Goal: Task Accomplishment & Management: Manage account settings

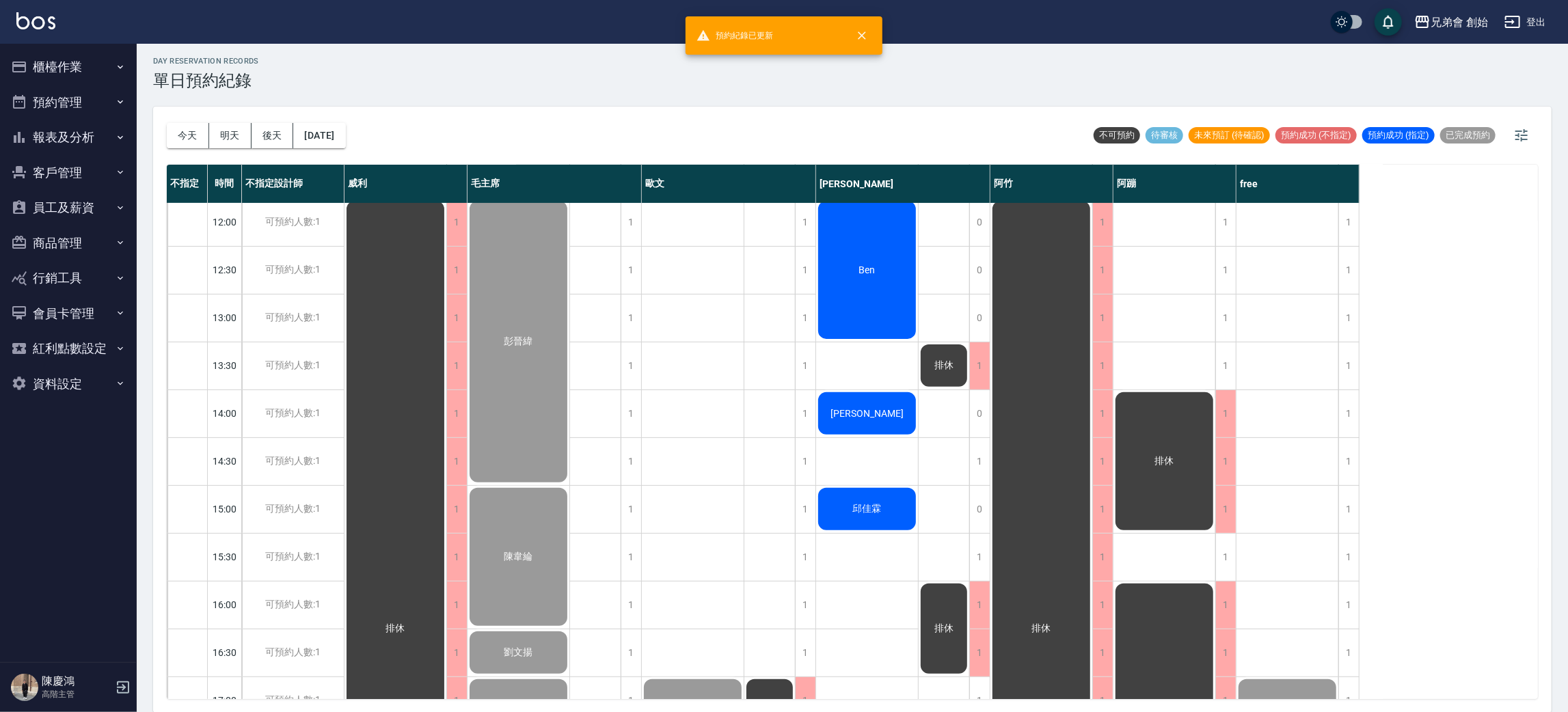
scroll to position [87, 0]
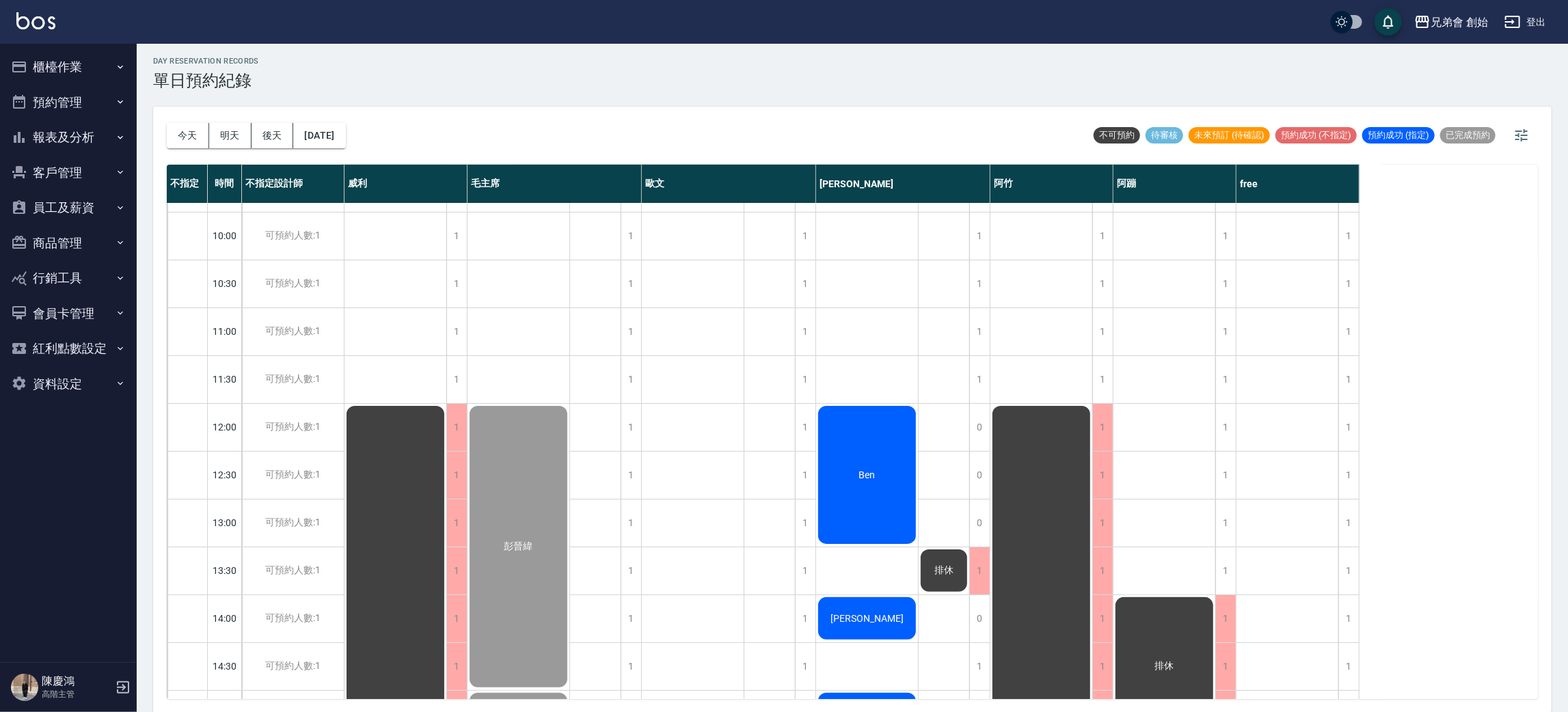
click at [837, 507] on div "Ben" at bounding box center [867, 475] width 102 height 142
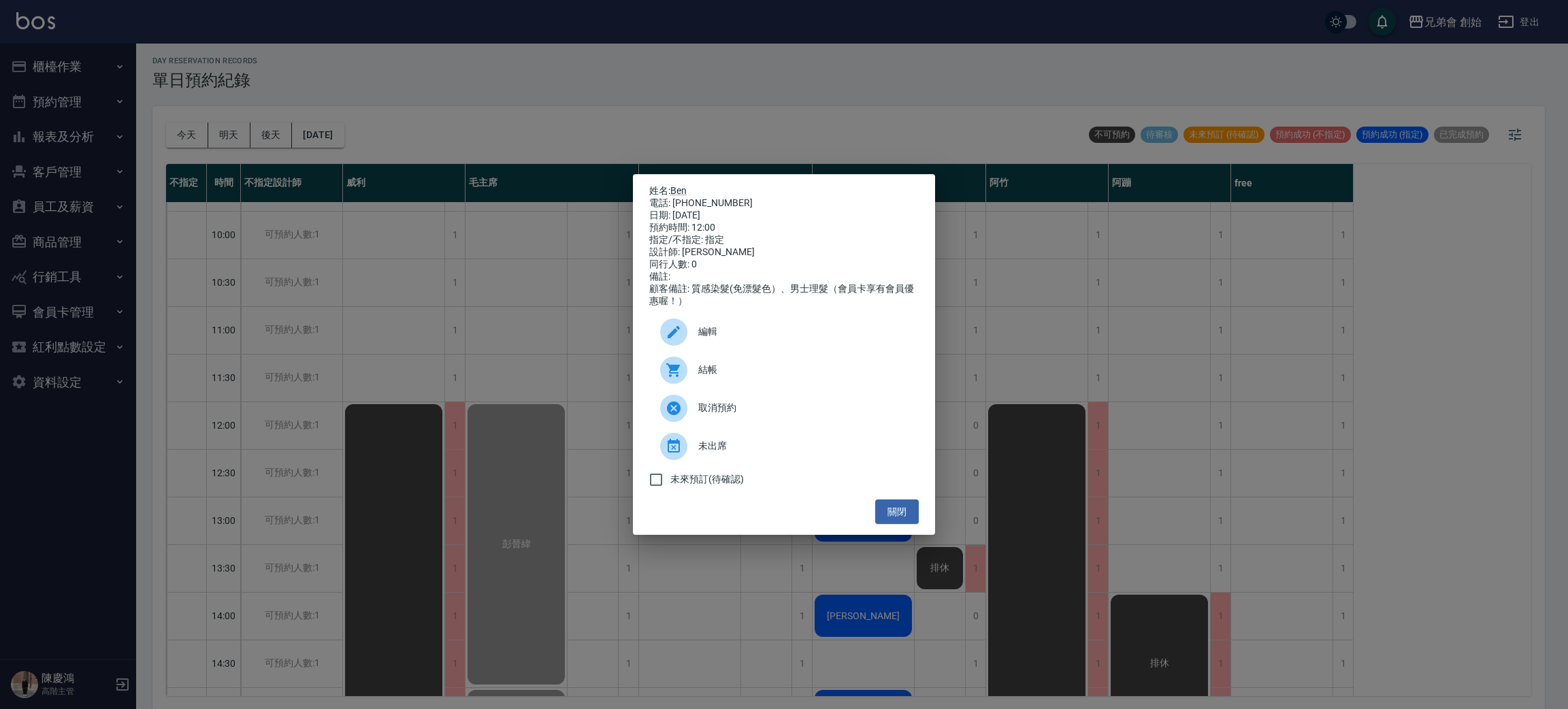
click at [708, 377] on span "結帳" at bounding box center [802, 369] width 209 height 14
click at [429, 302] on div "姓名: [PERSON_NAME] 電話: [PHONE_NUMBER] 日期: [DATE] 預約時間: 12:00 指定/不指定: 指定 設計師: [PE…" at bounding box center [784, 354] width 1568 height 709
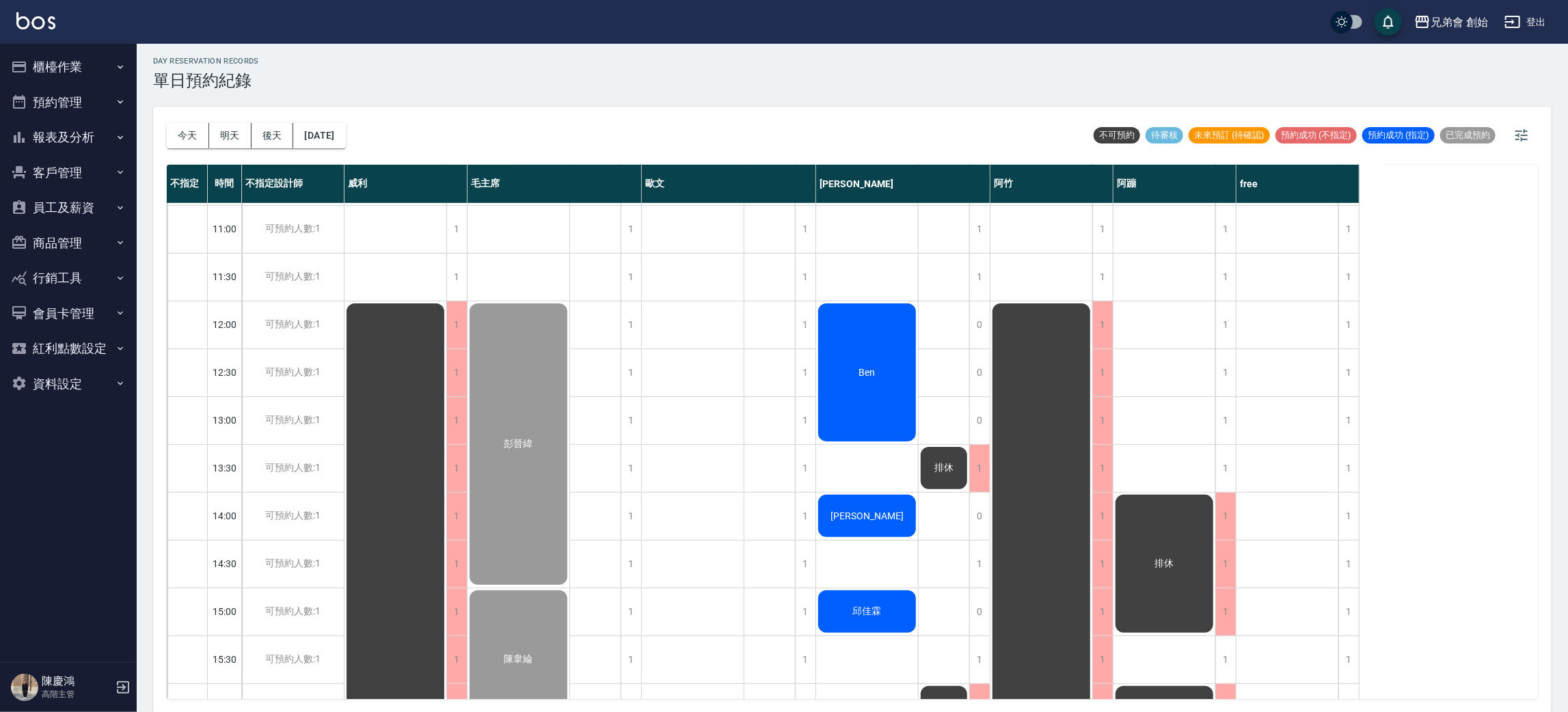
scroll to position [292, 0]
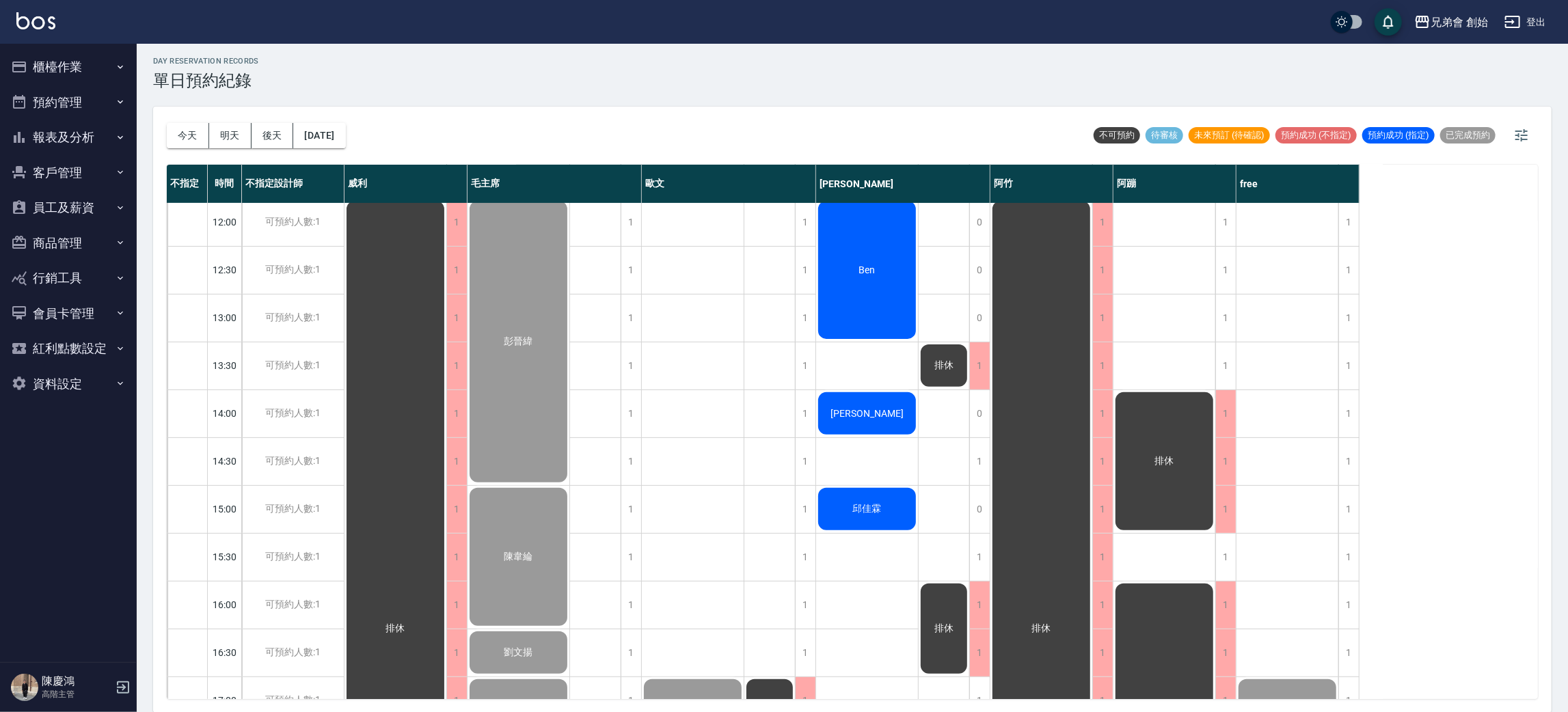
click at [900, 426] on div "[PERSON_NAME]" at bounding box center [867, 414] width 102 height 47
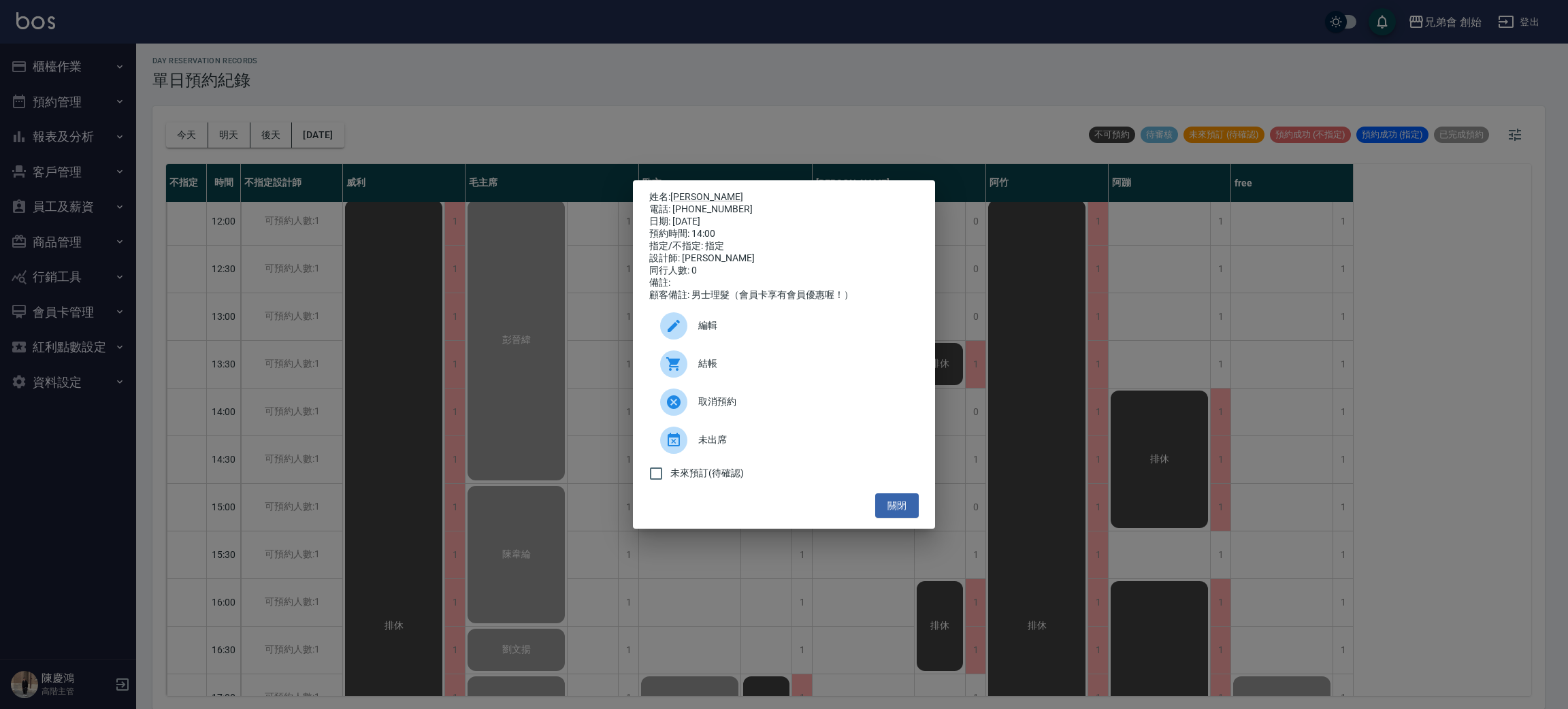
click at [707, 203] on div "電話: 0955023186" at bounding box center [783, 209] width 269 height 12
copy div "0955023186"
click at [393, 338] on div "姓名: 劉邦淇 電話: 0955023186 日期: 2025/09/18 預約時間: 14:00 指定/不指定: 指定 設計師: 潘潘 同行人數: 0 備註…" at bounding box center [784, 354] width 1568 height 709
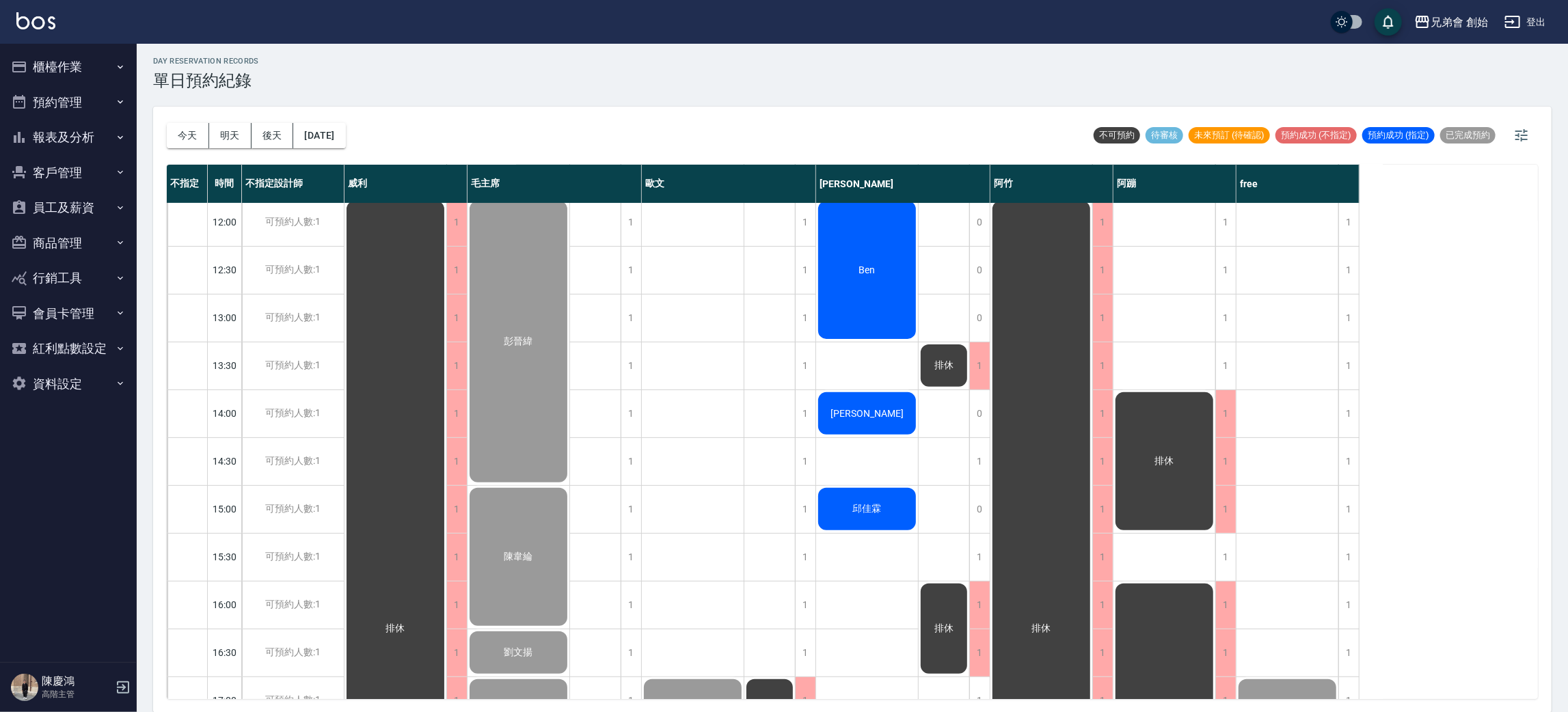
scroll to position [394, 0]
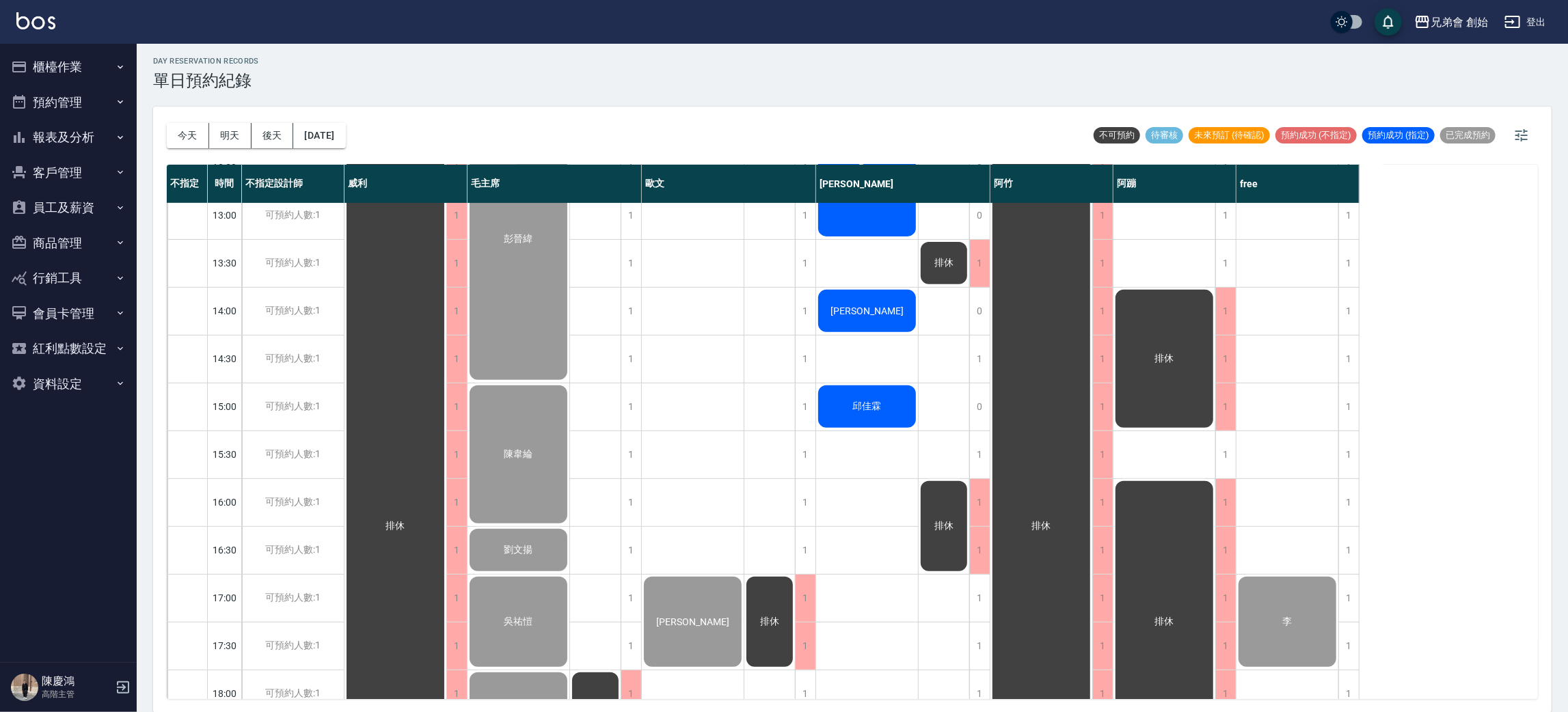
click at [882, 395] on div "邱佳霖" at bounding box center [867, 407] width 102 height 47
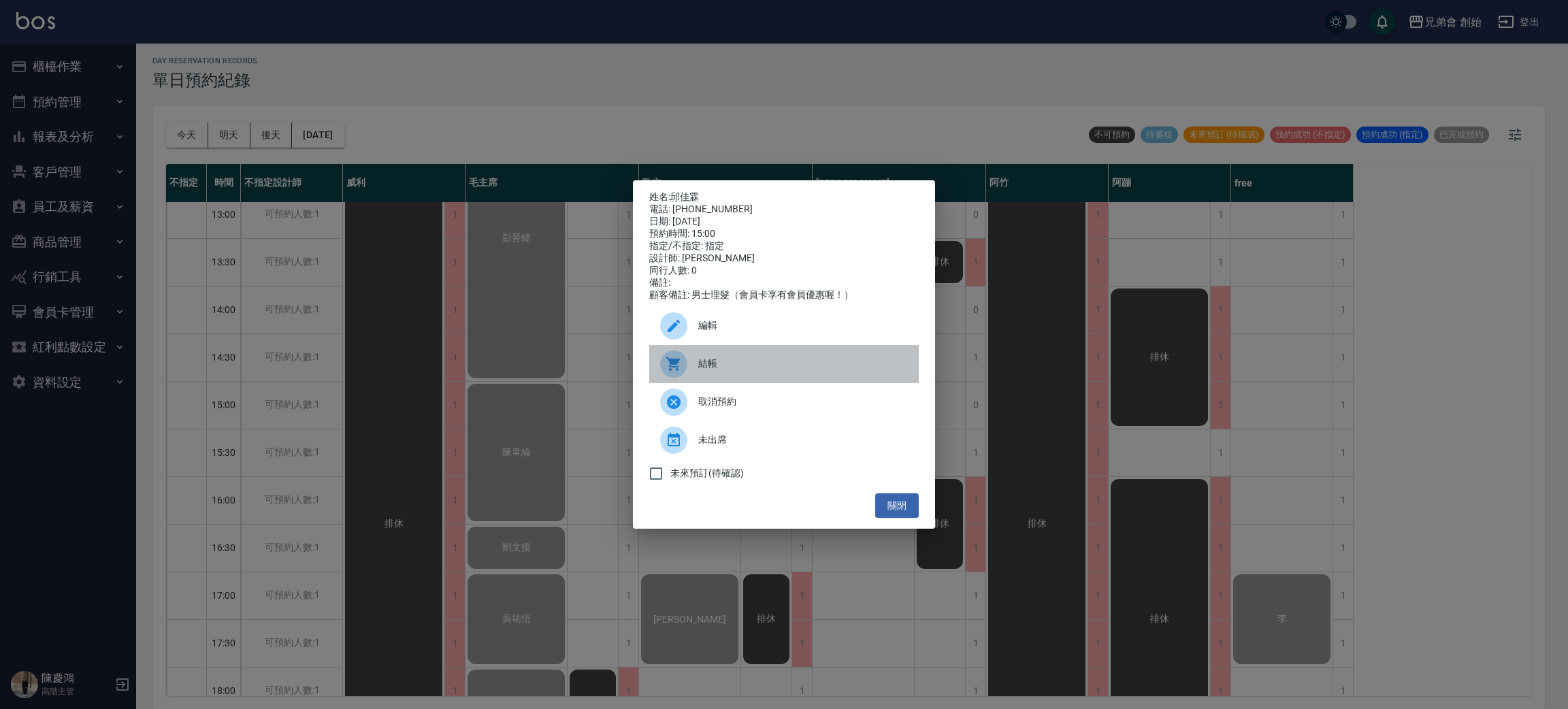
click at [752, 367] on span "結帳" at bounding box center [802, 363] width 209 height 14
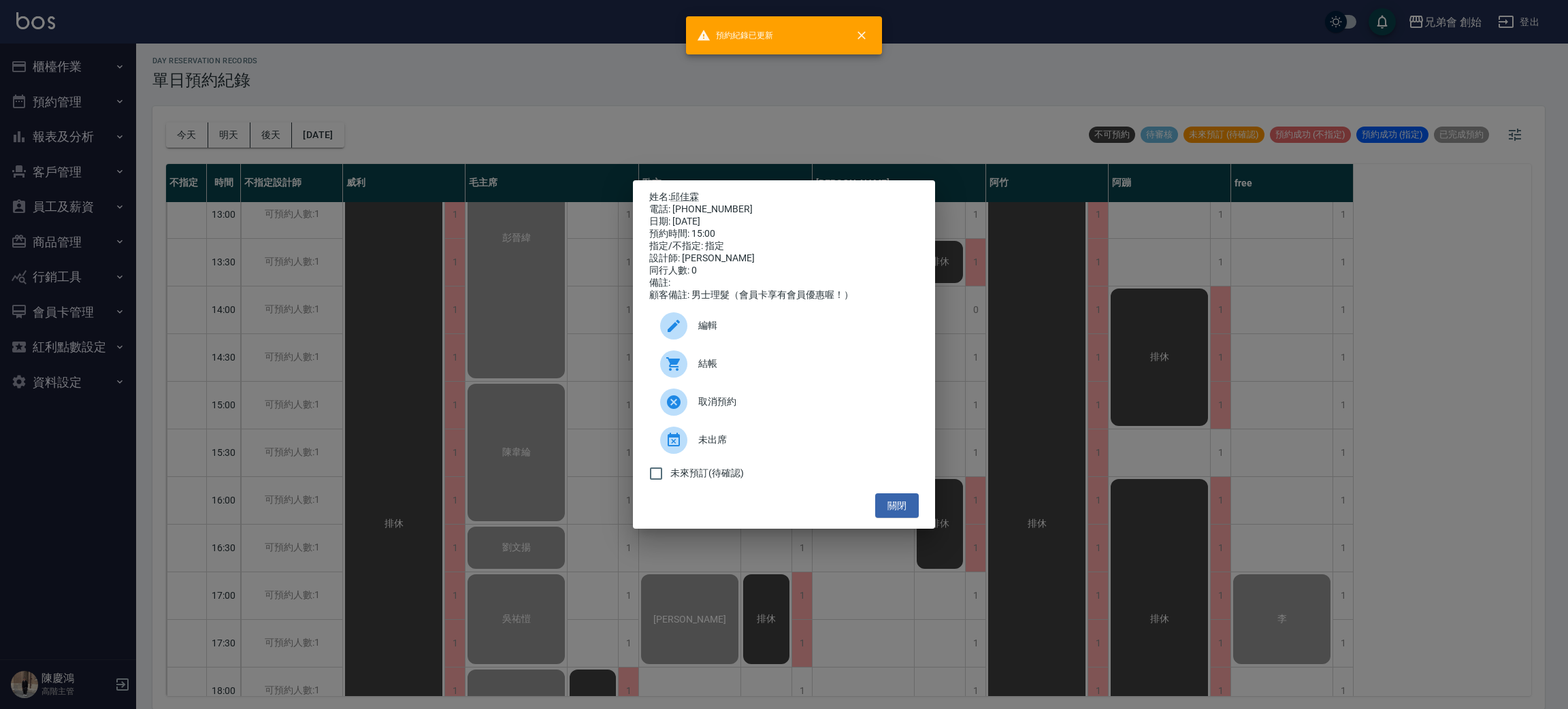
drag, startPoint x: 528, startPoint y: 325, endPoint x: 684, endPoint y: 404, distance: 174.9
click at [532, 331] on div "姓名: 邱佳霖 電話: 0937009147 日期: 2025/09/18 預約時間: 15:00 指定/不指定: 指定 設計師: 潘潘 同行人數: 0 備註…" at bounding box center [784, 354] width 1568 height 709
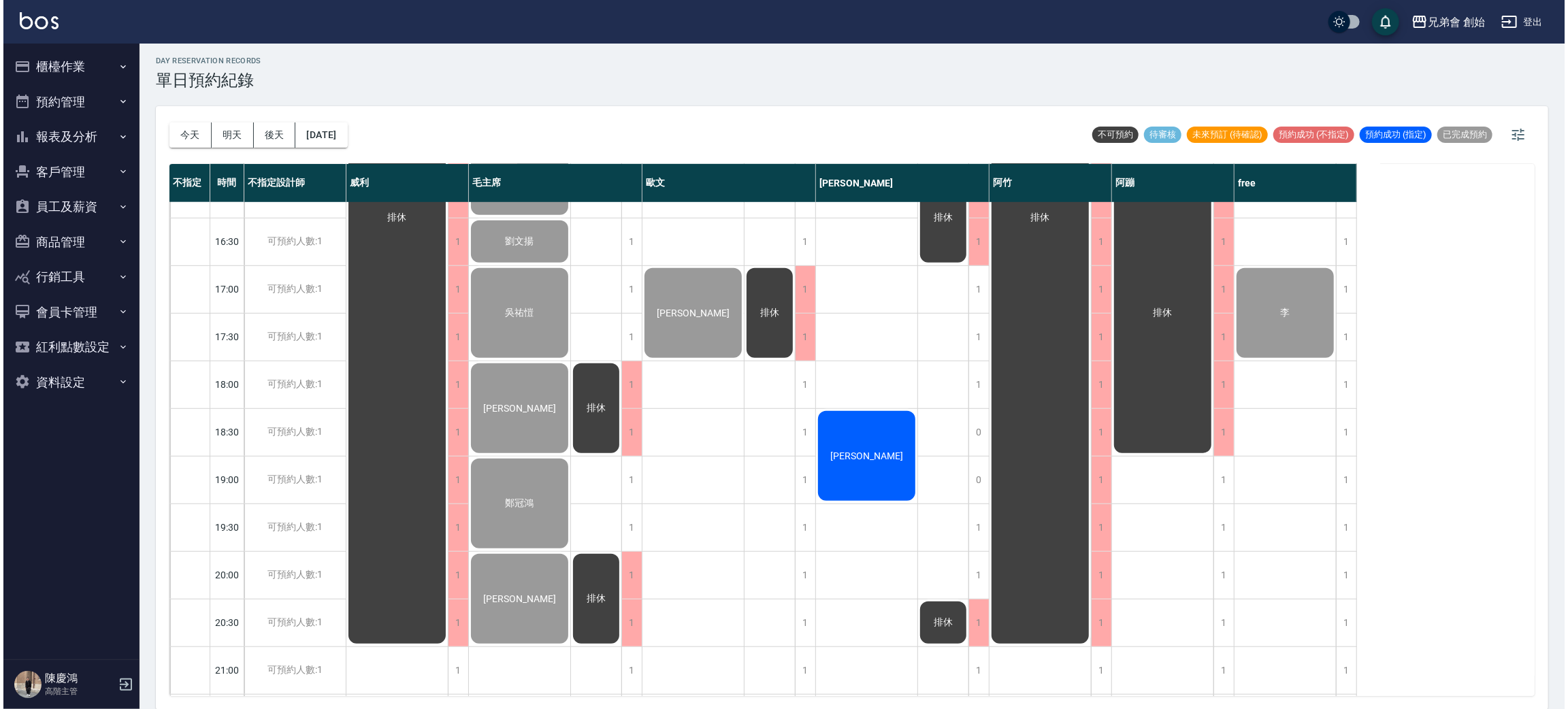
scroll to position [801, 0]
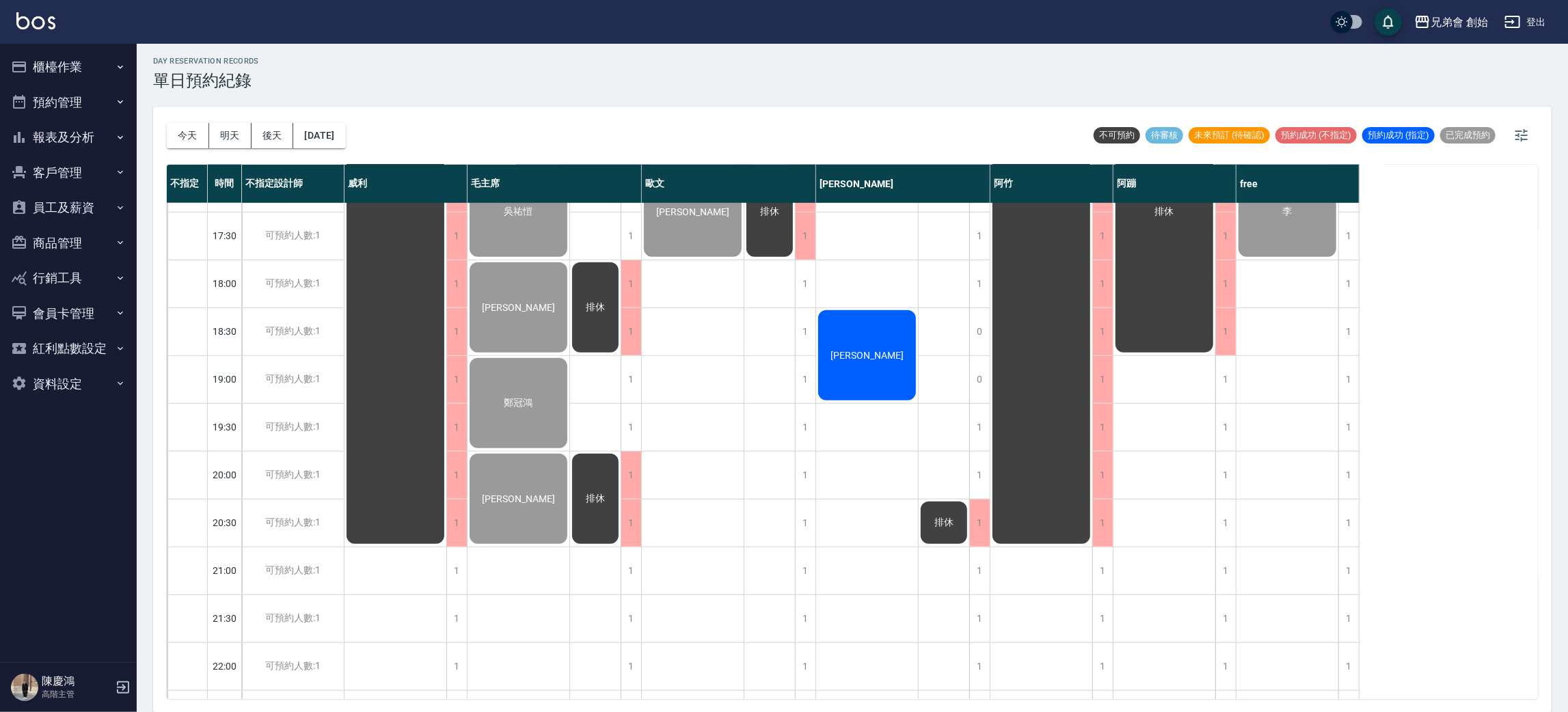
click at [839, 357] on span "Jason Hsu" at bounding box center [867, 355] width 79 height 11
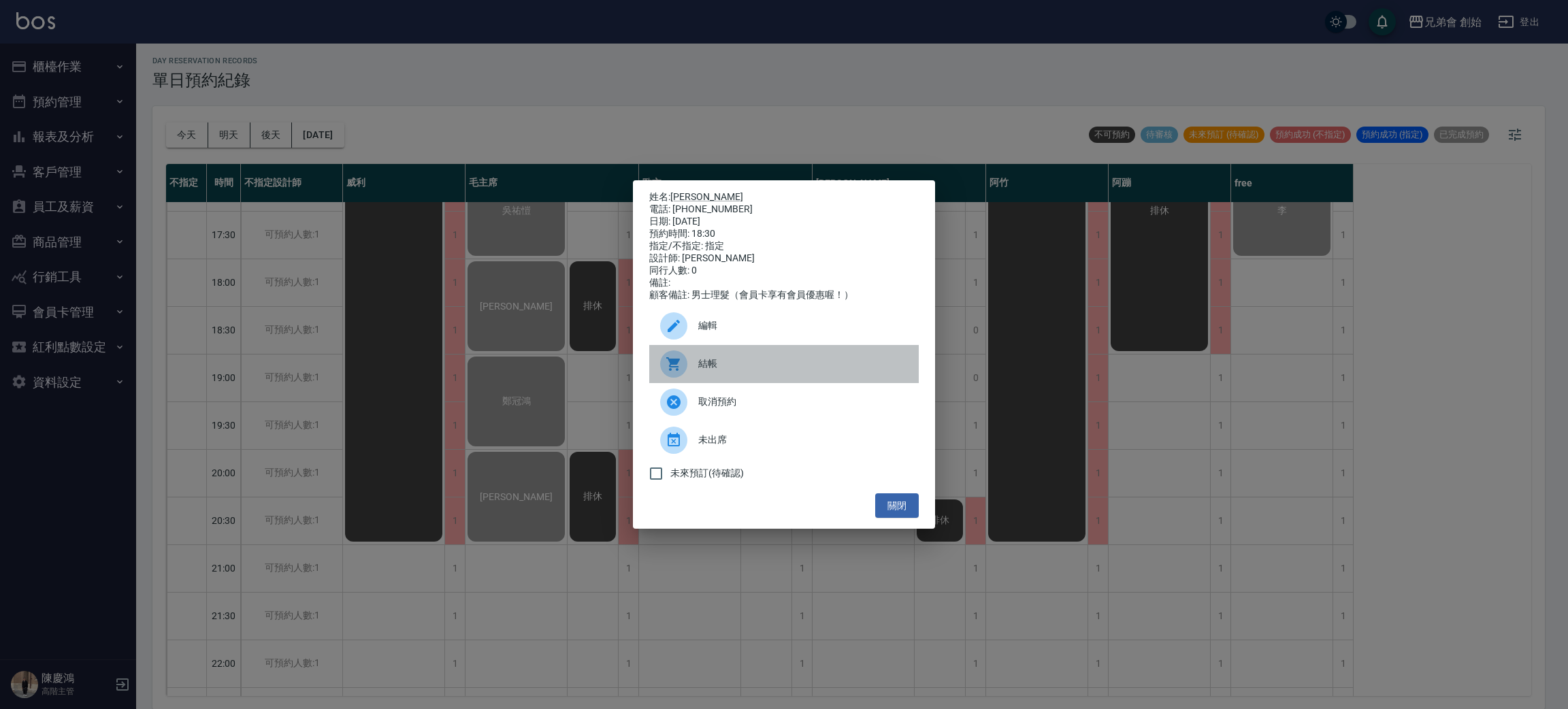
click at [712, 371] on span "結帳" at bounding box center [802, 363] width 209 height 14
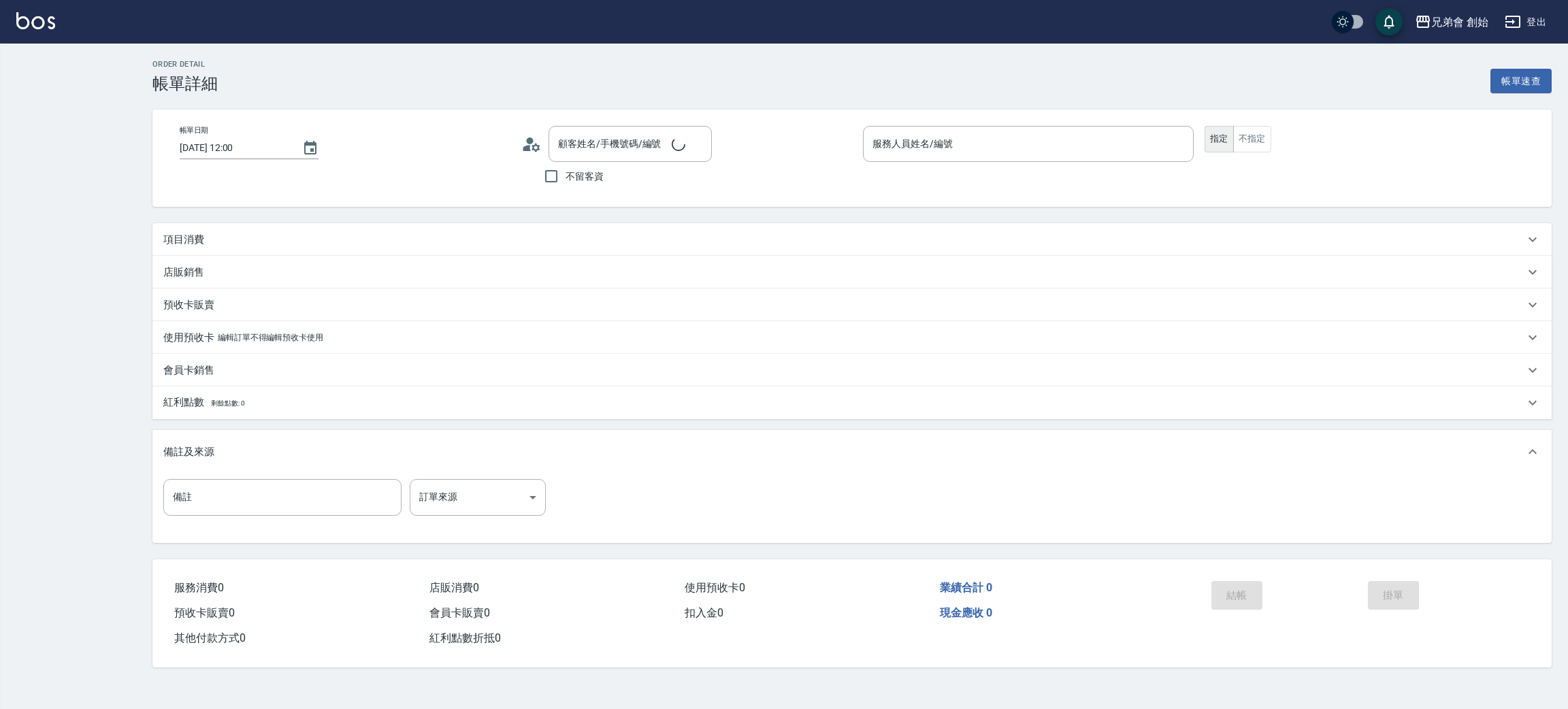
type input "[DATE] 12:00"
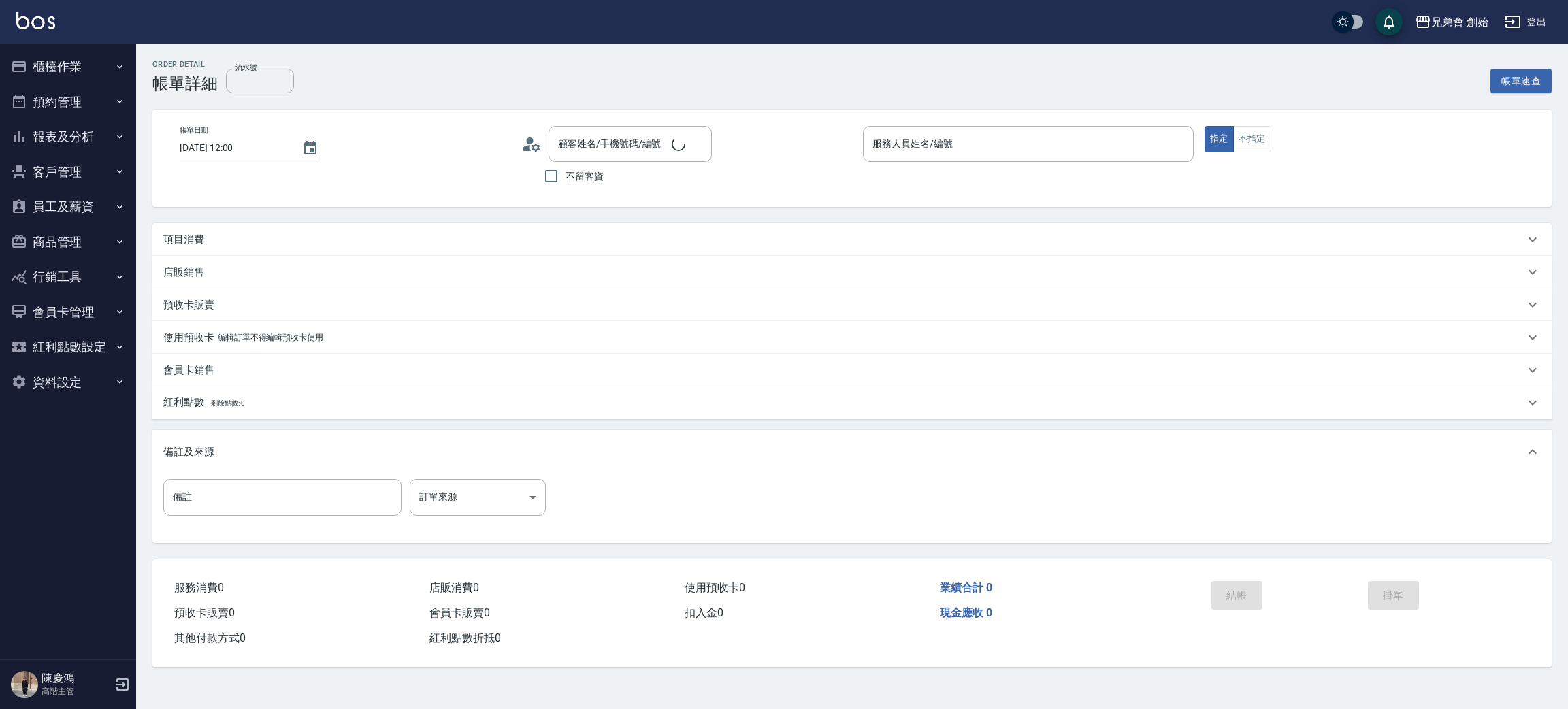
type input "[PERSON_NAME](無代號)"
type input "[PERSON_NAME]/0905111962/null"
click at [215, 237] on div "項目消費" at bounding box center [844, 243] width 1361 height 14
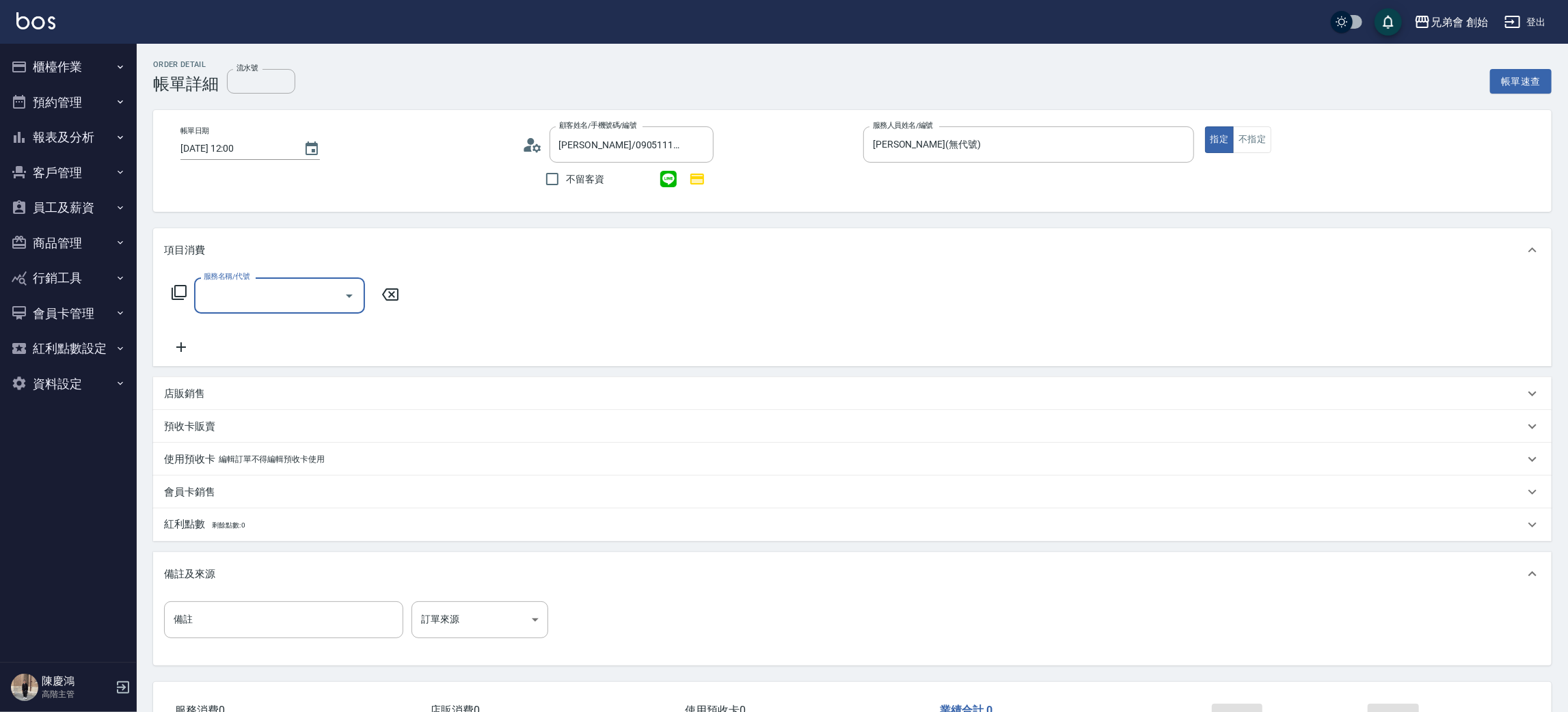
click at [246, 292] on input "服務名稱/代號" at bounding box center [269, 295] width 138 height 24
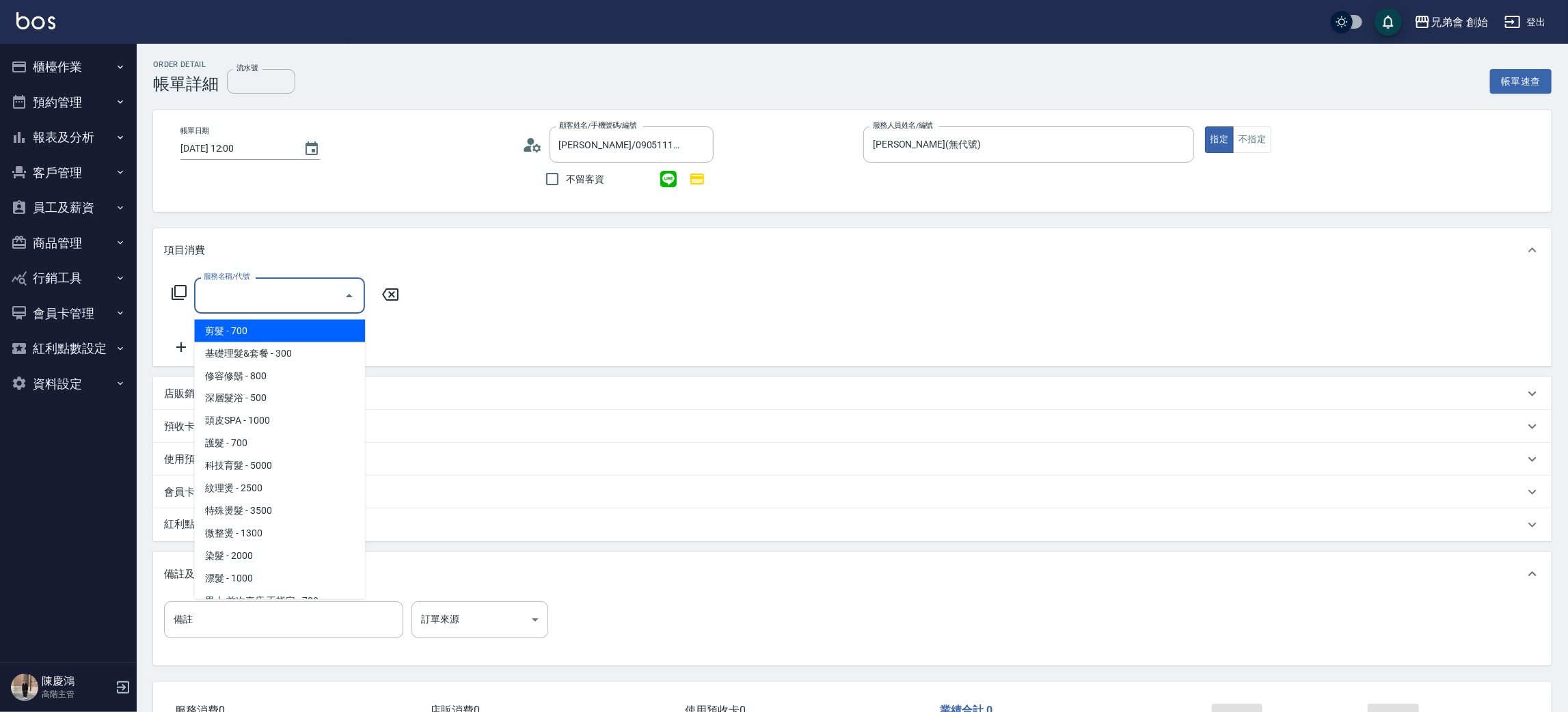
click at [241, 333] on span "剪髮 - 700" at bounding box center [279, 331] width 171 height 23
type input "剪髮(A01)"
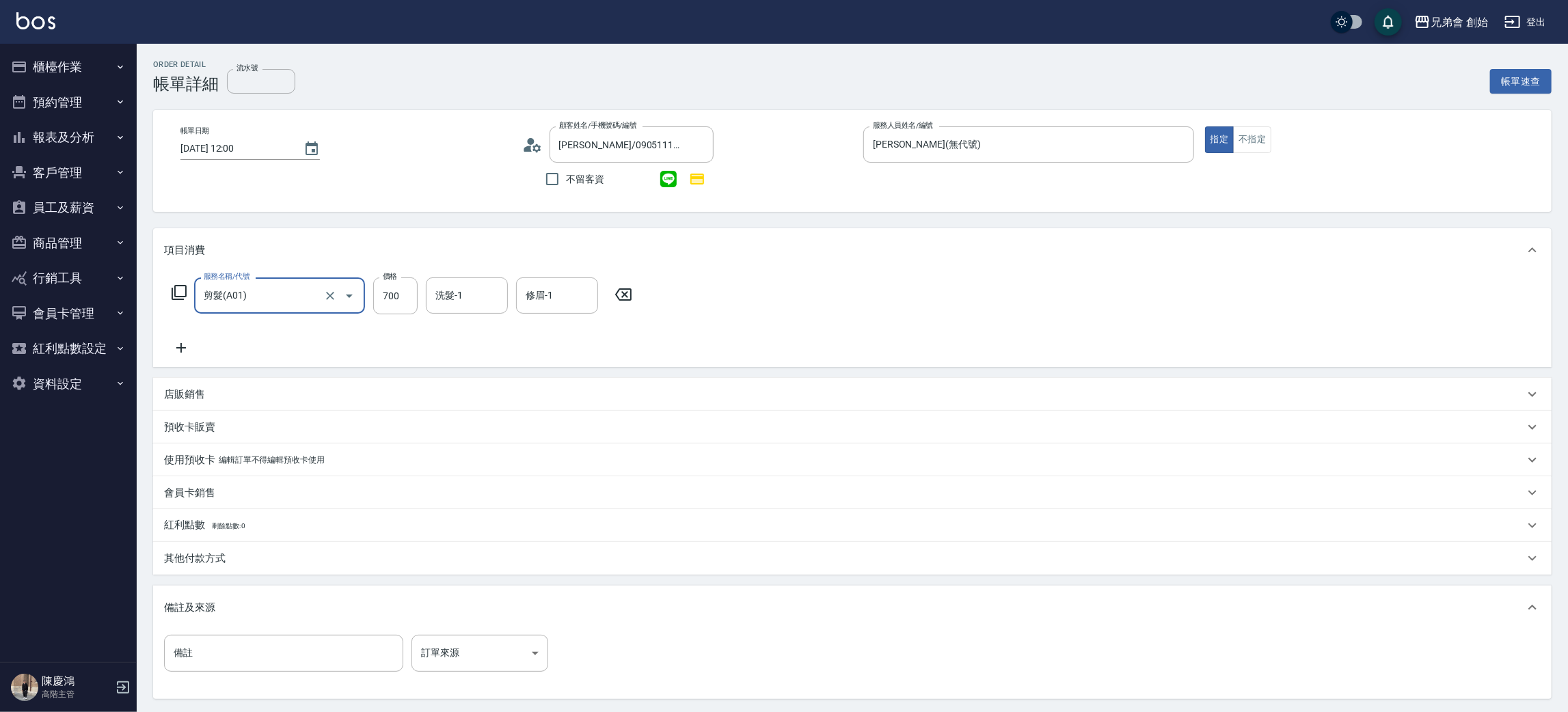
click at [183, 344] on icon at bounding box center [181, 348] width 34 height 16
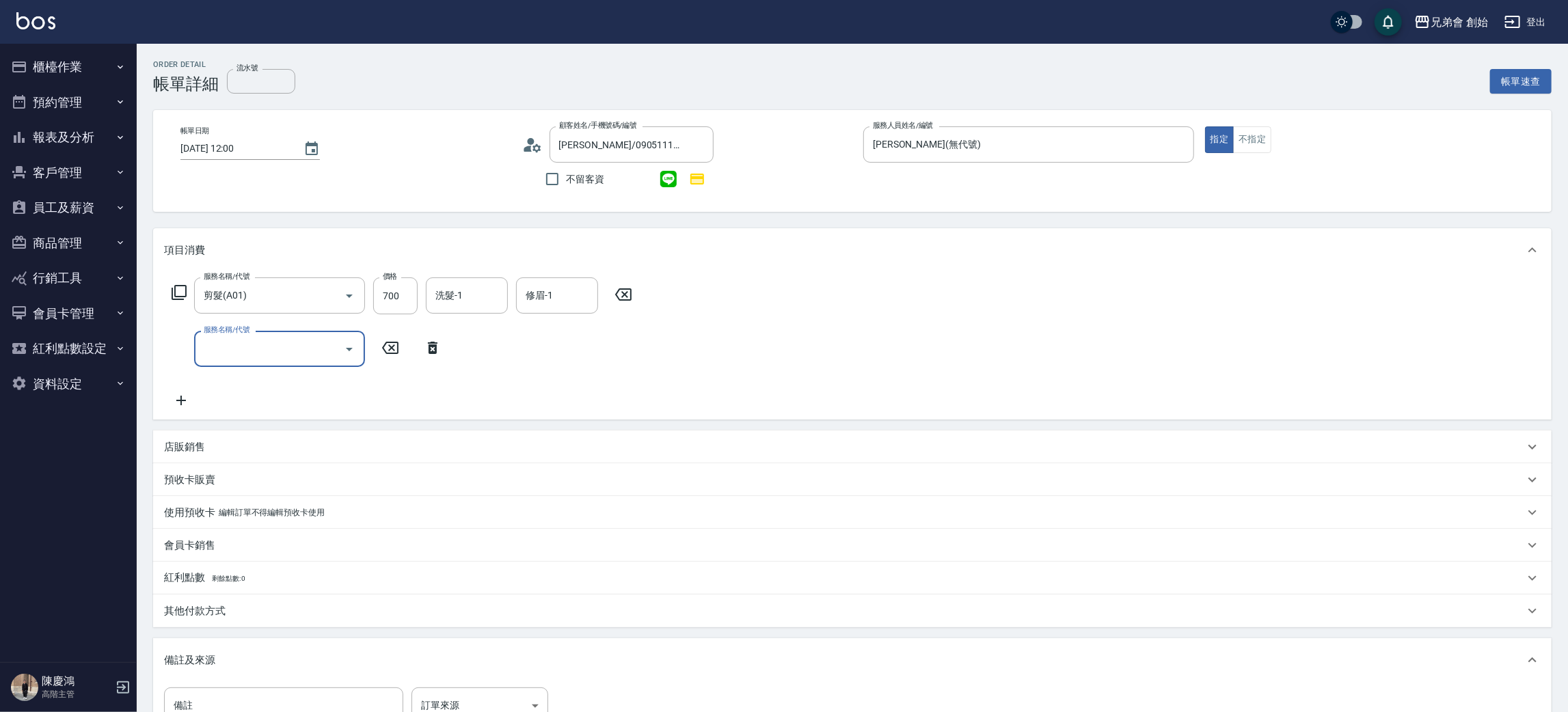
click at [218, 342] on input "服務名稱/代號" at bounding box center [269, 348] width 138 height 24
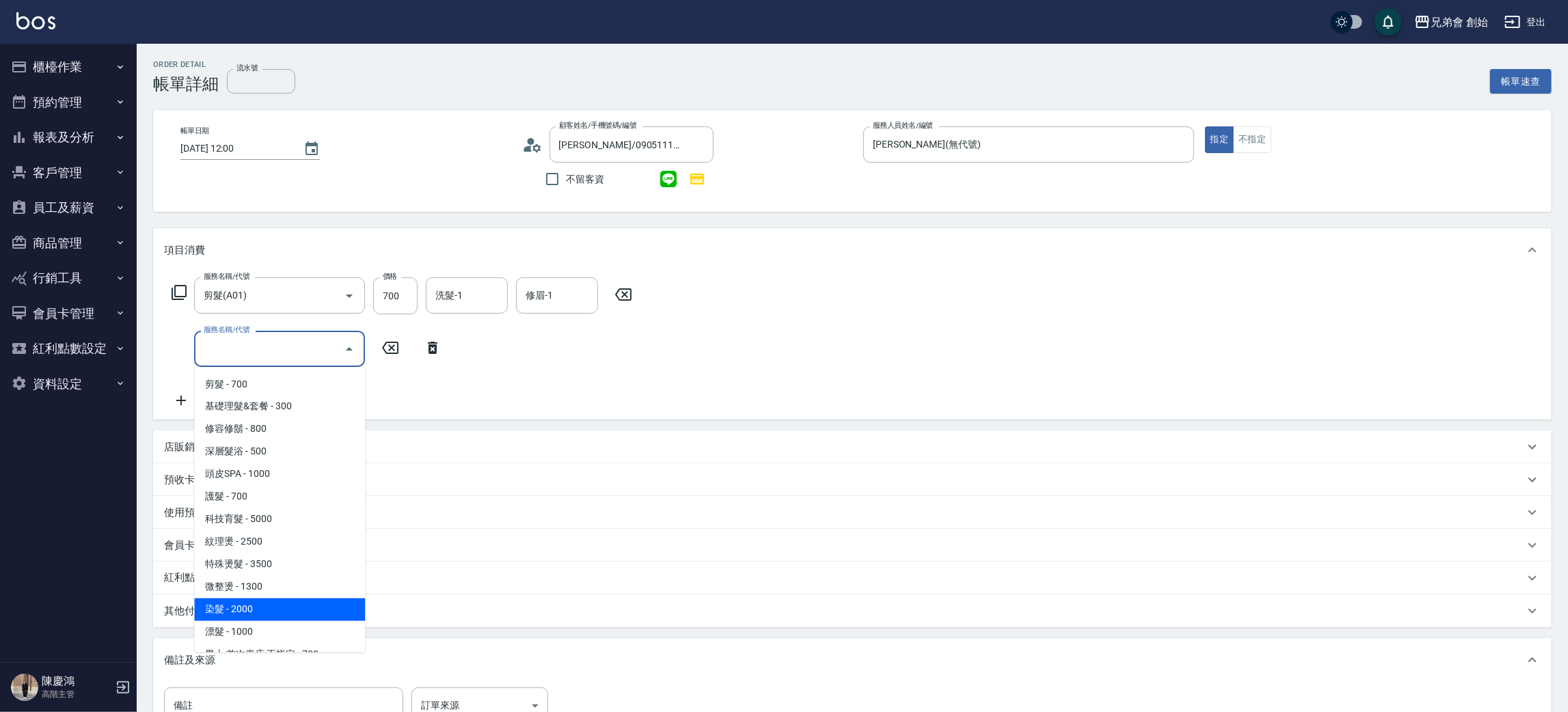
click at [286, 606] on span "染髮 - 2000" at bounding box center [279, 609] width 171 height 23
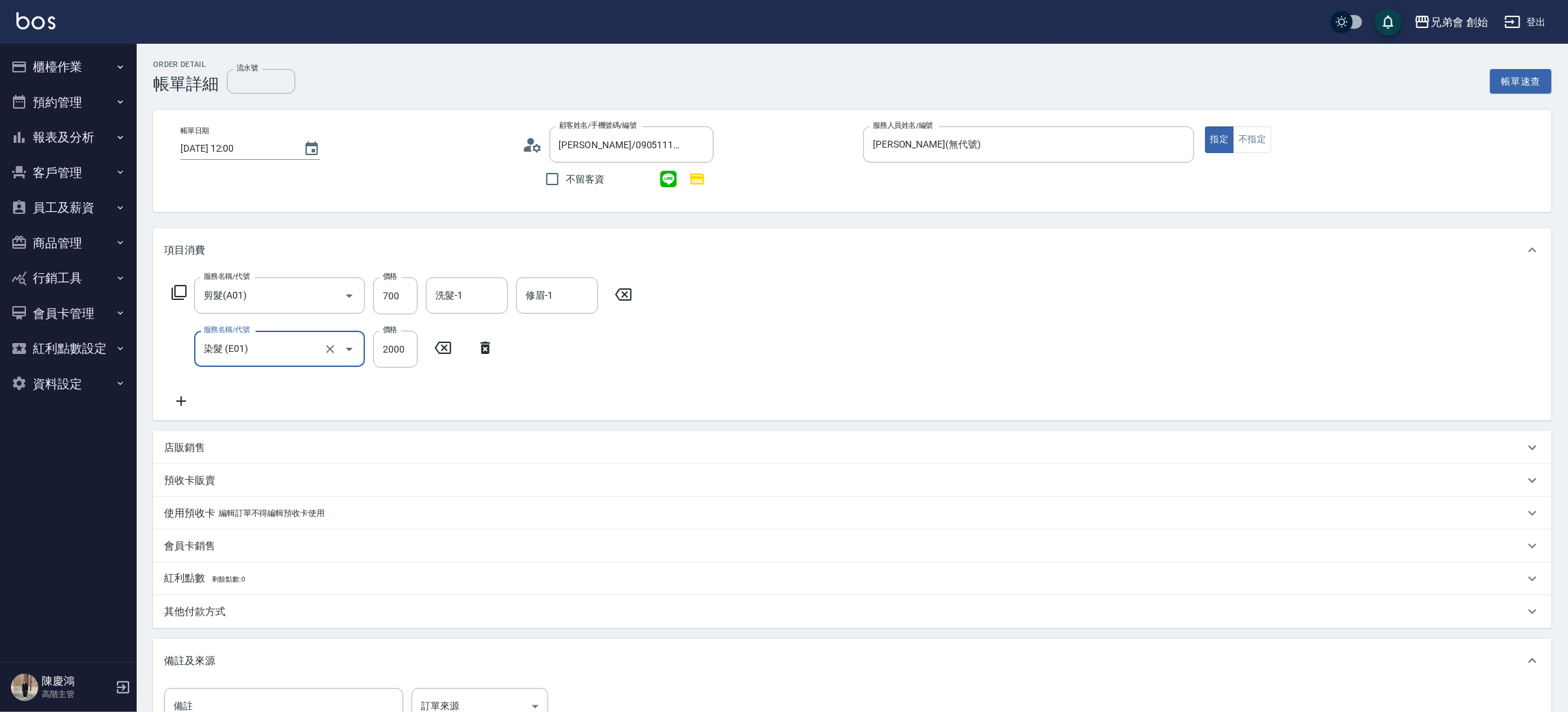
type input "染髮 (E01)"
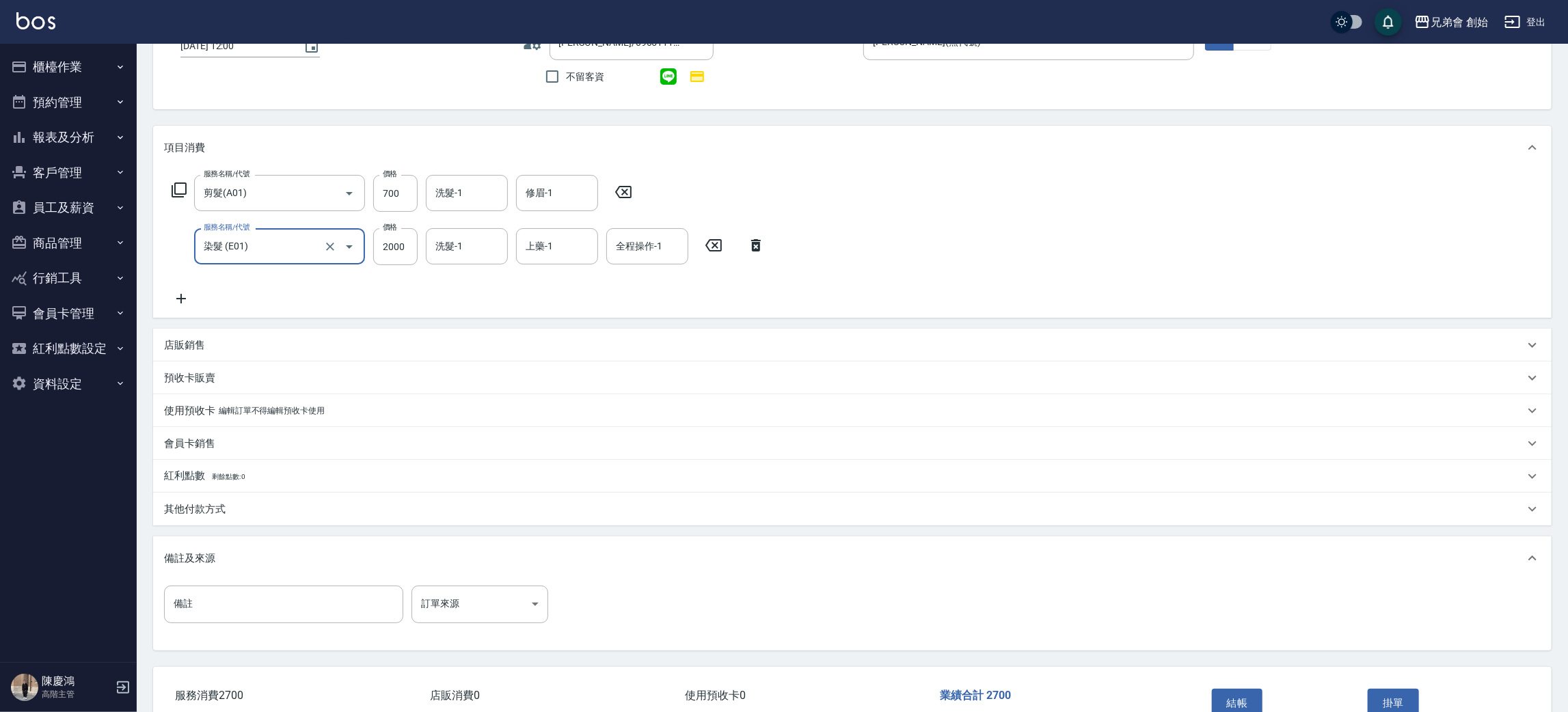
scroll to position [185, 0]
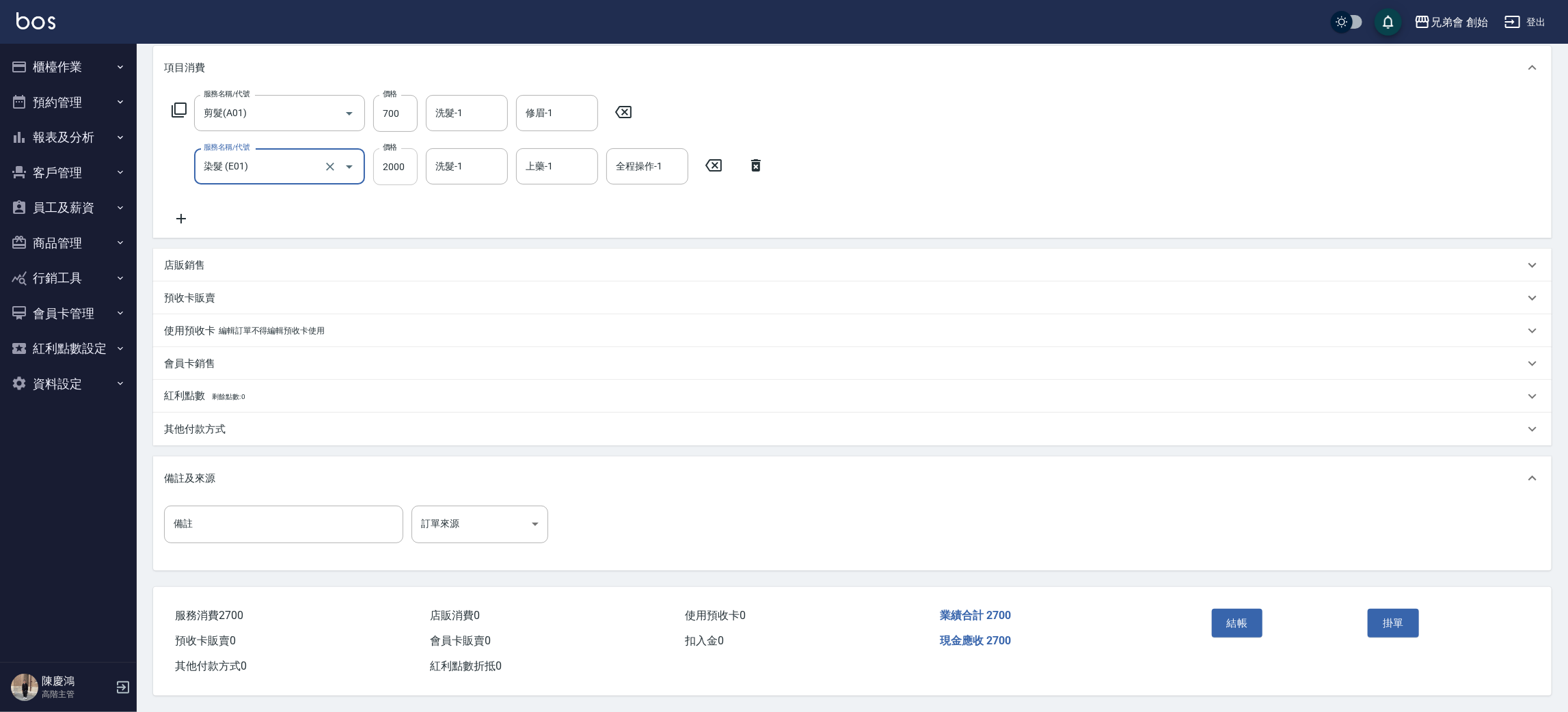
click at [405, 175] on input "2000" at bounding box center [395, 167] width 45 height 37
type input "1800"
click at [1245, 619] on button "結帳" at bounding box center [1237, 623] width 51 height 29
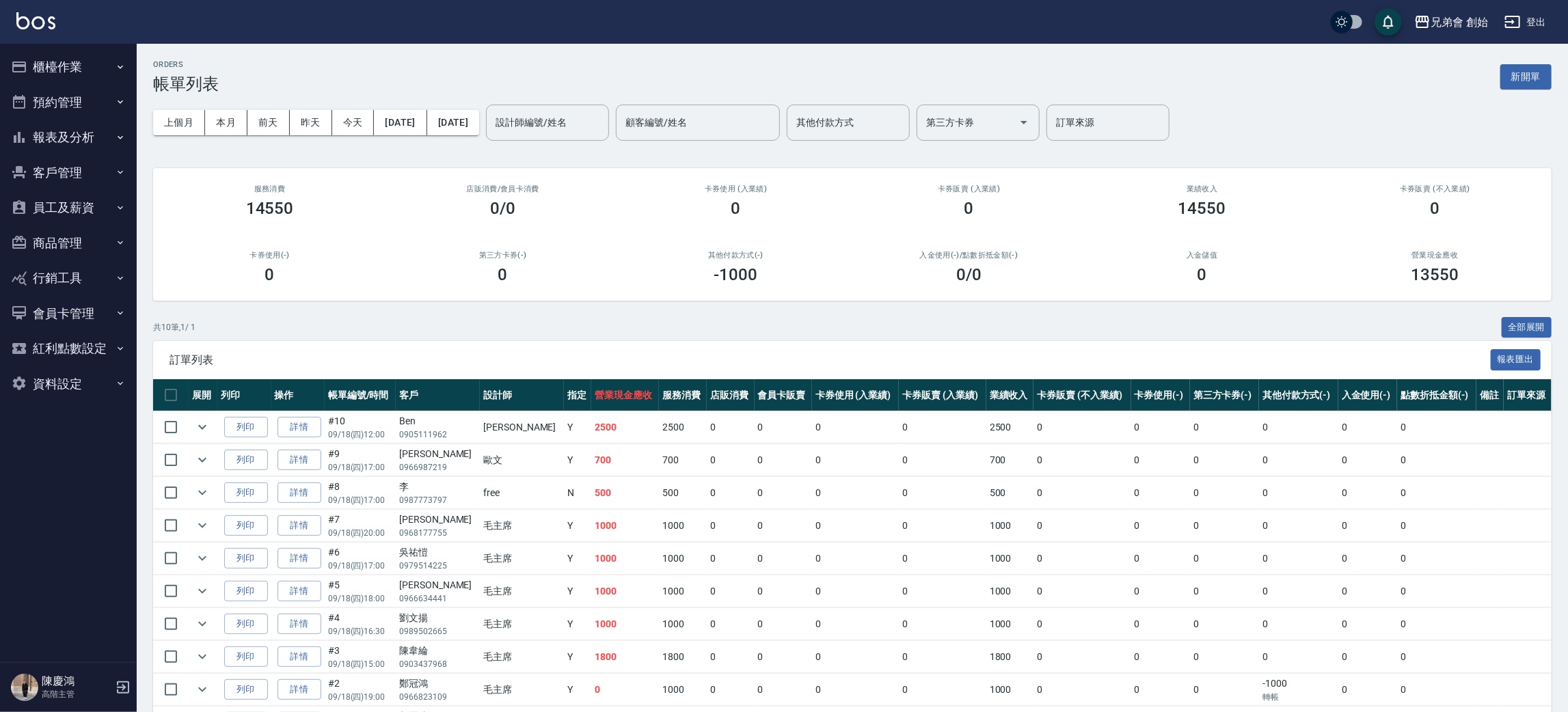
click at [60, 78] on button "櫃檯作業" at bounding box center [68, 67] width 126 height 36
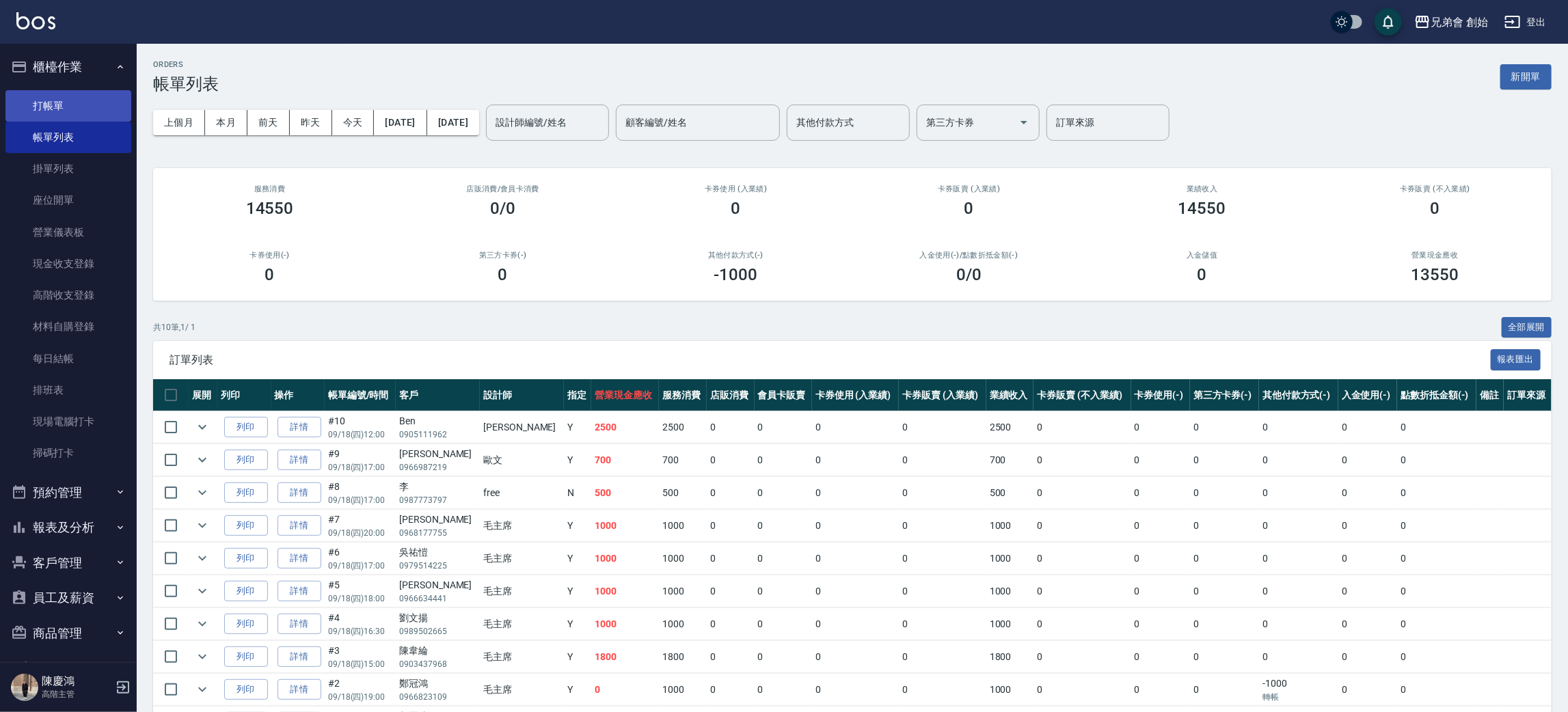
click at [98, 97] on link "打帳單" at bounding box center [68, 106] width 126 height 31
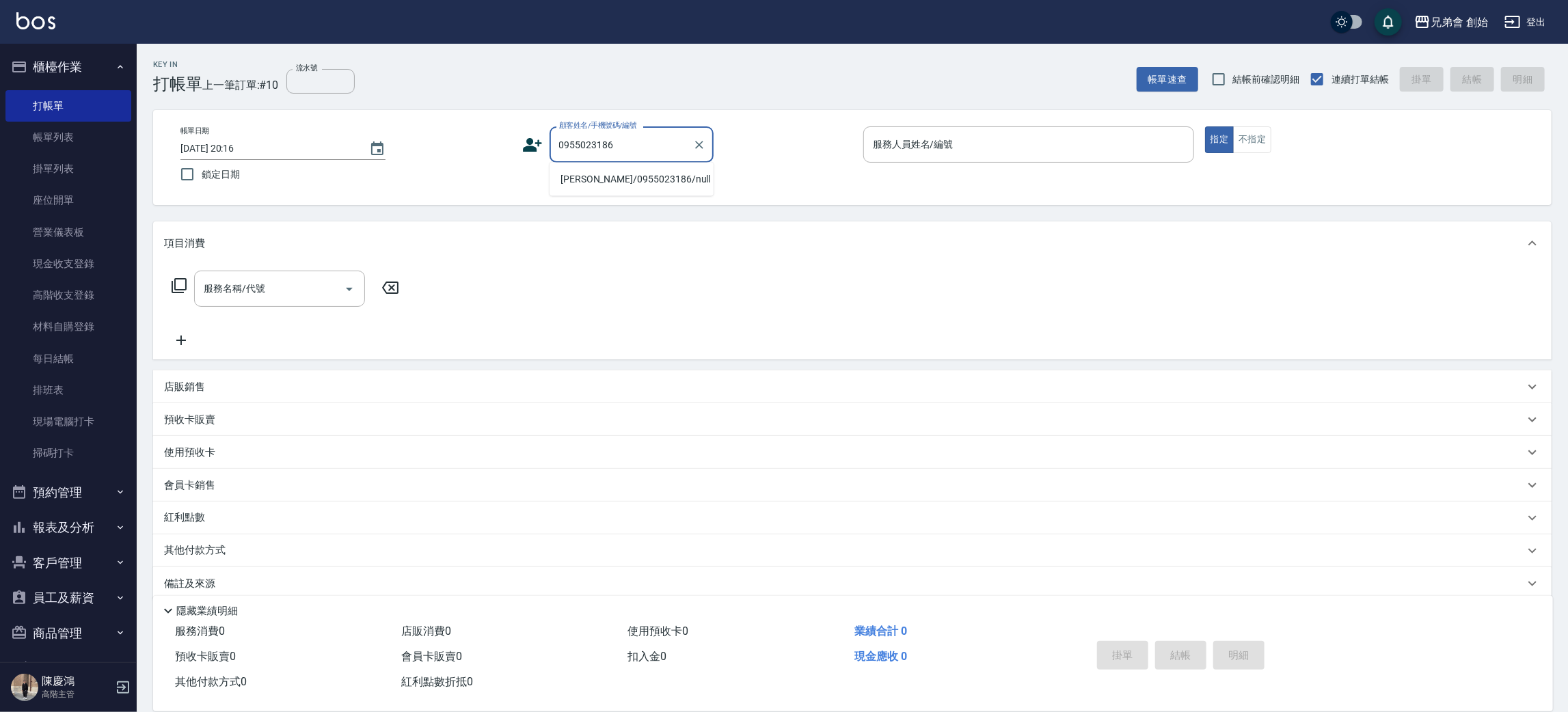
click at [629, 179] on li "劉邦淇/0955023186/null" at bounding box center [631, 179] width 164 height 23
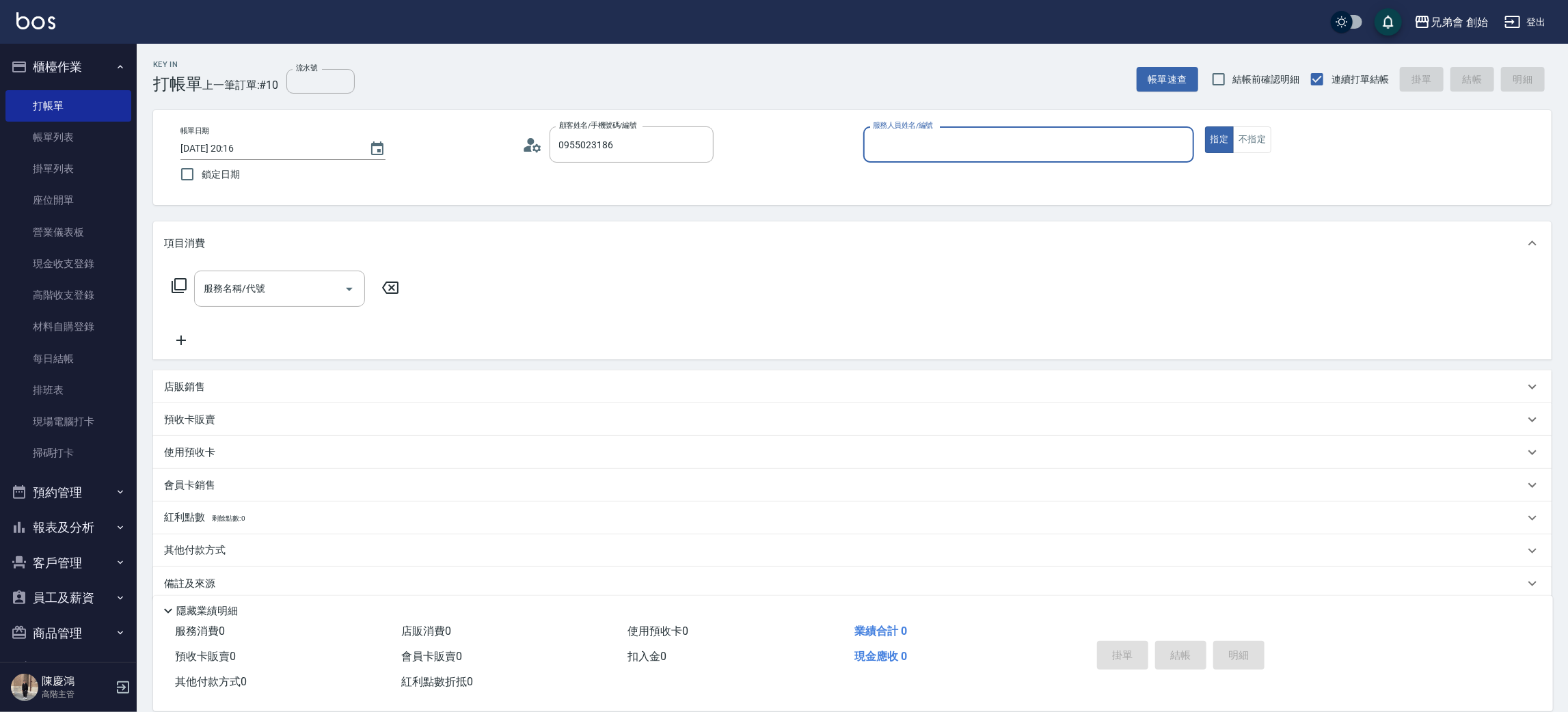
type input "劉邦淇/0955023186/null"
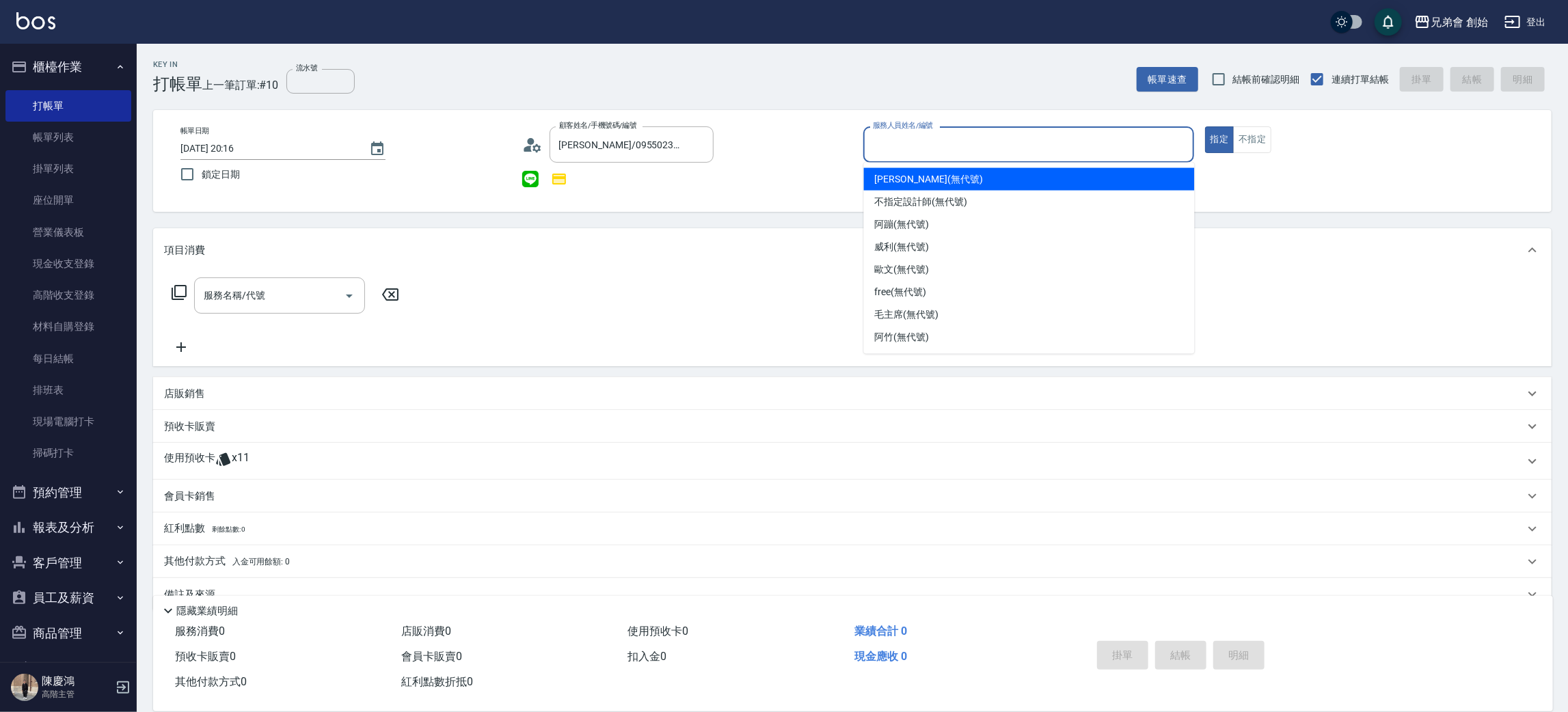
click at [896, 144] on input "服務人員姓名/編號" at bounding box center [1028, 144] width 318 height 24
click at [900, 182] on span "潘潘 (無代號)" at bounding box center [929, 179] width 108 height 14
type input "潘潘(無代號)"
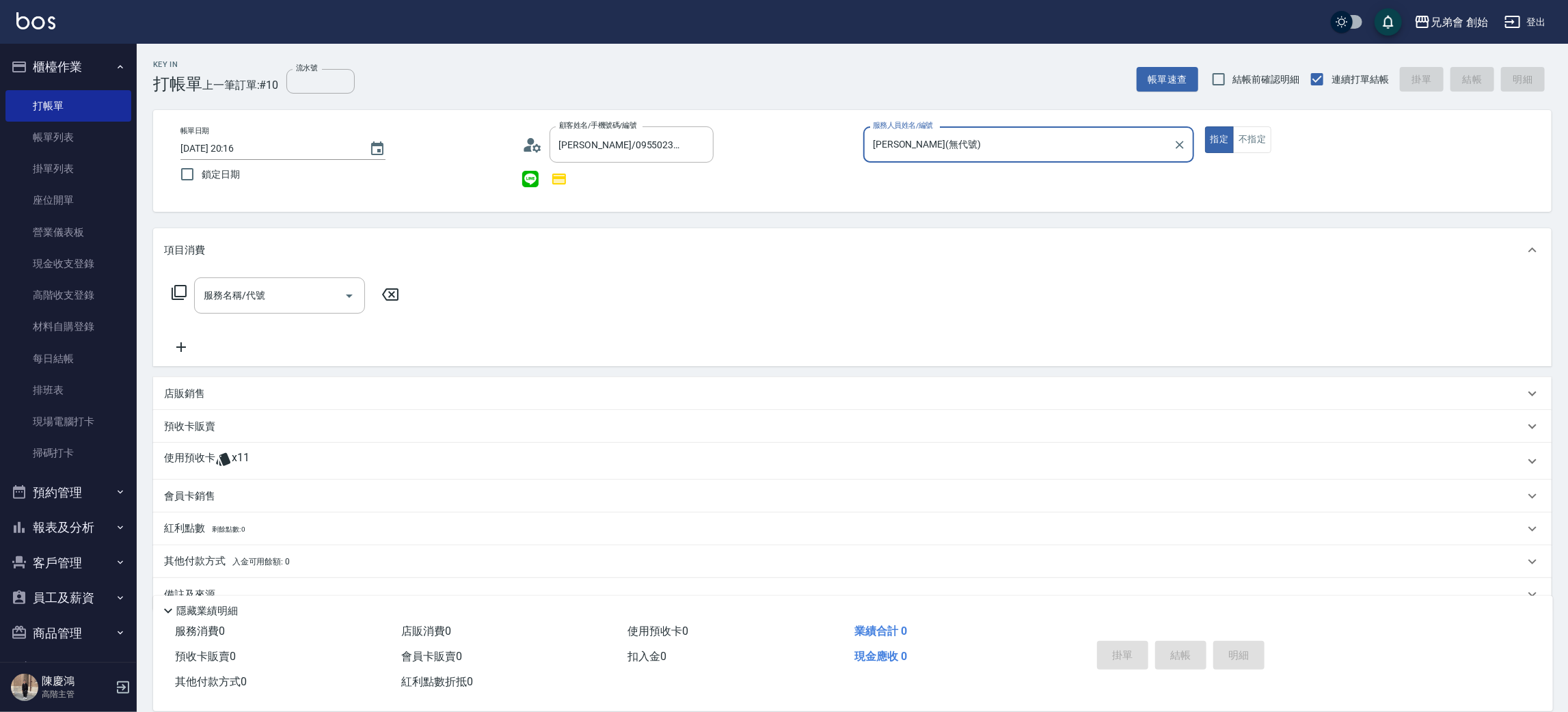
click at [214, 446] on div "使用預收卡 x11" at bounding box center [852, 461] width 1398 height 37
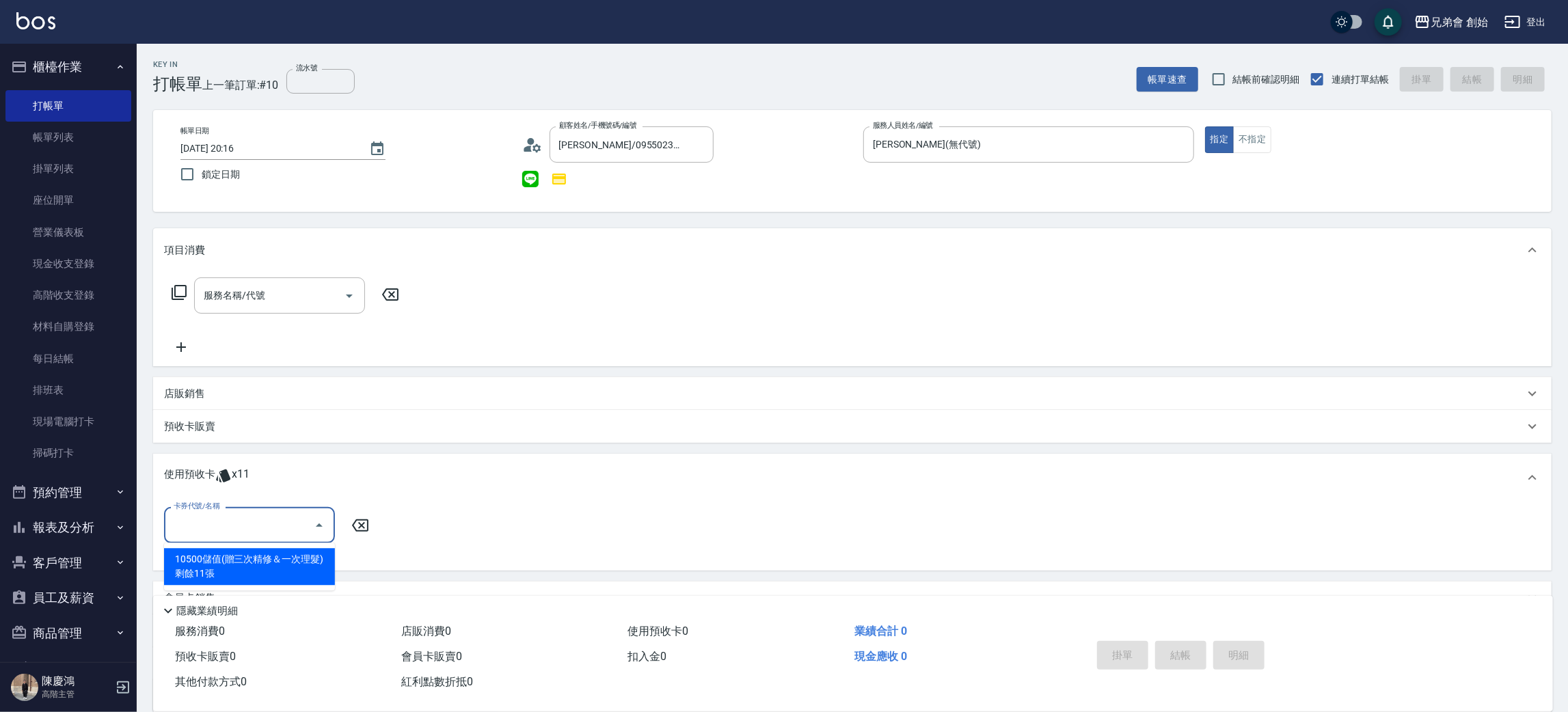
click at [270, 516] on input "卡券代號/名稱" at bounding box center [240, 525] width 138 height 24
click at [242, 564] on div "10500儲值(贈三次精修＆一次理髮) 剩餘11張" at bounding box center [250, 566] width 171 height 37
type input "10500儲值(贈三次精修＆一次理髮)"
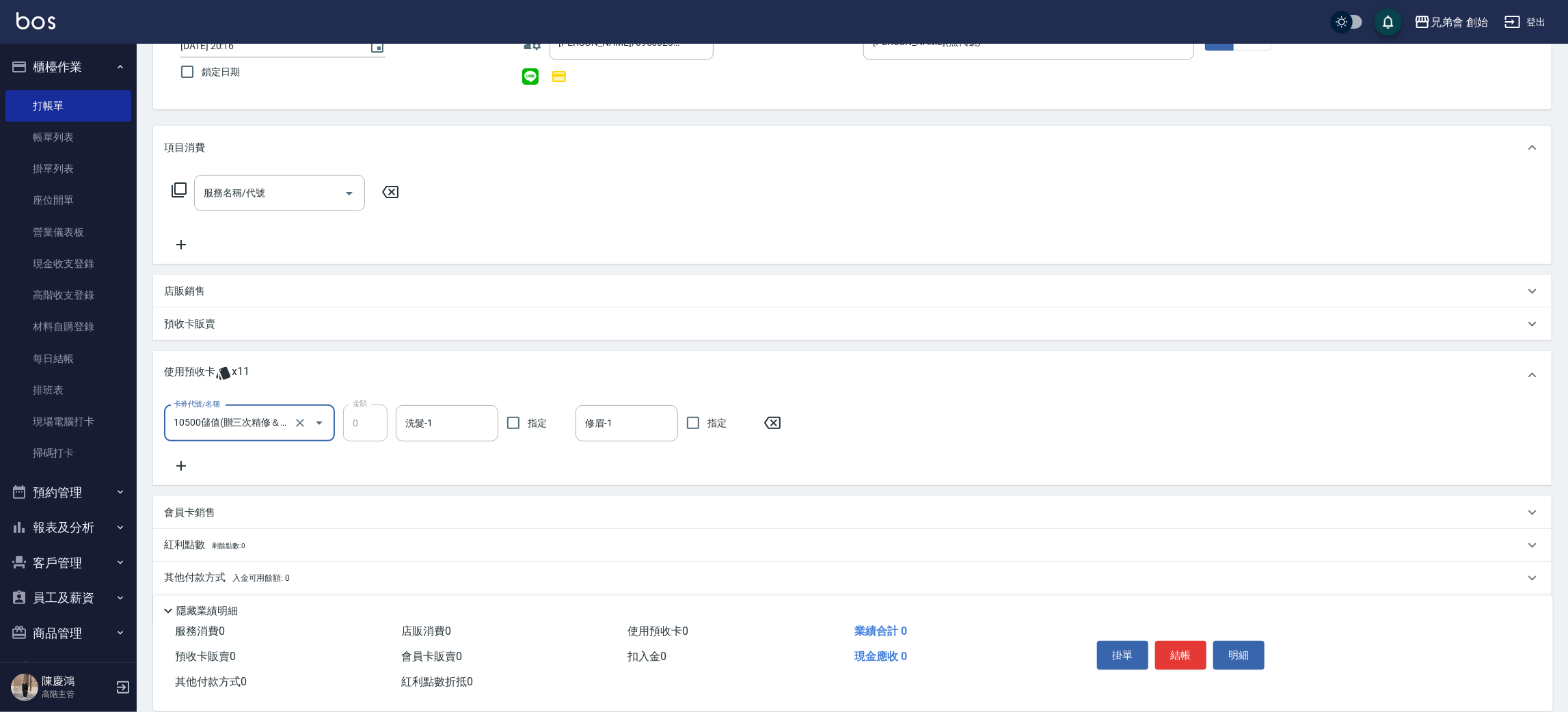
scroll to position [145, 0]
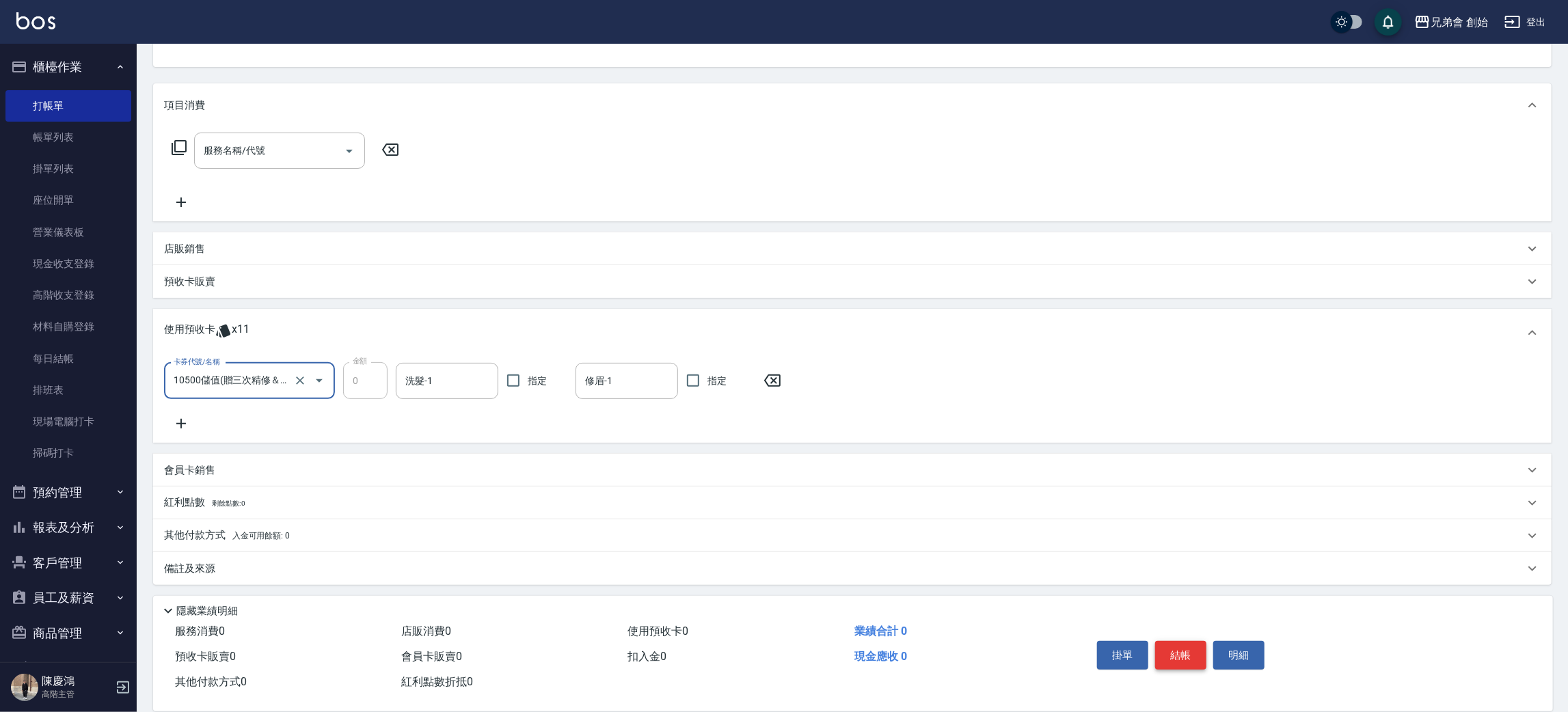
click at [1187, 656] on button "結帳" at bounding box center [1180, 655] width 51 height 29
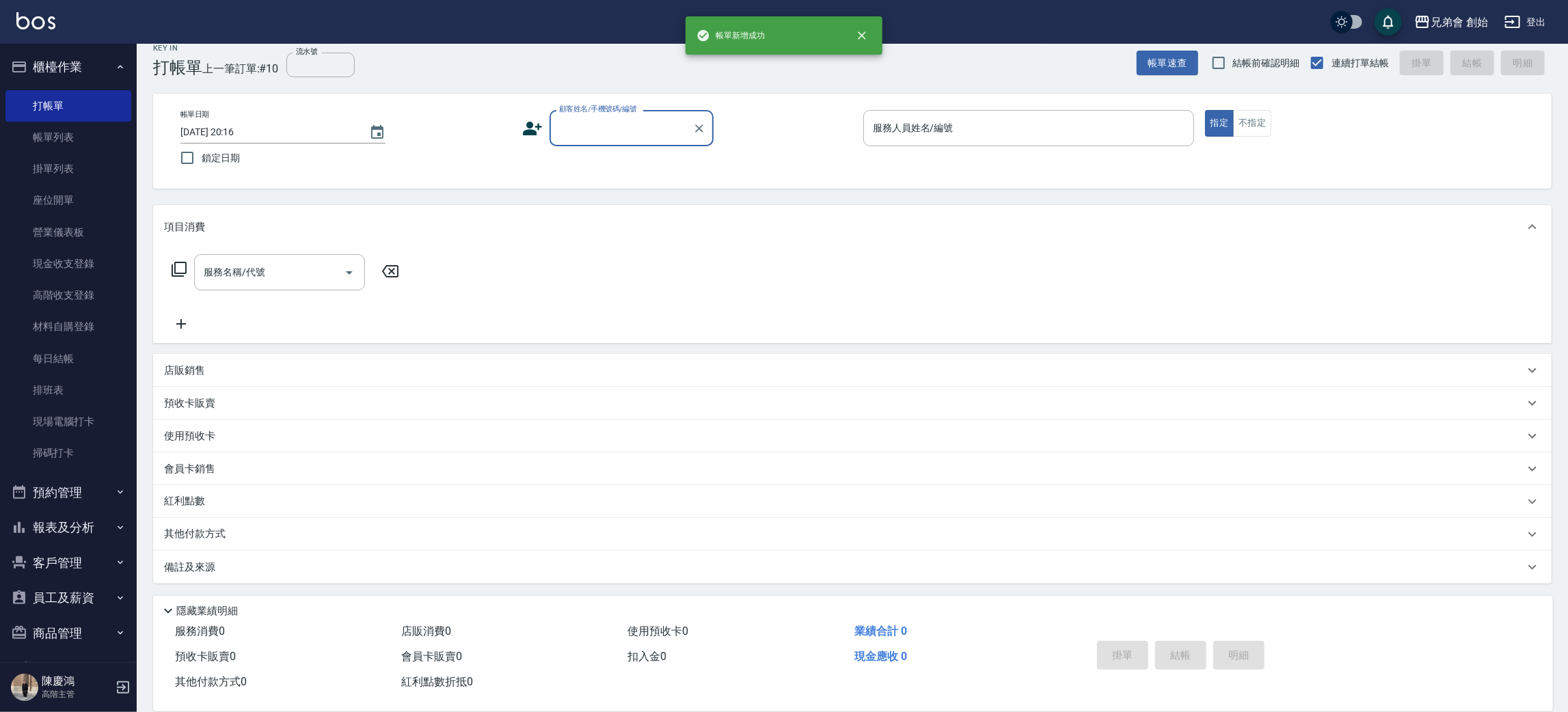
scroll to position [15, 0]
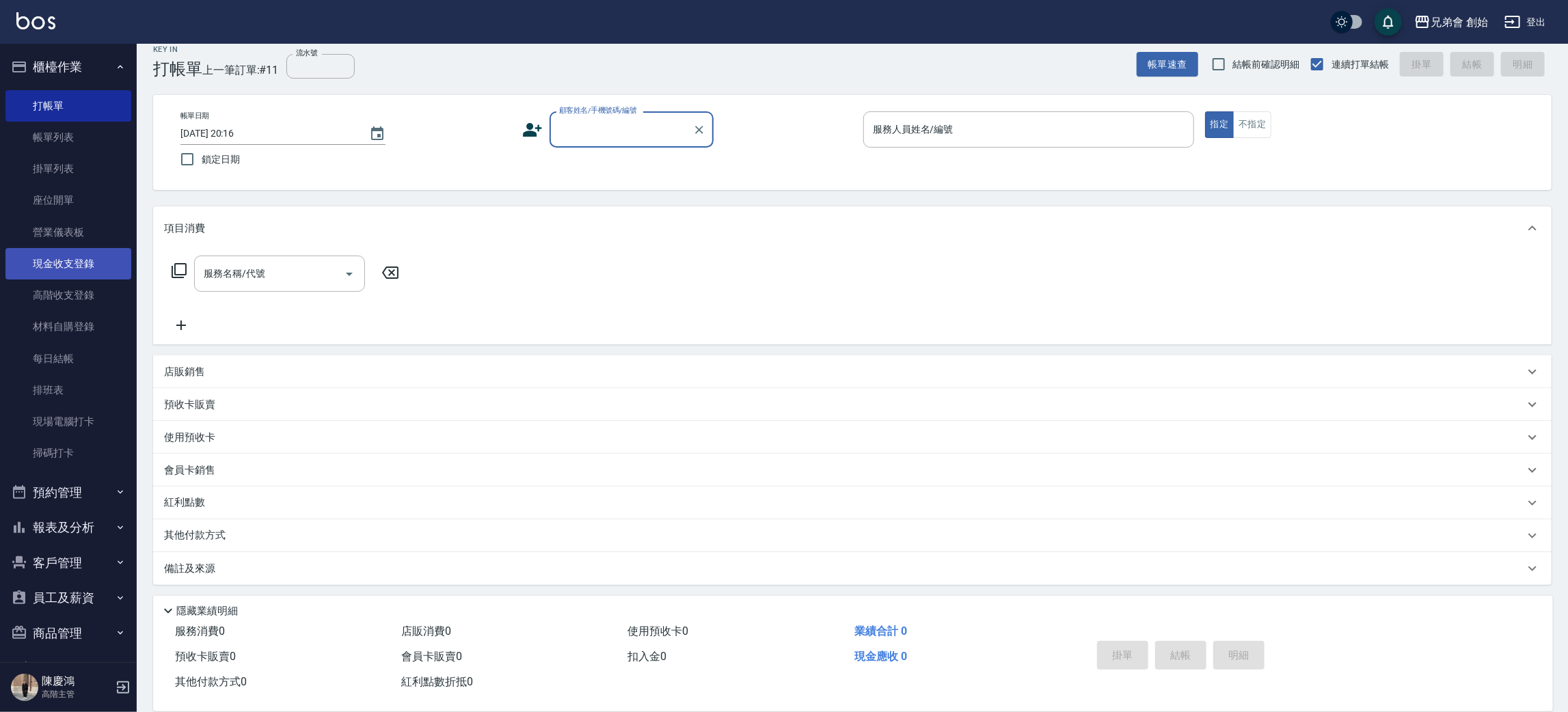
click at [71, 262] on link "現金收支登錄" at bounding box center [68, 264] width 126 height 31
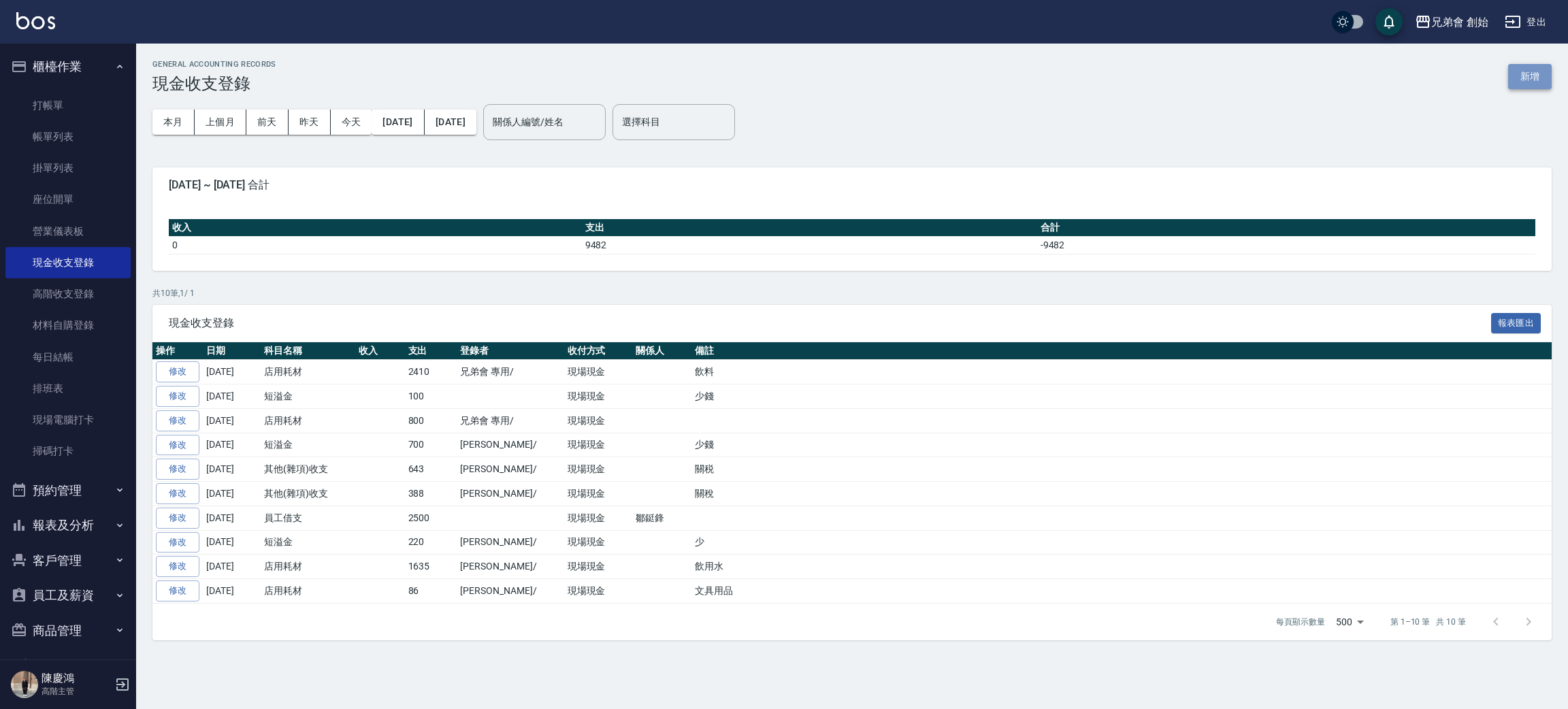
click at [1509, 67] on button "新增" at bounding box center [1530, 76] width 44 height 25
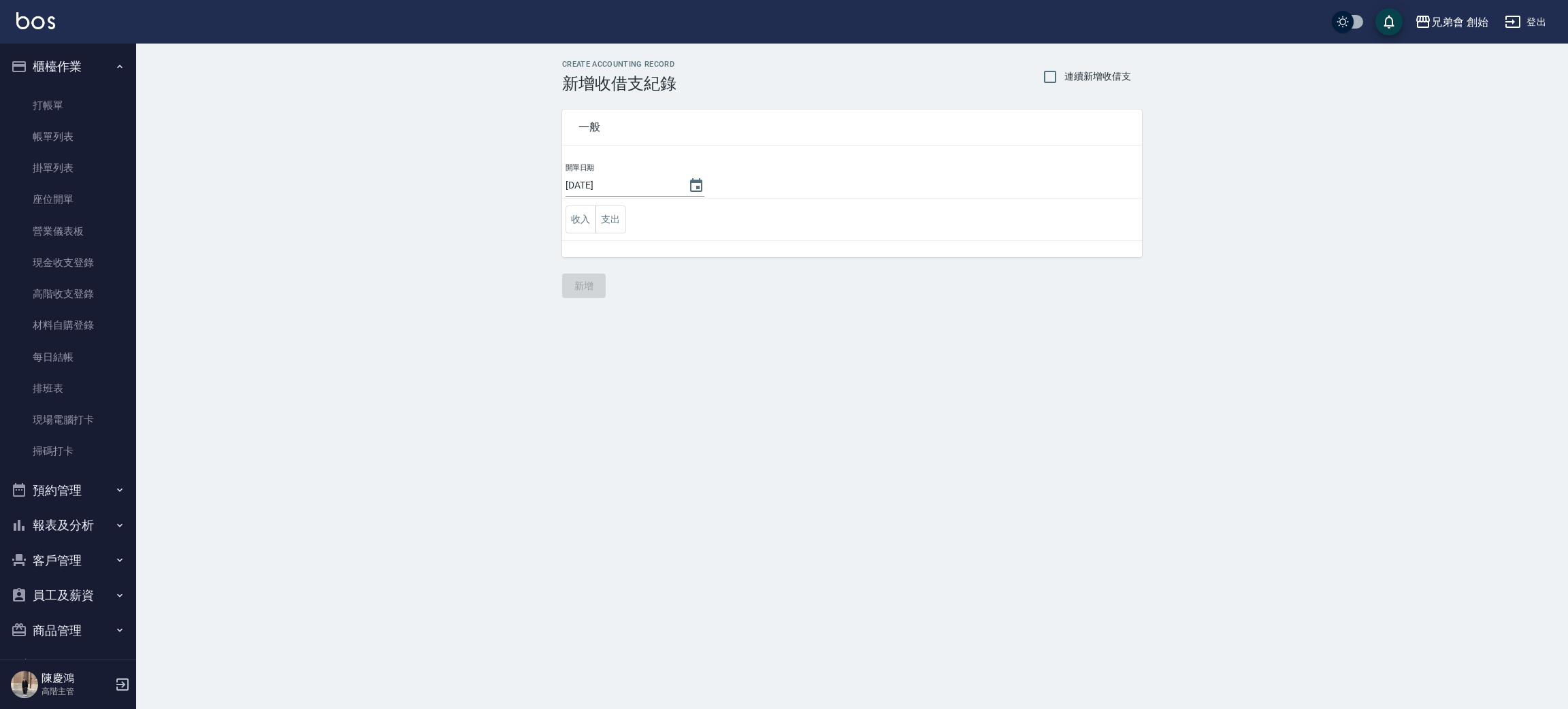
click at [627, 224] on td "收入 支出" at bounding box center [851, 220] width 579 height 42
click at [621, 223] on button "支出" at bounding box center [610, 219] width 31 height 28
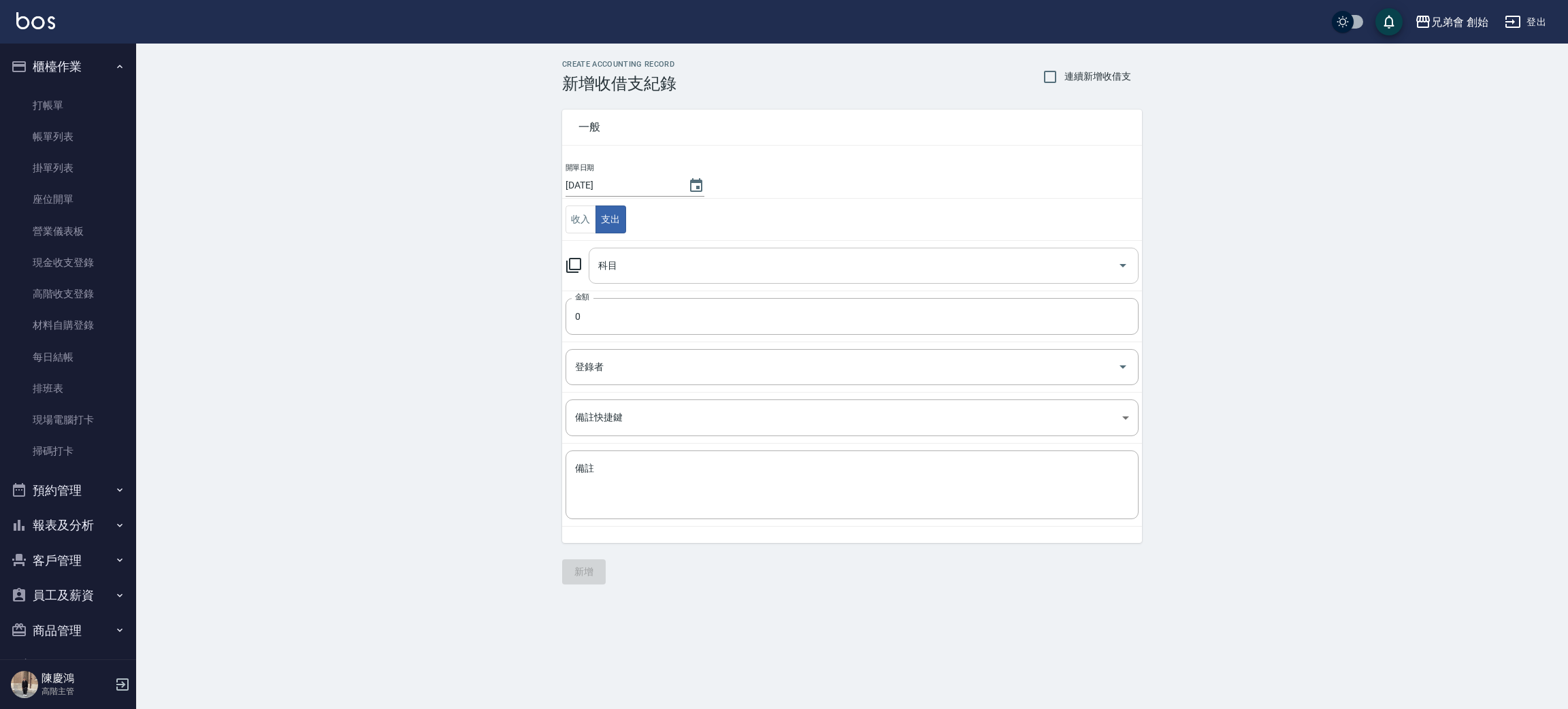
click at [635, 257] on input "科目" at bounding box center [853, 265] width 517 height 24
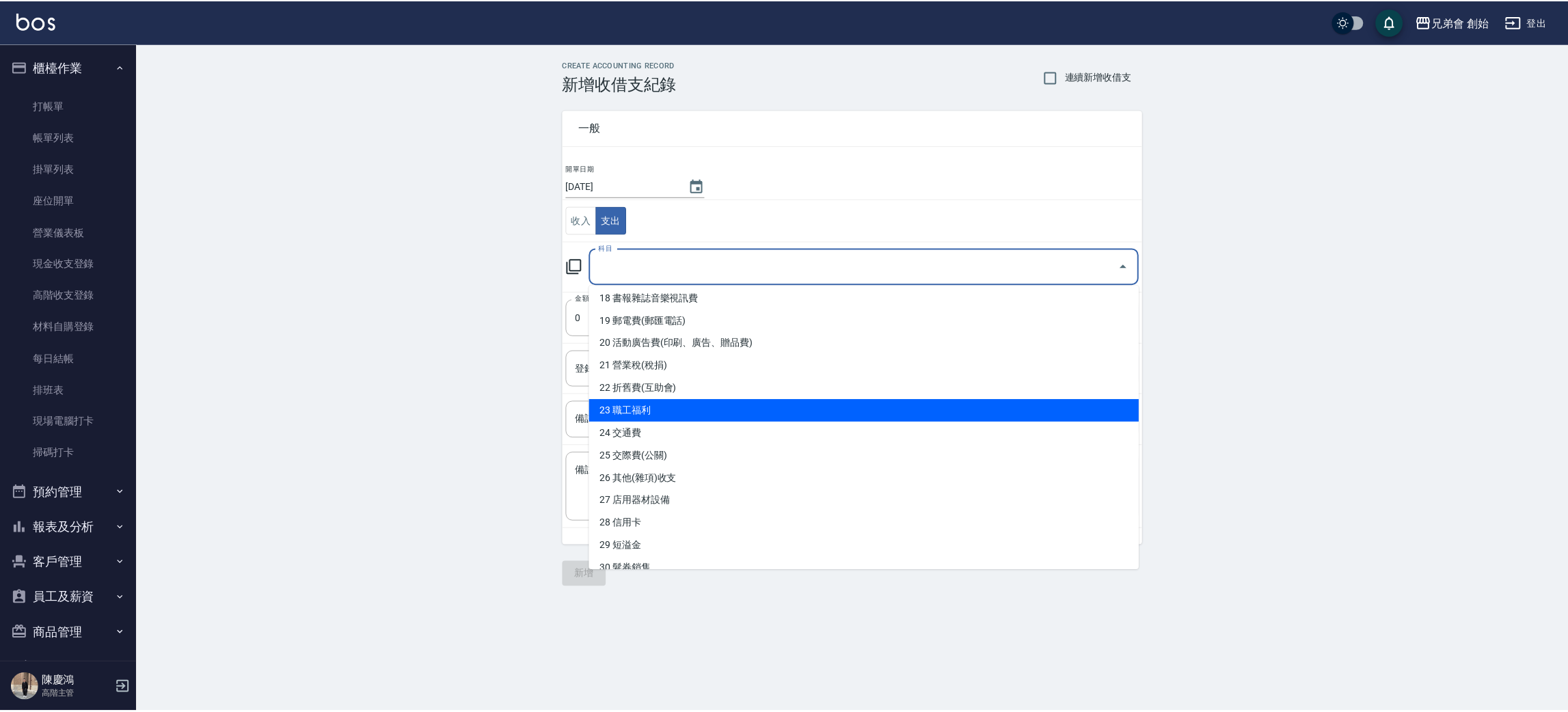
scroll to position [307, 0]
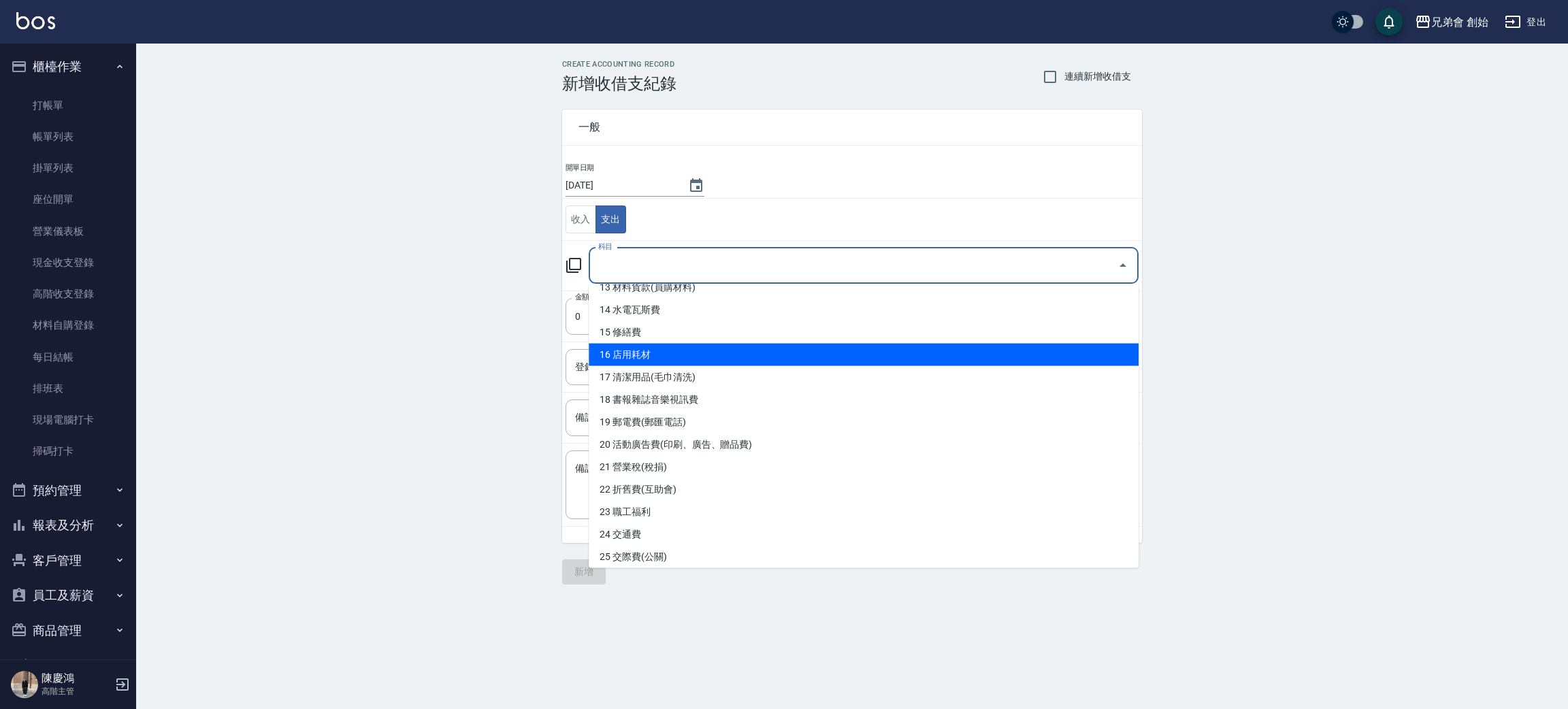
click at [650, 361] on li "16 店用耗材" at bounding box center [863, 354] width 549 height 22
type input "16 店用耗材"
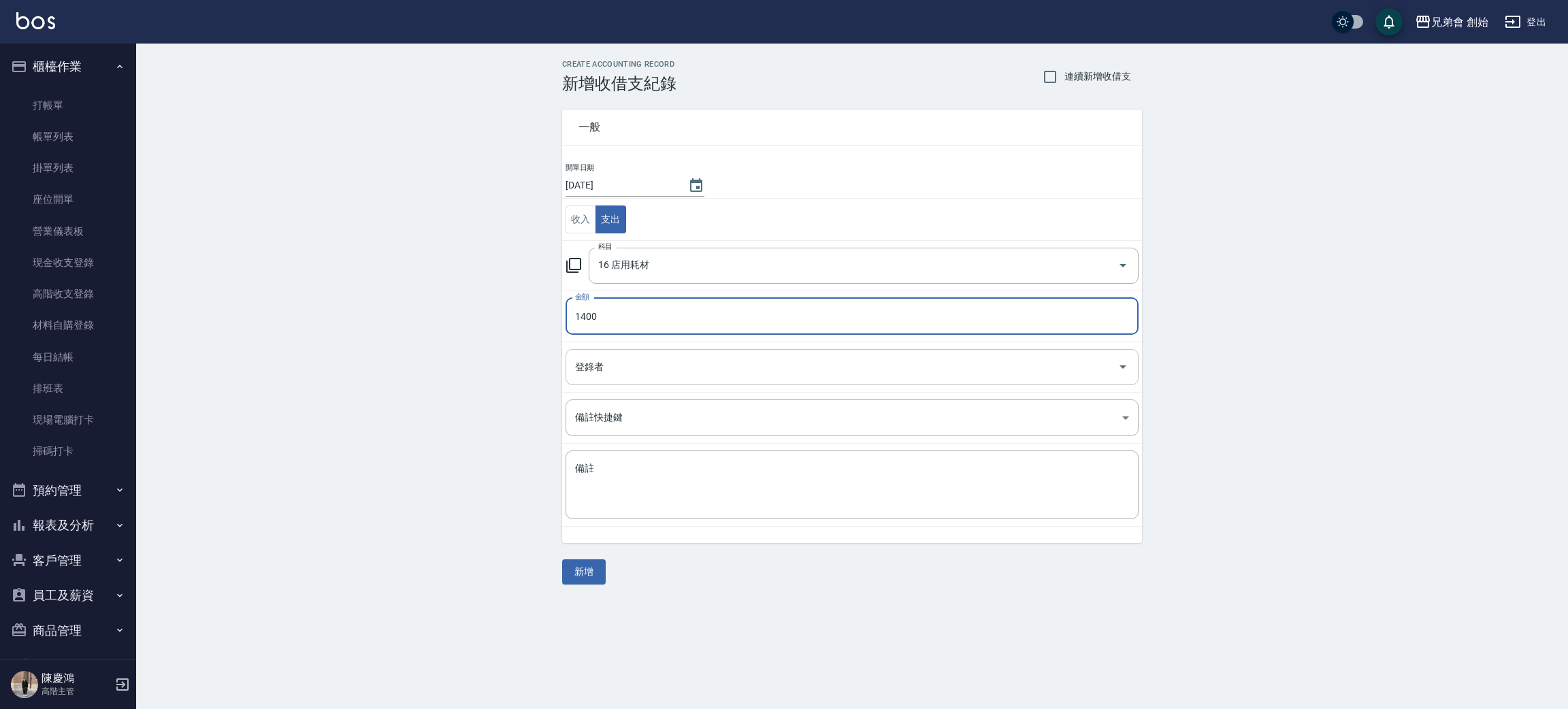
type input "1400"
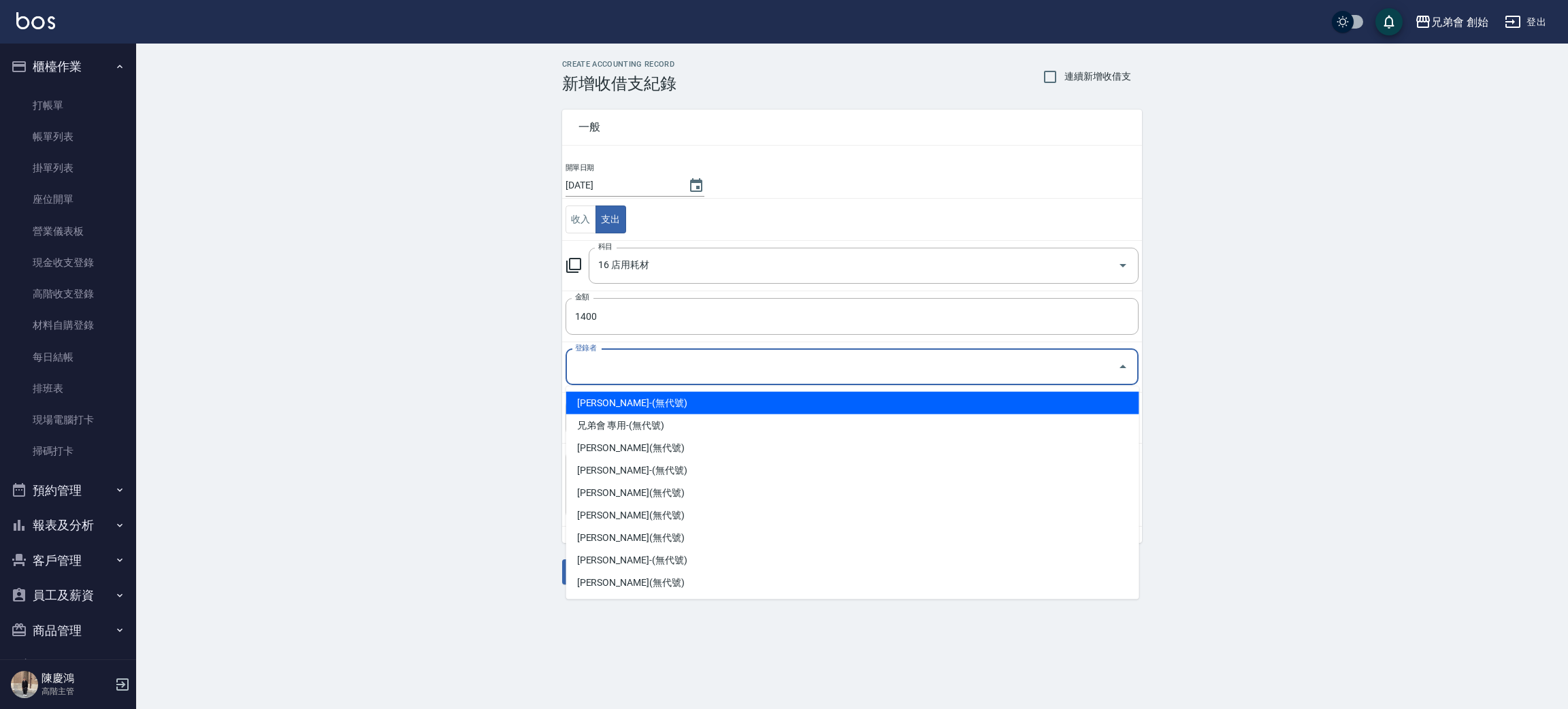
click at [584, 374] on input "登錄者" at bounding box center [841, 367] width 540 height 24
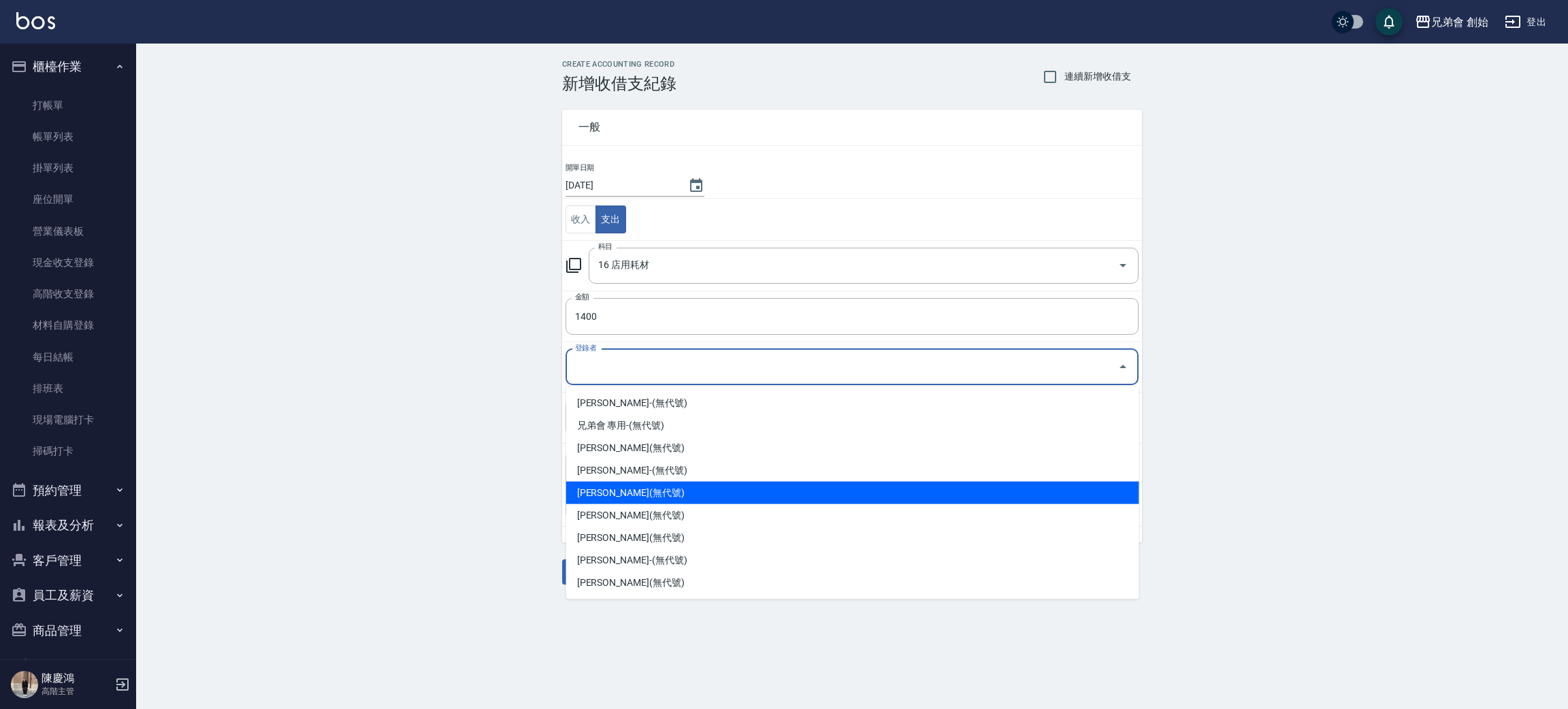
click at [612, 492] on li "潘郁靜-(無代號)" at bounding box center [852, 493] width 573 height 22
type input "潘郁靜-(無代號)"
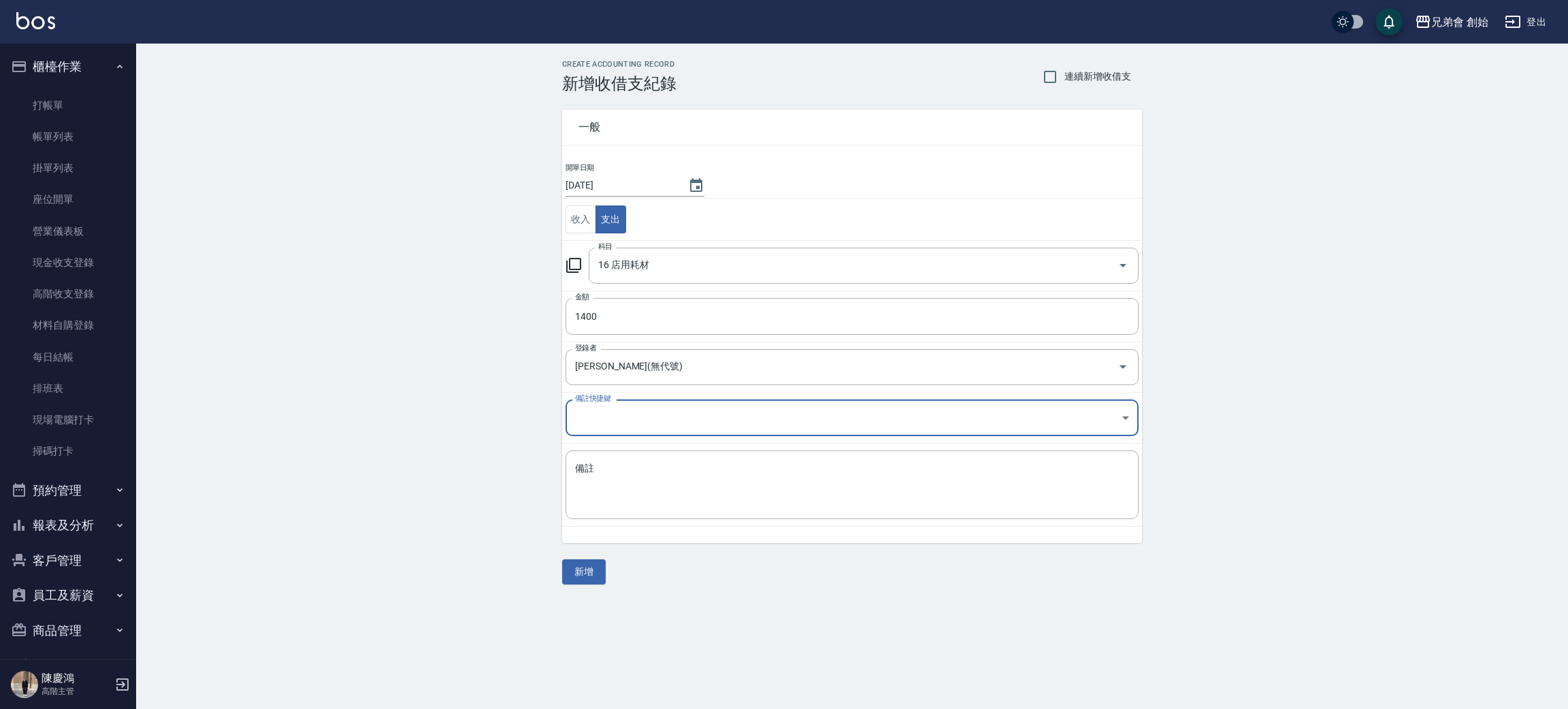
click at [628, 421] on body "兄弟會 創始 登出 櫃檯作業 打帳單 帳單列表 掛單列表 座位開單 營業儀表板 現金收支登錄 高階收支登錄 材料自購登錄 每日結帳 排班表 現場電腦打卡 掃碼…" at bounding box center [784, 354] width 1568 height 709
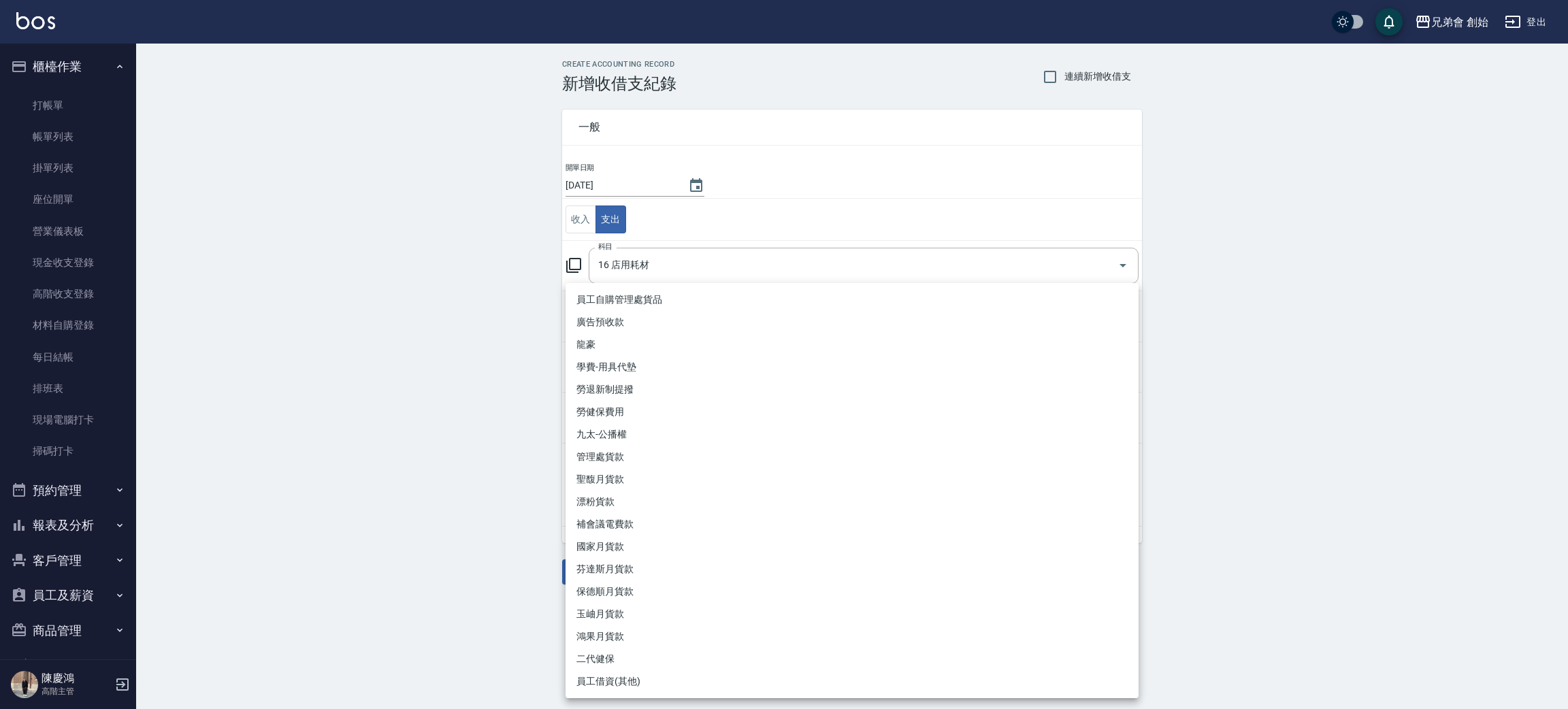
click at [489, 411] on div at bounding box center [784, 354] width 1568 height 709
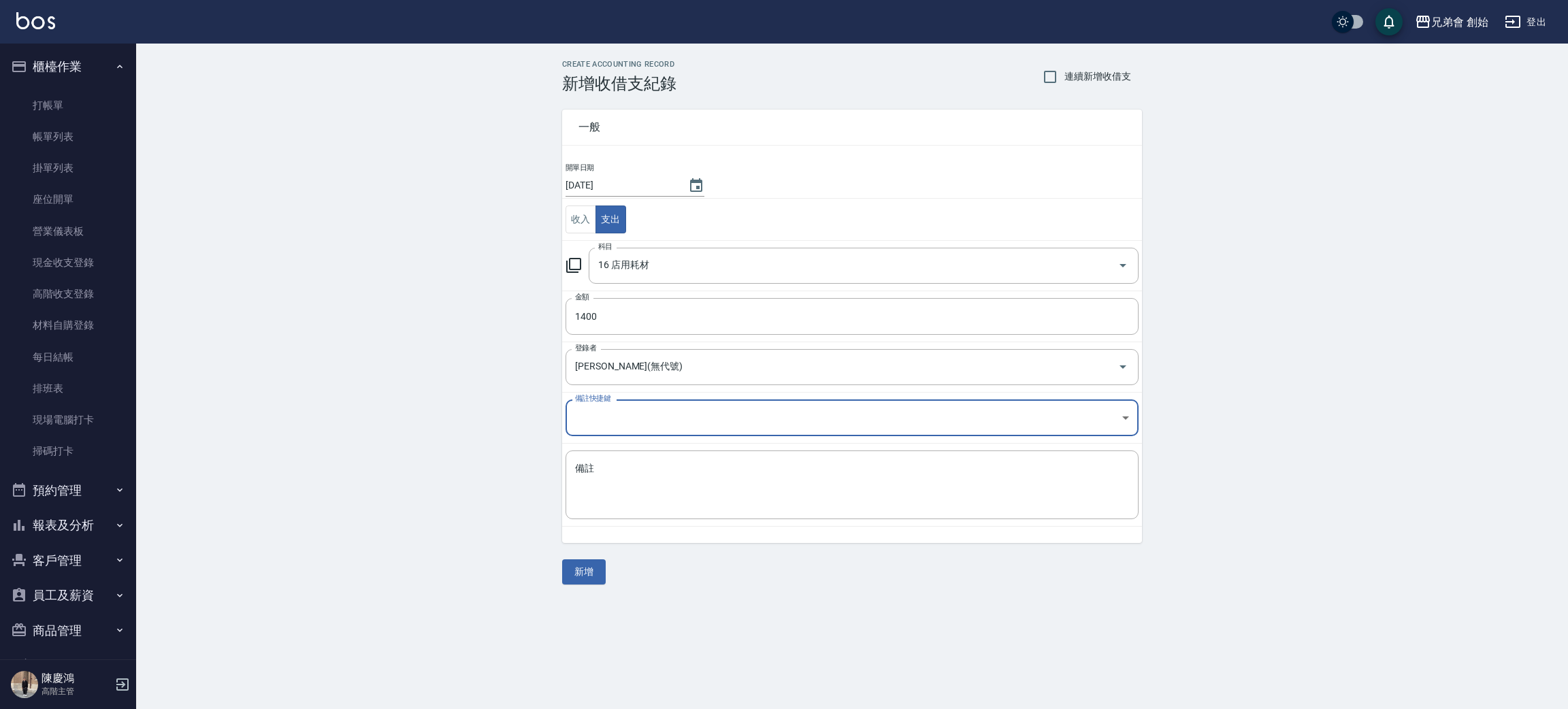
click at [605, 477] on textarea "備註" at bounding box center [851, 485] width 554 height 46
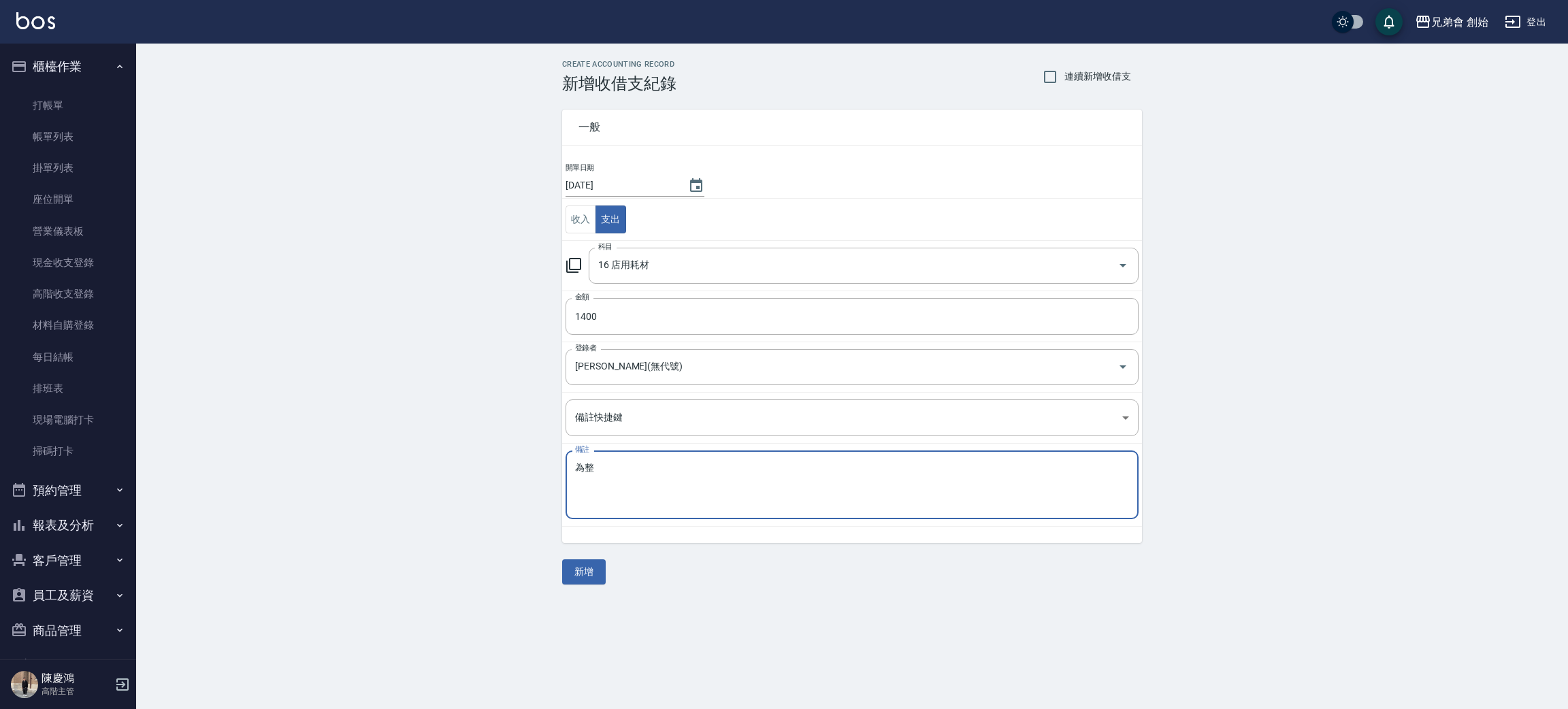
type textarea "魏"
type textarea "衛生紙"
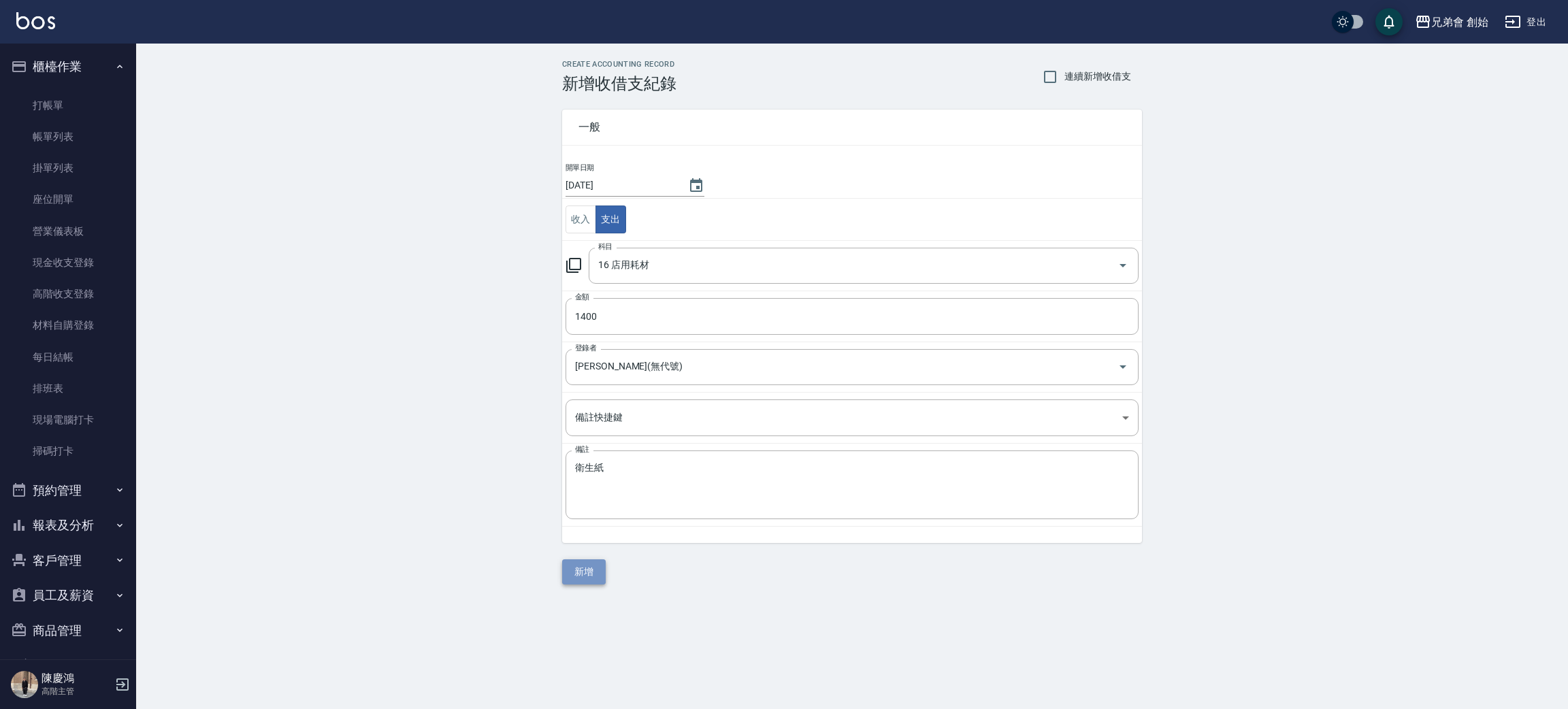
click at [586, 569] on button "新增" at bounding box center [584, 571] width 44 height 25
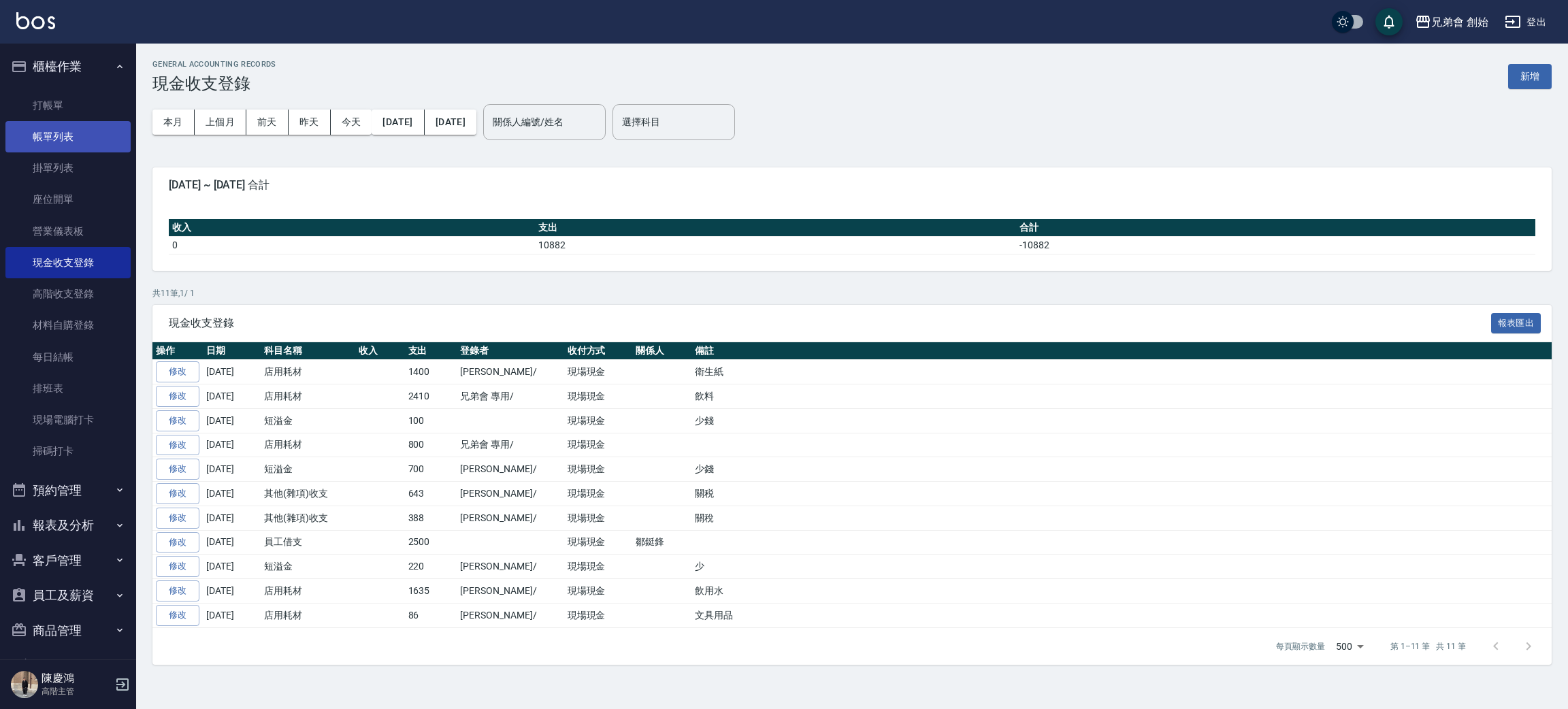
drag, startPoint x: 120, startPoint y: 143, endPoint x: 83, endPoint y: 147, distance: 37.2
click at [120, 143] on link "帳單列表" at bounding box center [68, 137] width 125 height 31
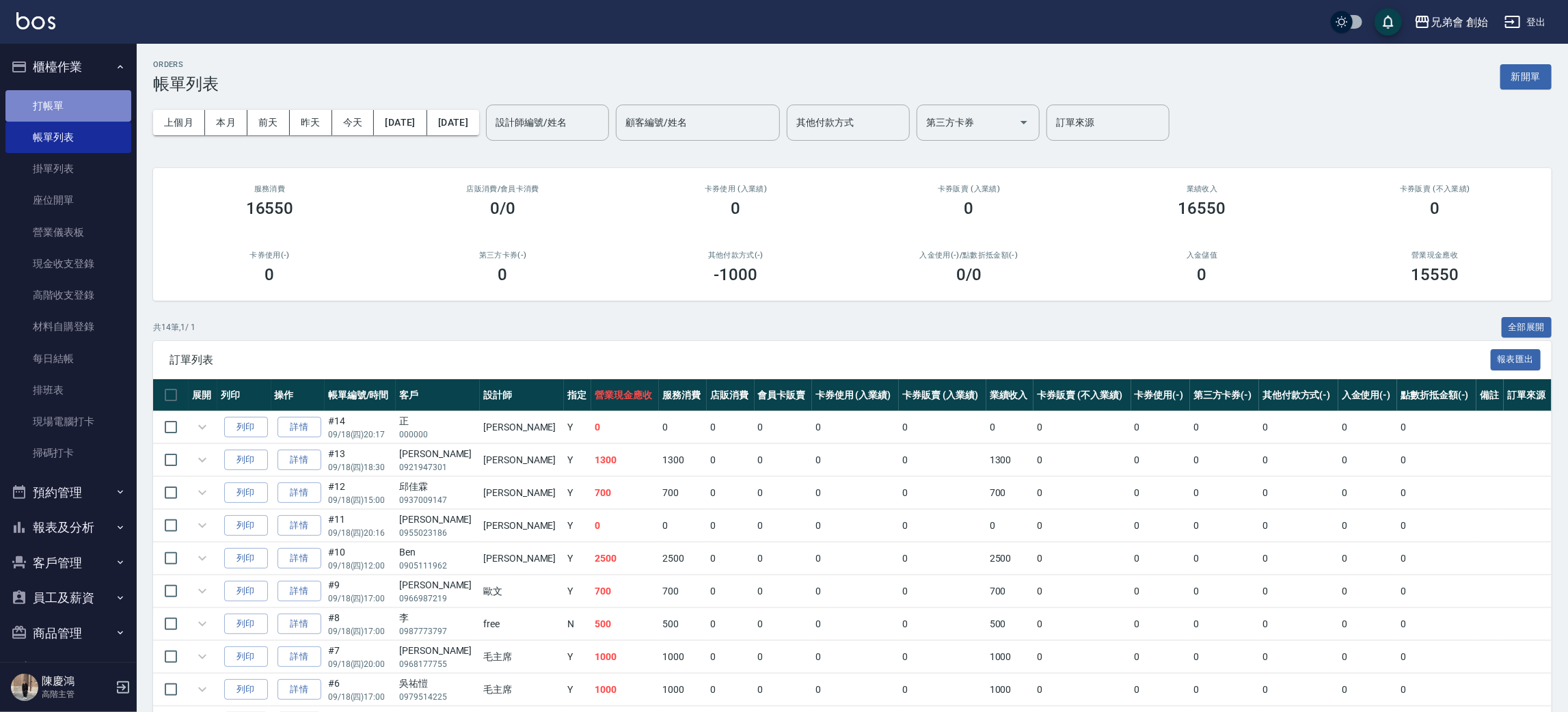
click at [108, 113] on link "打帳單" at bounding box center [68, 106] width 126 height 31
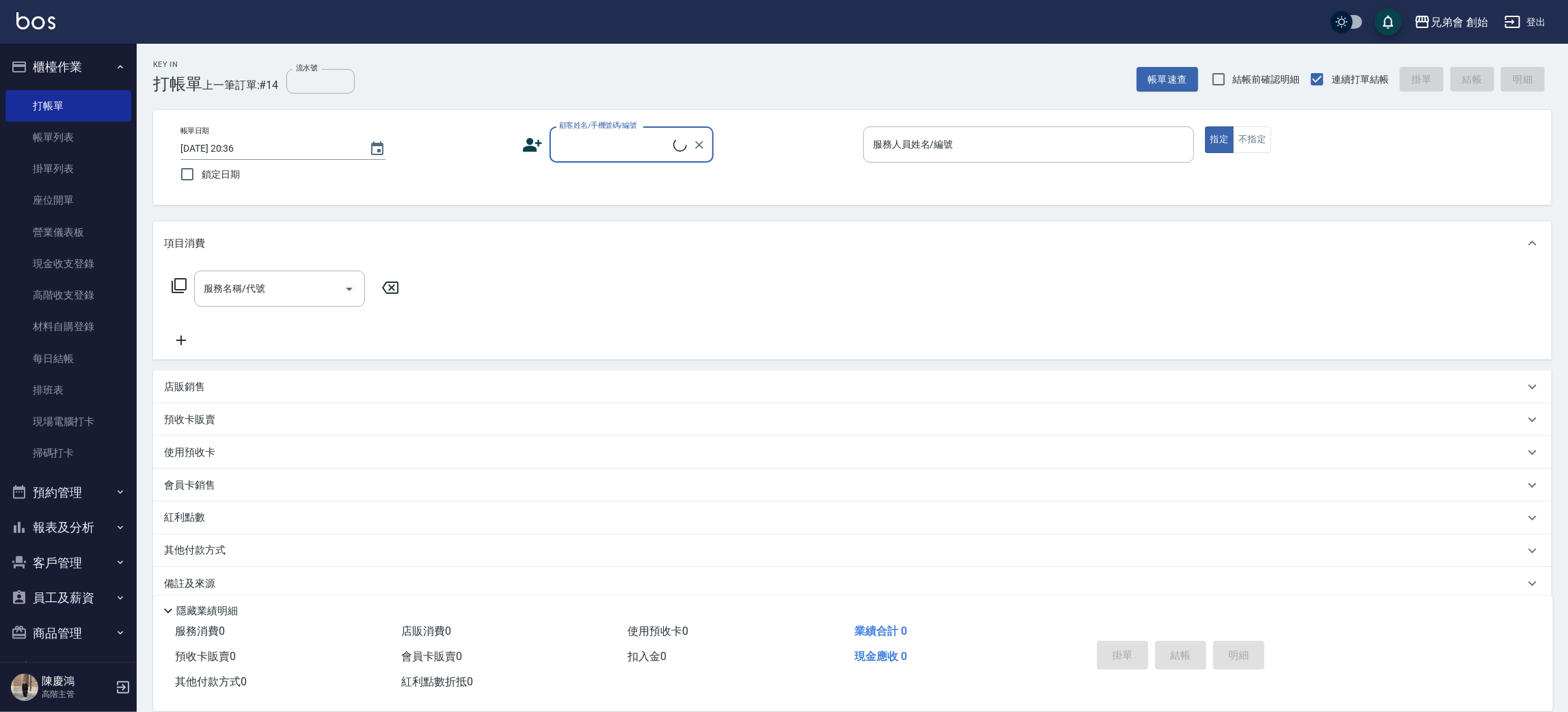
click at [620, 143] on input "顧客姓名/手機號碼/編號" at bounding box center [614, 144] width 118 height 24
click at [683, 214] on li "新客人 姓名未設定/5656565美金/null" at bounding box center [631, 209] width 164 height 37
type input "新客人 姓名未設定/5656565美金/null"
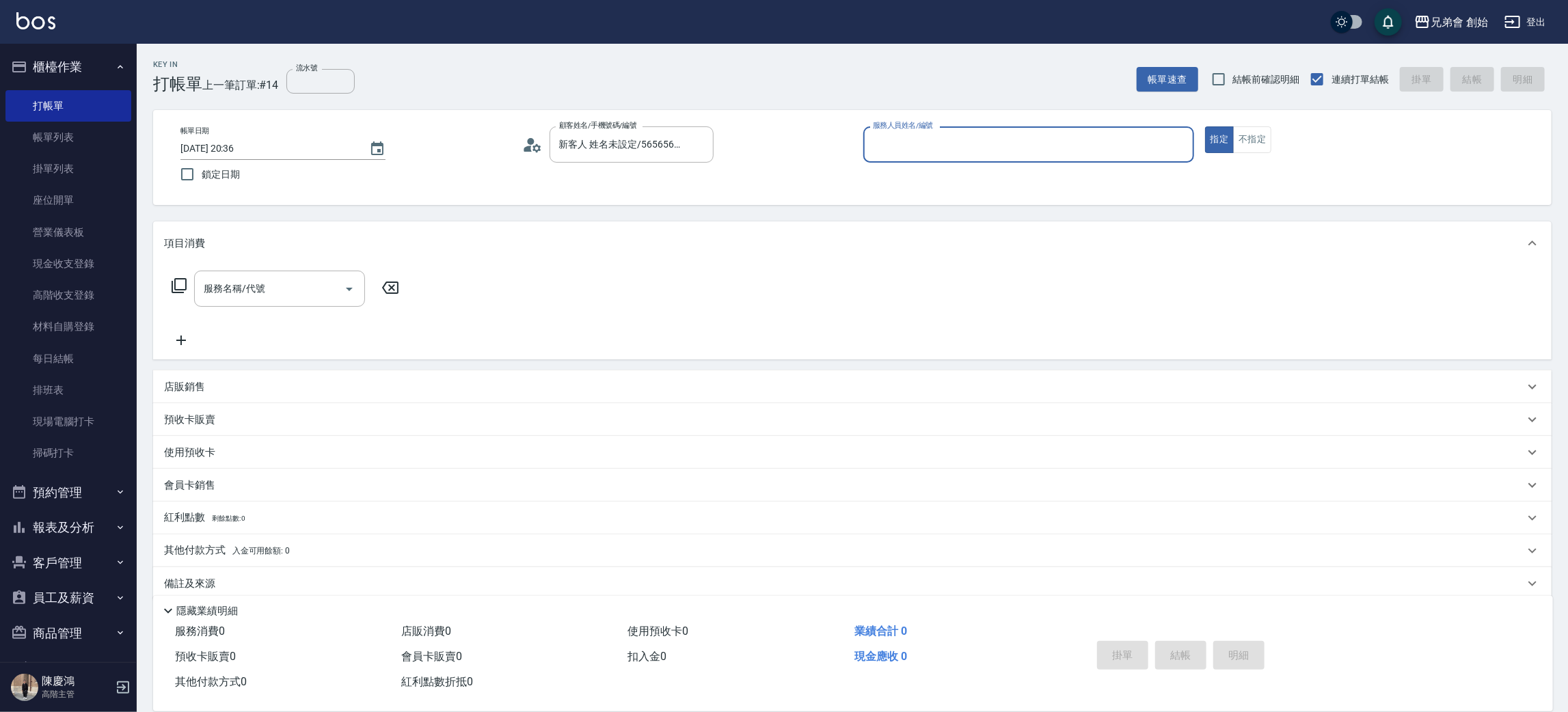
click at [987, 154] on input "服務人員姓名/編號" at bounding box center [1028, 144] width 318 height 24
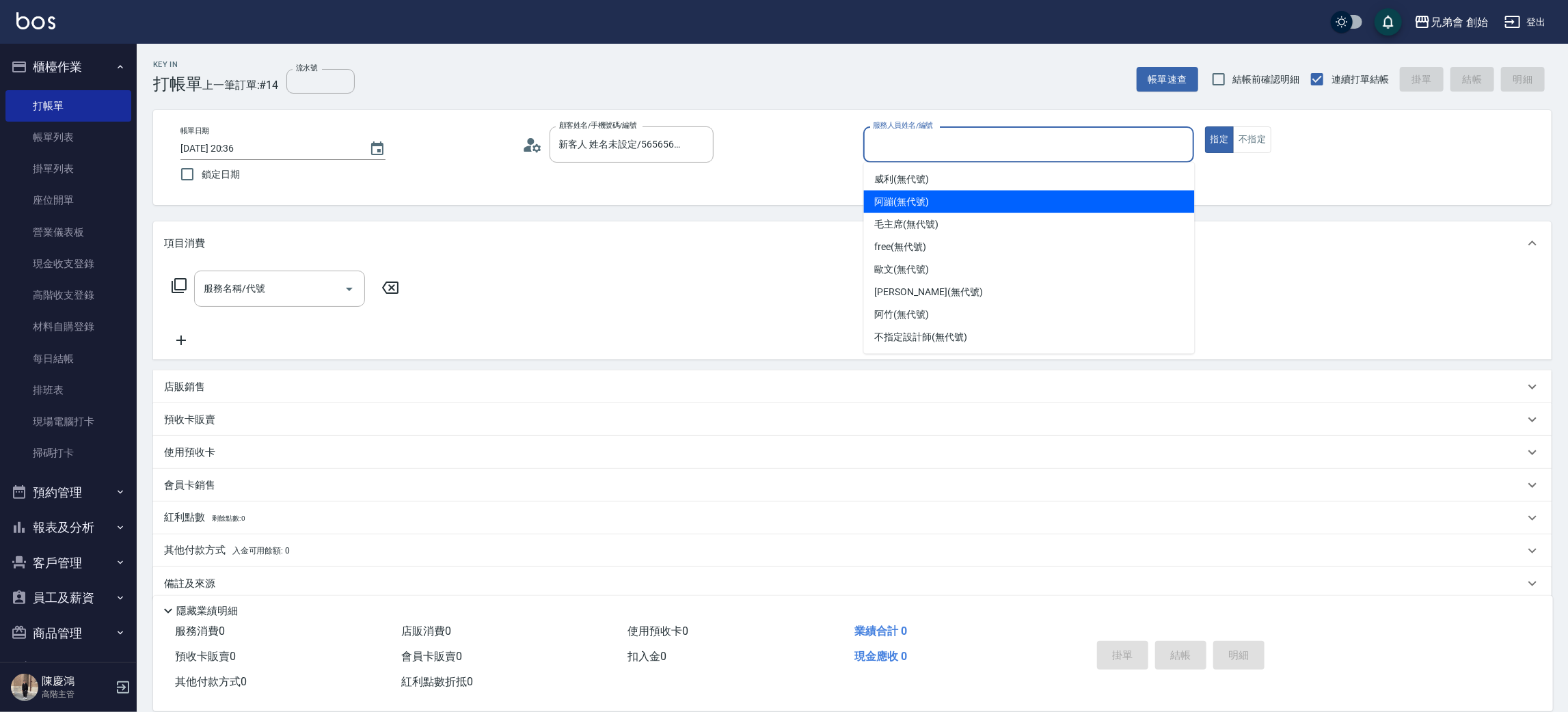
click at [989, 199] on div "阿蹦 (無代號)" at bounding box center [1029, 201] width 331 height 23
type input "阿蹦(無代號)"
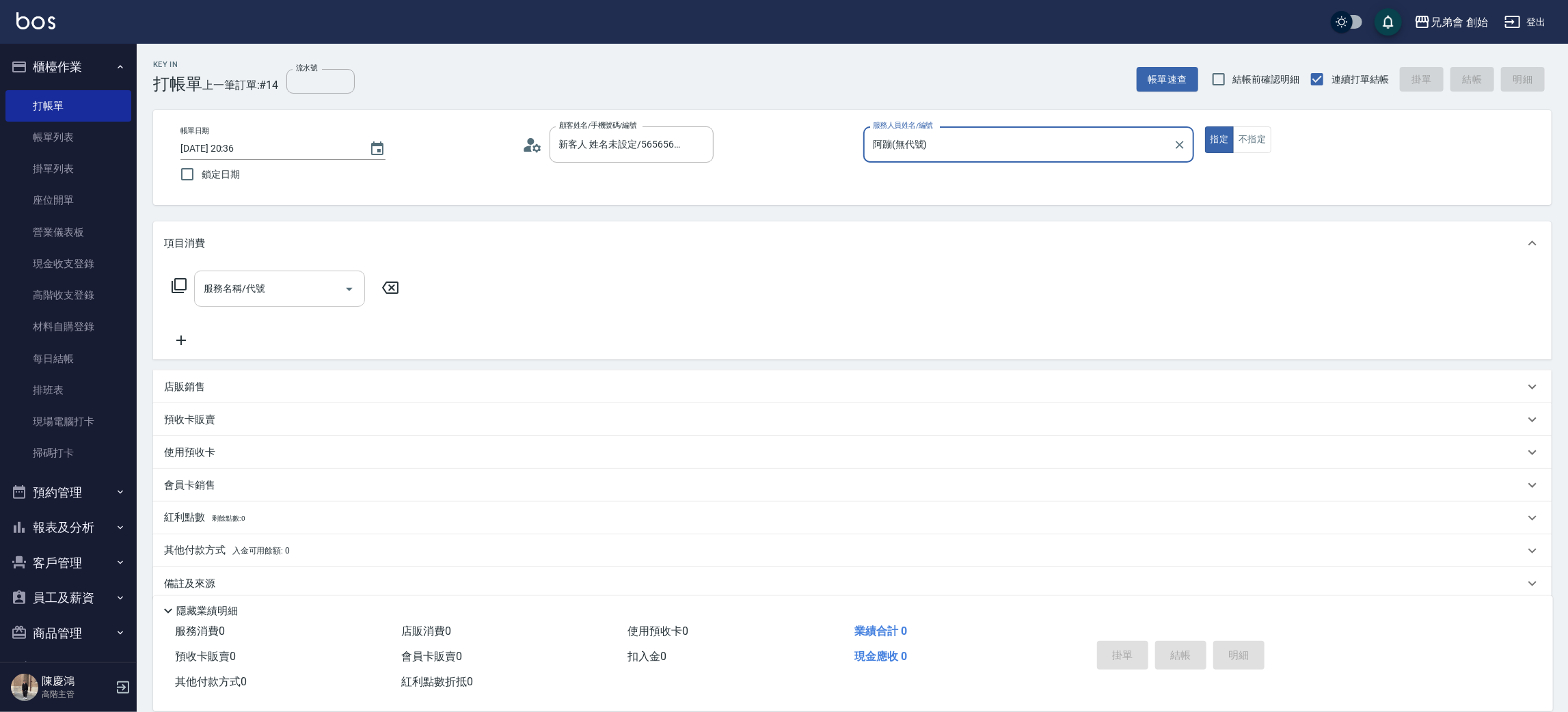
click at [273, 289] on input "服務名稱/代號" at bounding box center [269, 288] width 138 height 24
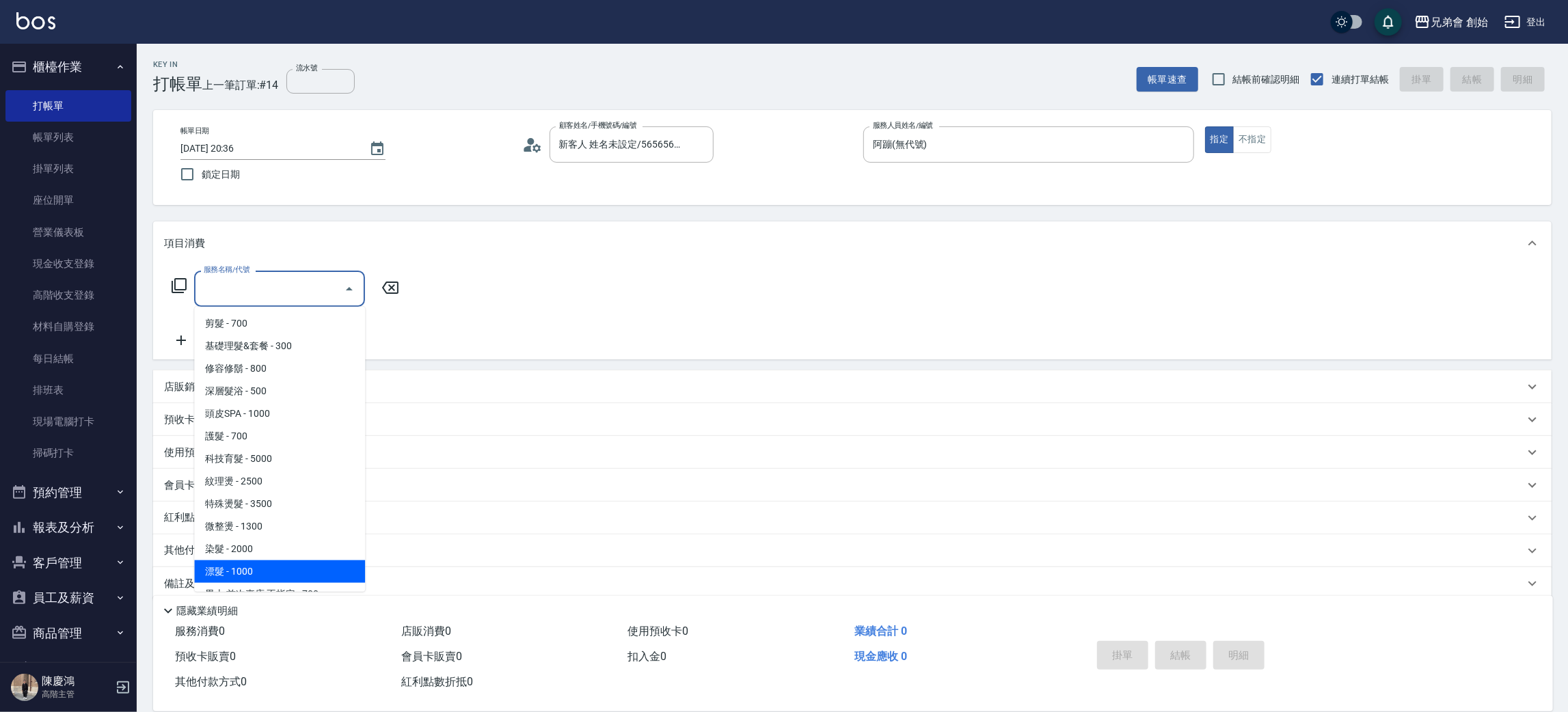
scroll to position [86, 0]
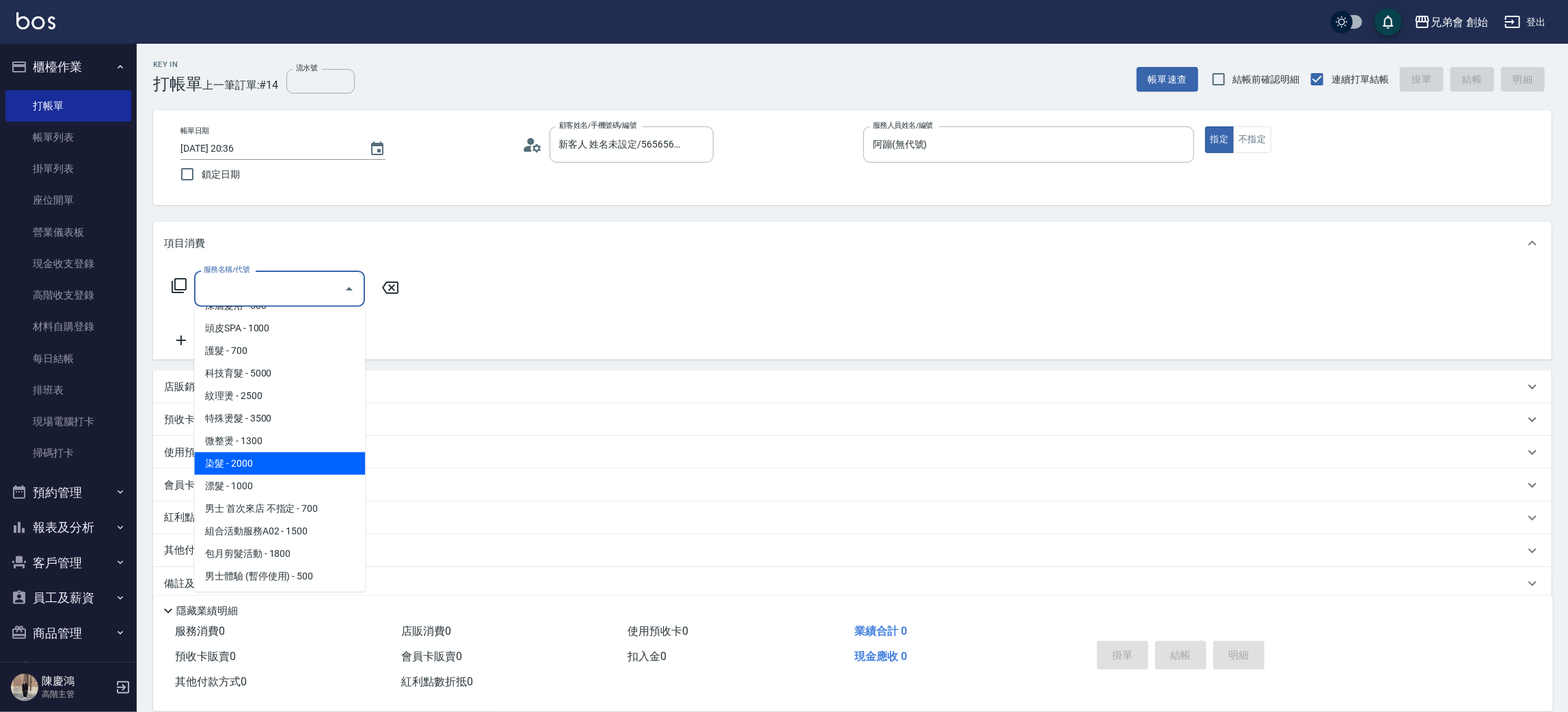
click at [296, 450] on span "微整燙 - 1300" at bounding box center [279, 441] width 171 height 23
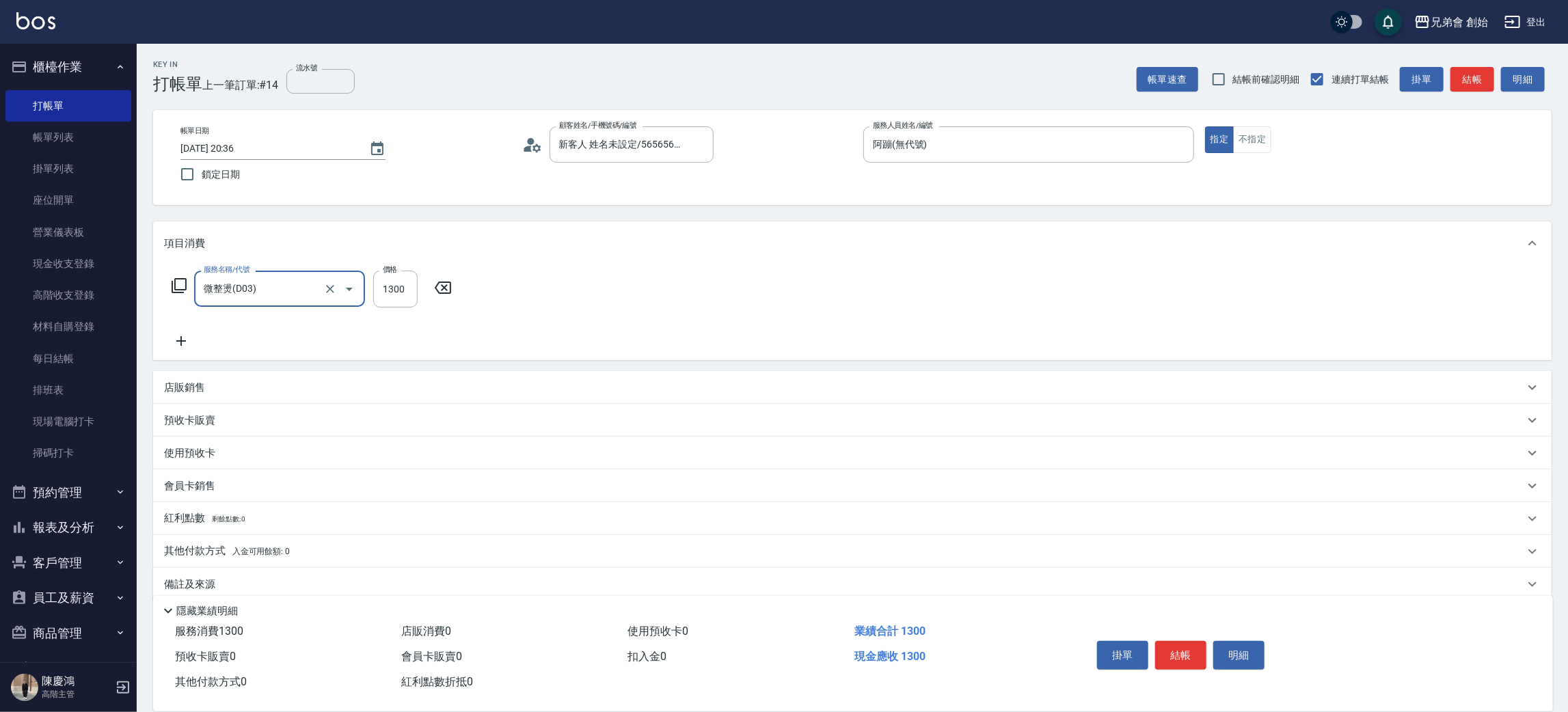
click at [301, 285] on input "微整燙(D03)" at bounding box center [260, 288] width 121 height 24
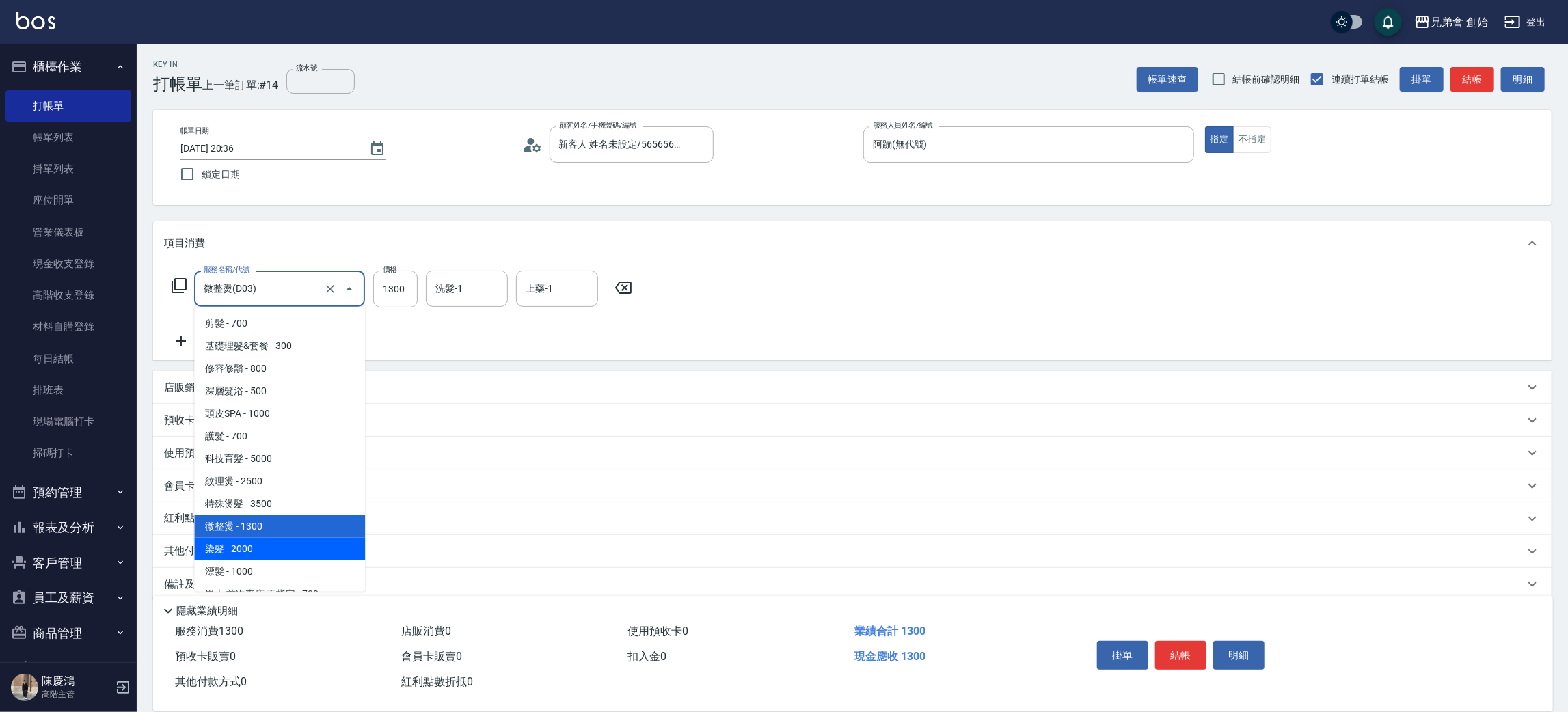
click at [292, 539] on span "染髮 - 2000" at bounding box center [279, 548] width 171 height 23
type input "染髮 (E01)"
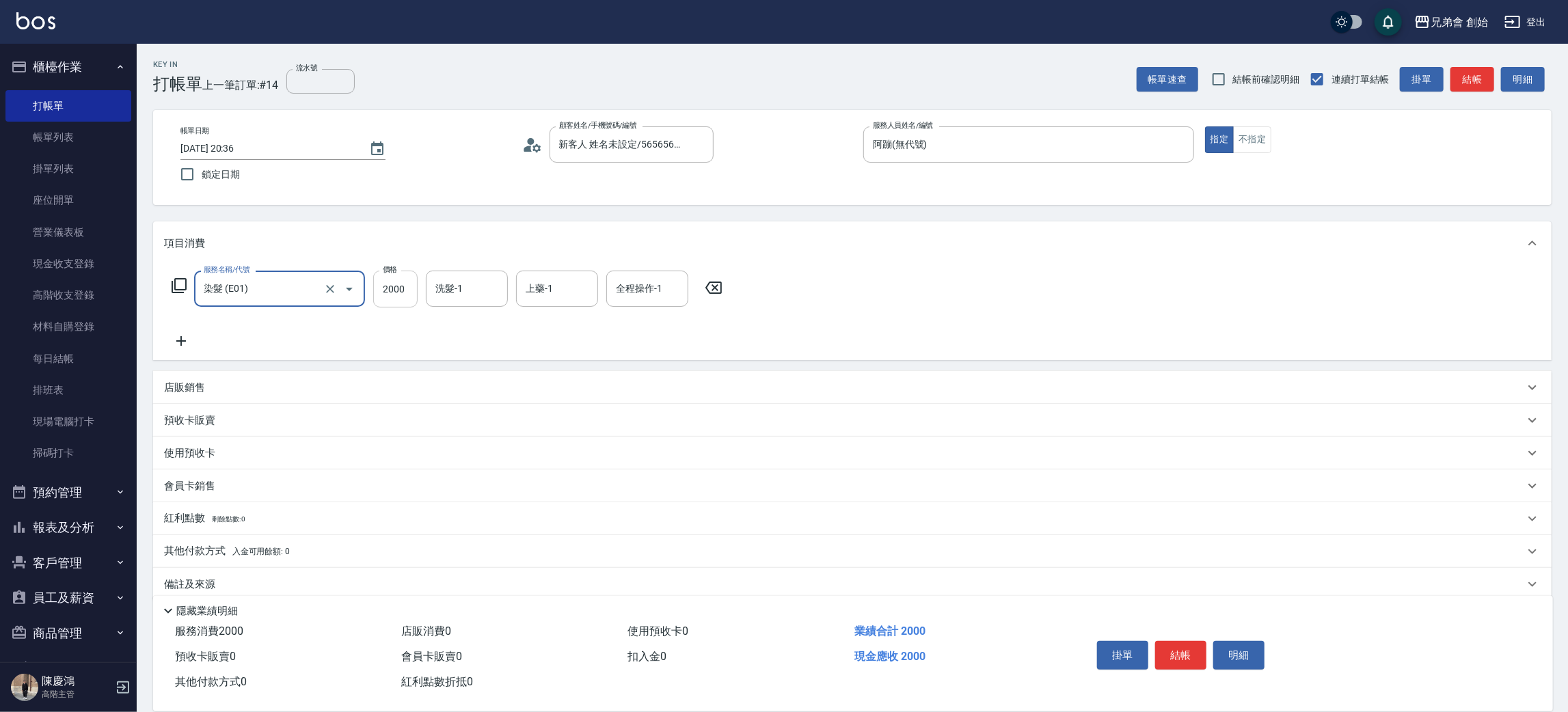
click at [401, 298] on input "2000" at bounding box center [395, 289] width 45 height 37
type input "2500"
click at [1183, 654] on button "結帳" at bounding box center [1180, 655] width 51 height 29
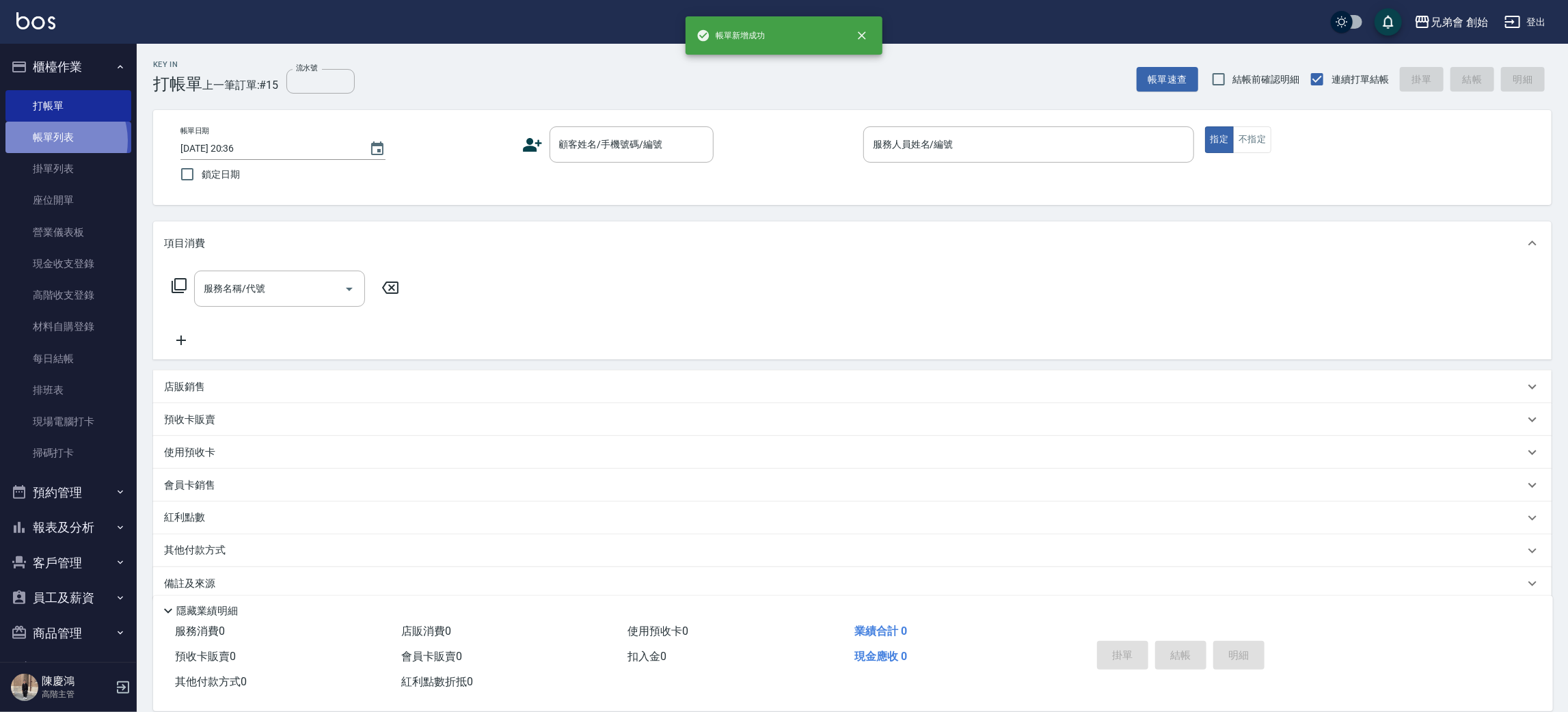
click at [53, 141] on link "帳單列表" at bounding box center [68, 138] width 126 height 31
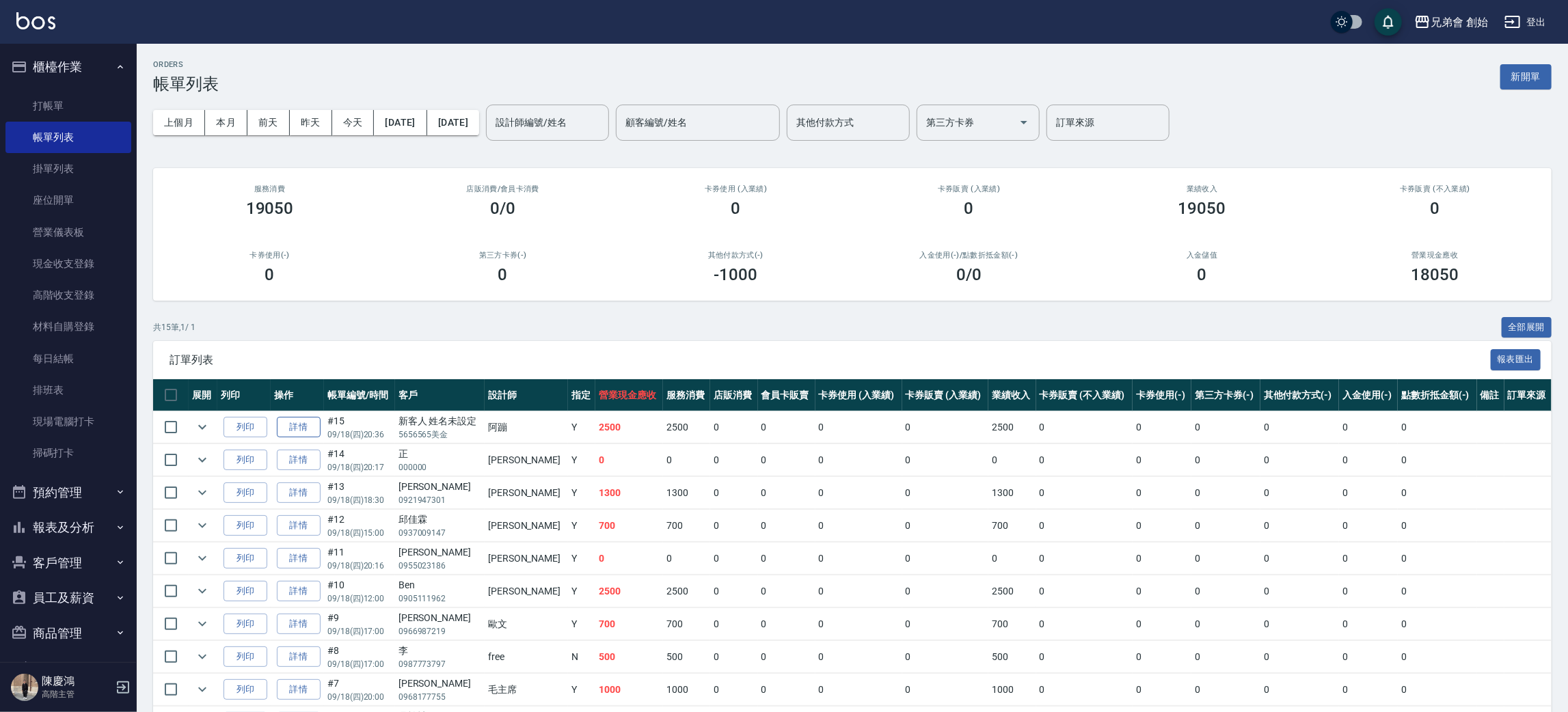
click at [296, 429] on link "詳情" at bounding box center [299, 427] width 44 height 21
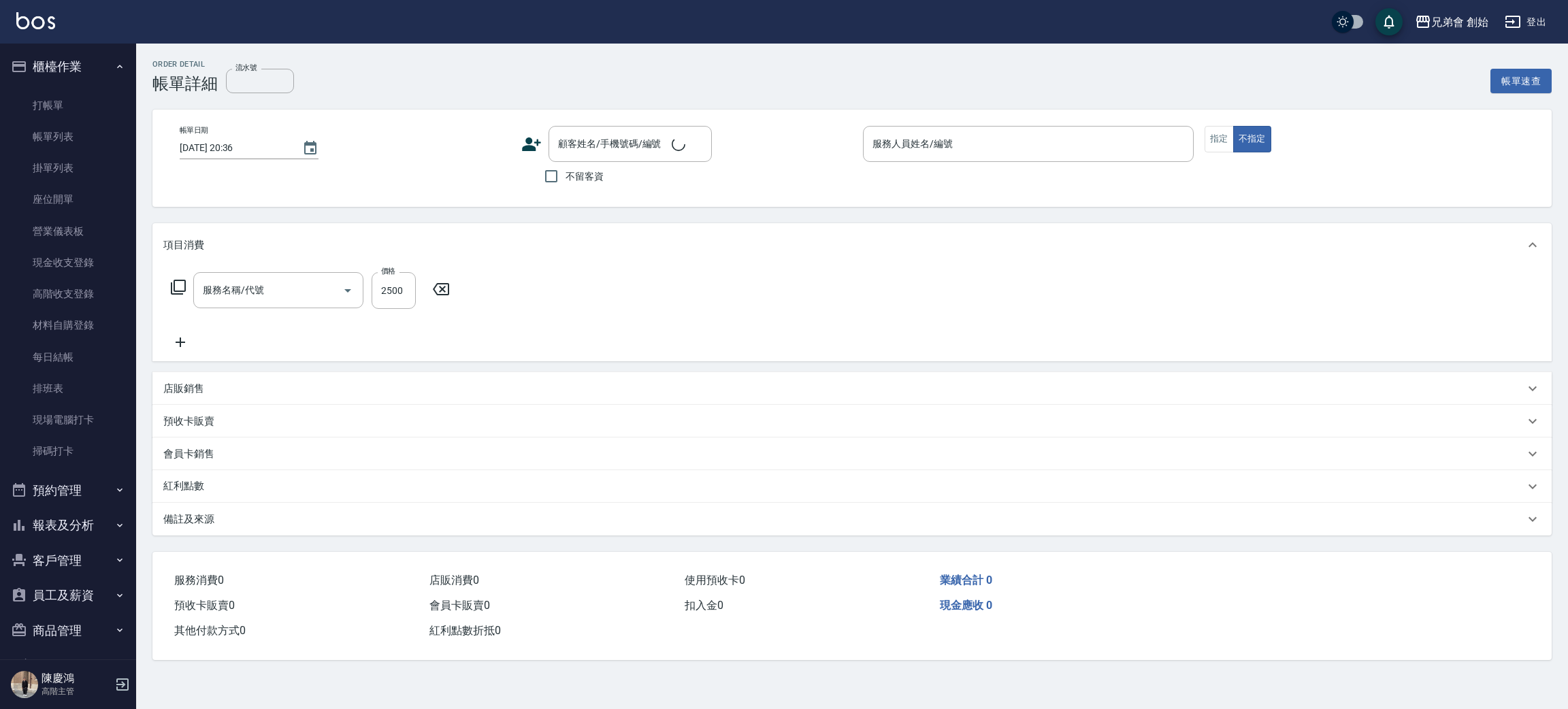
type input "阿蹦(無代號)"
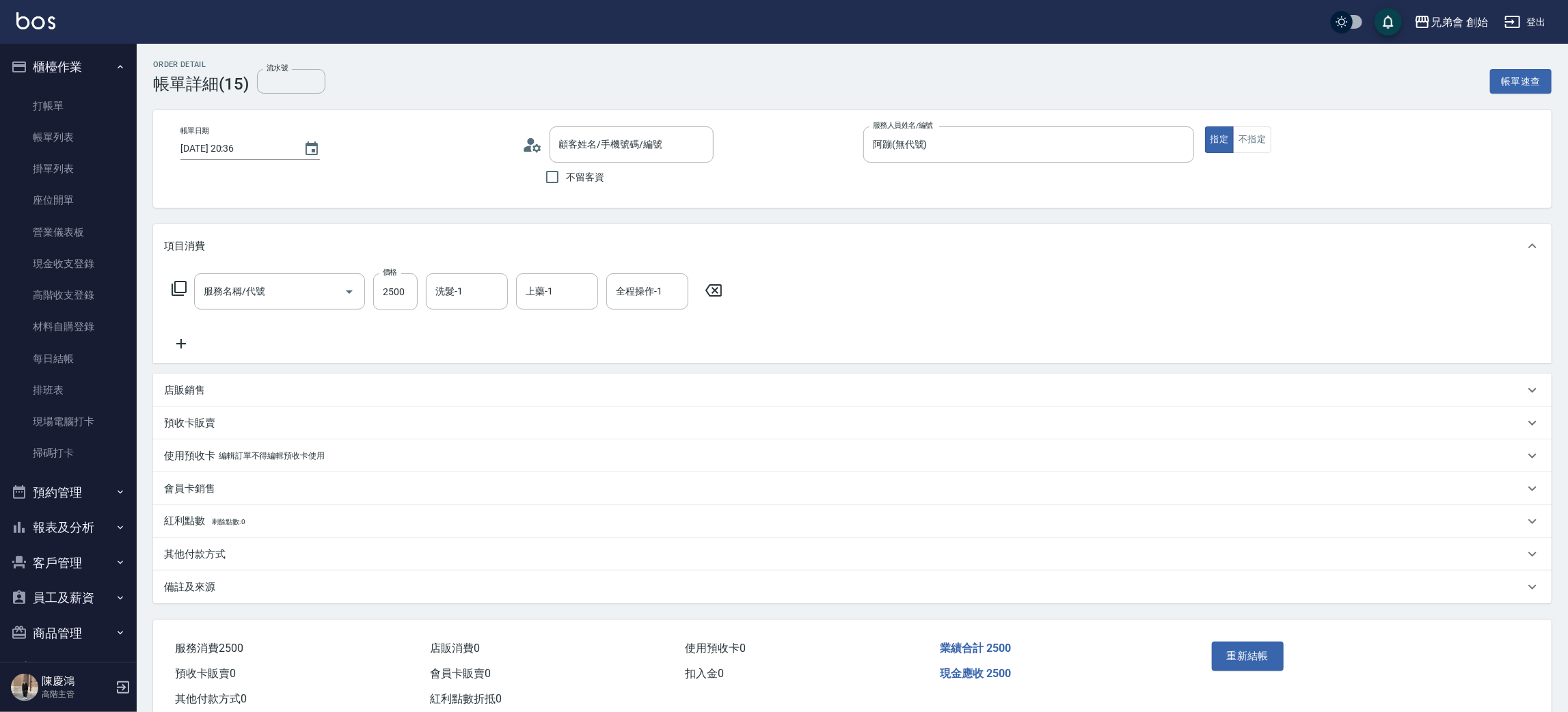
type input "染髮 (E01)"
type input "新客人 姓名未設定/5656565美金/null"
click at [227, 555] on div "其他付款方式" at bounding box center [844, 554] width 1360 height 14
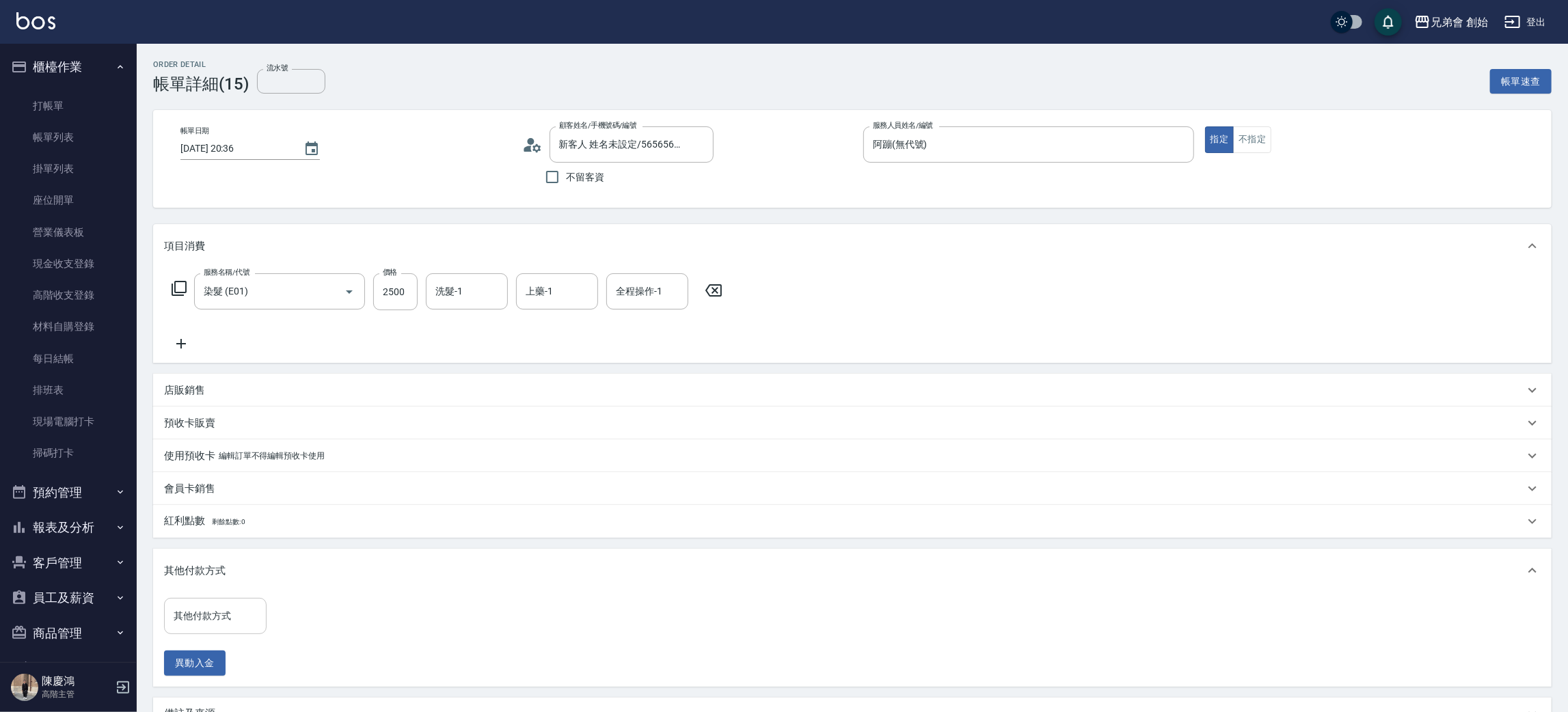
click at [223, 623] on input "其他付款方式" at bounding box center [216, 615] width 90 height 24
click at [240, 530] on span "轉帳" at bounding box center [216, 536] width 103 height 23
type input "轉帳"
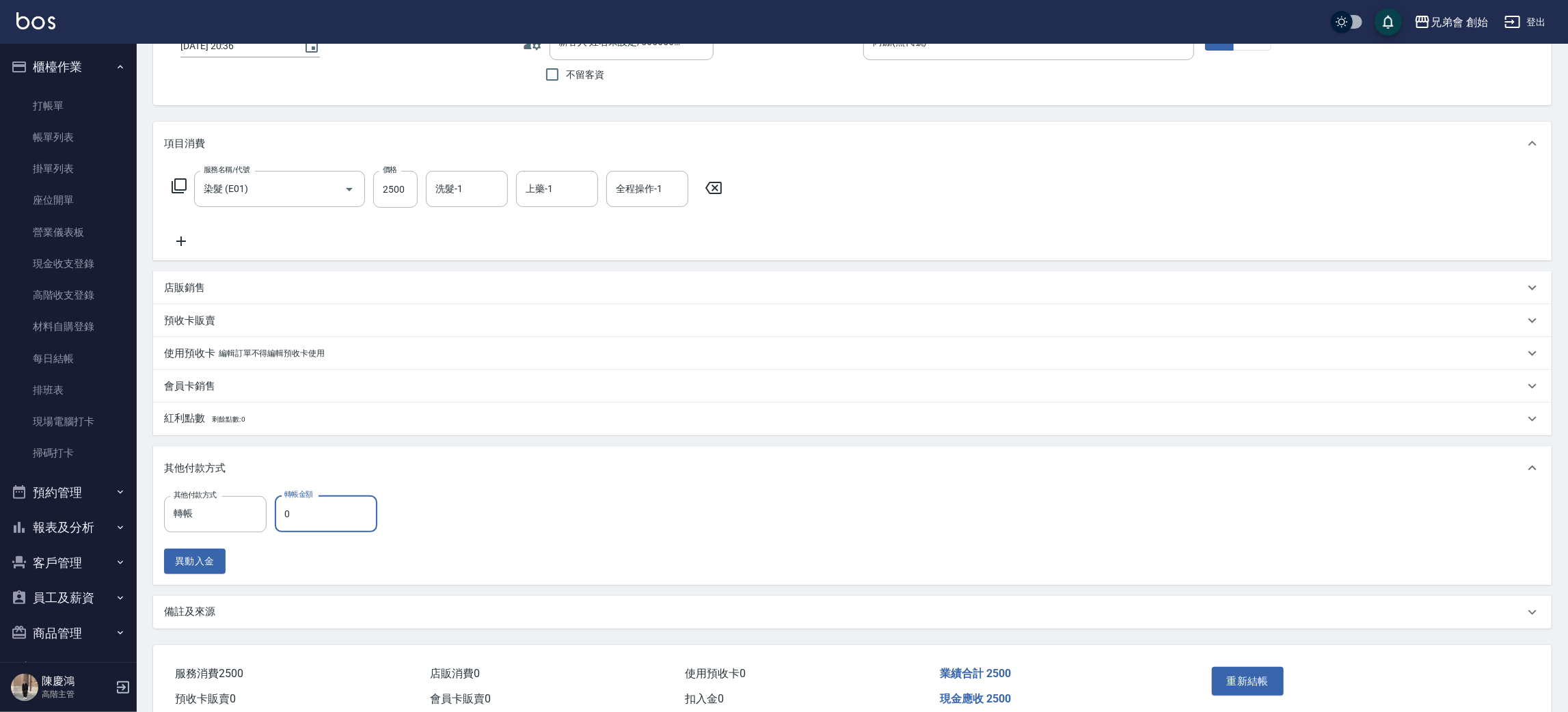
click at [359, 510] on input "0" at bounding box center [326, 514] width 103 height 37
type input "2500"
click at [1270, 668] on button "重新結帳" at bounding box center [1248, 681] width 73 height 29
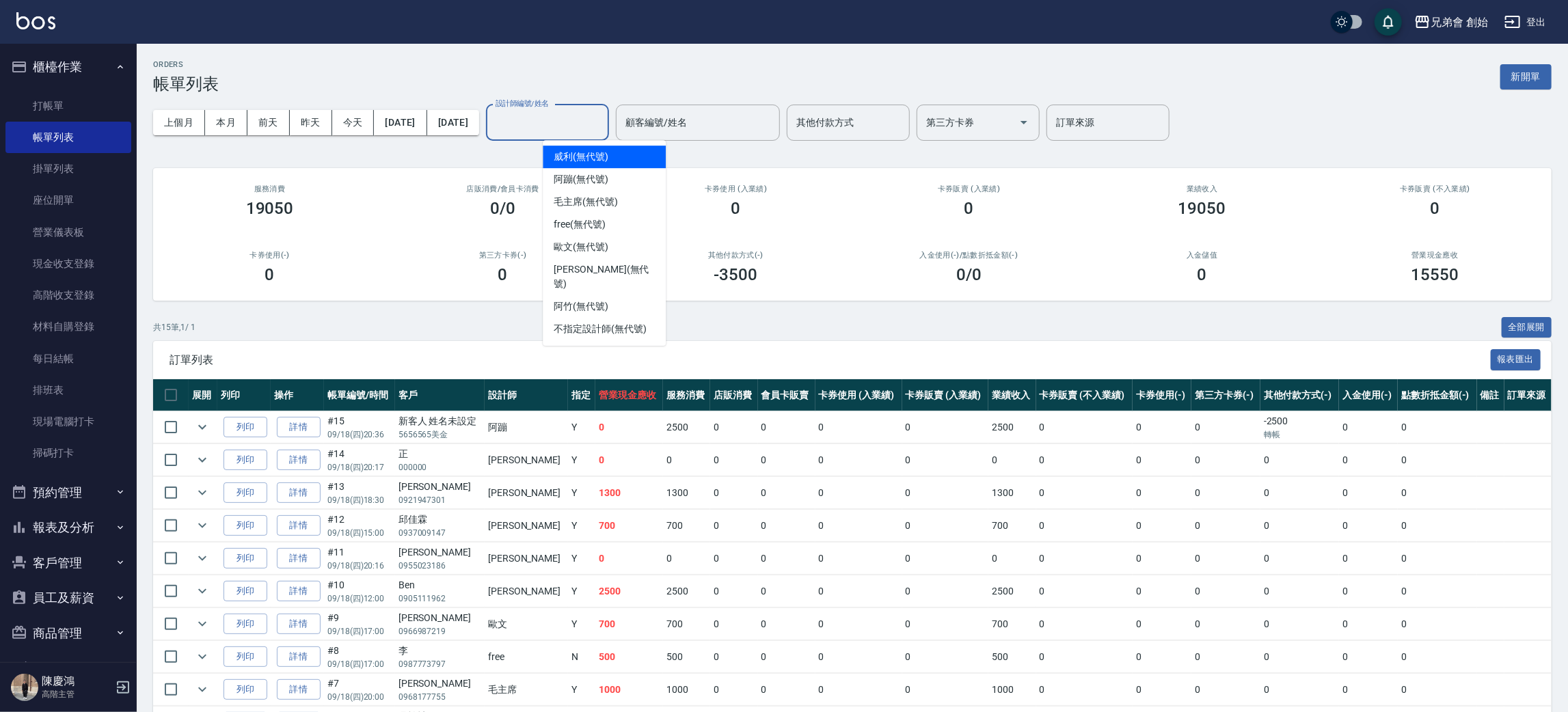
click at [603, 126] on input "設計師編號/姓名" at bounding box center [548, 123] width 111 height 24
click at [629, 178] on div "阿蹦 (無代號)" at bounding box center [604, 179] width 123 height 23
type input "阿蹦(無代號)"
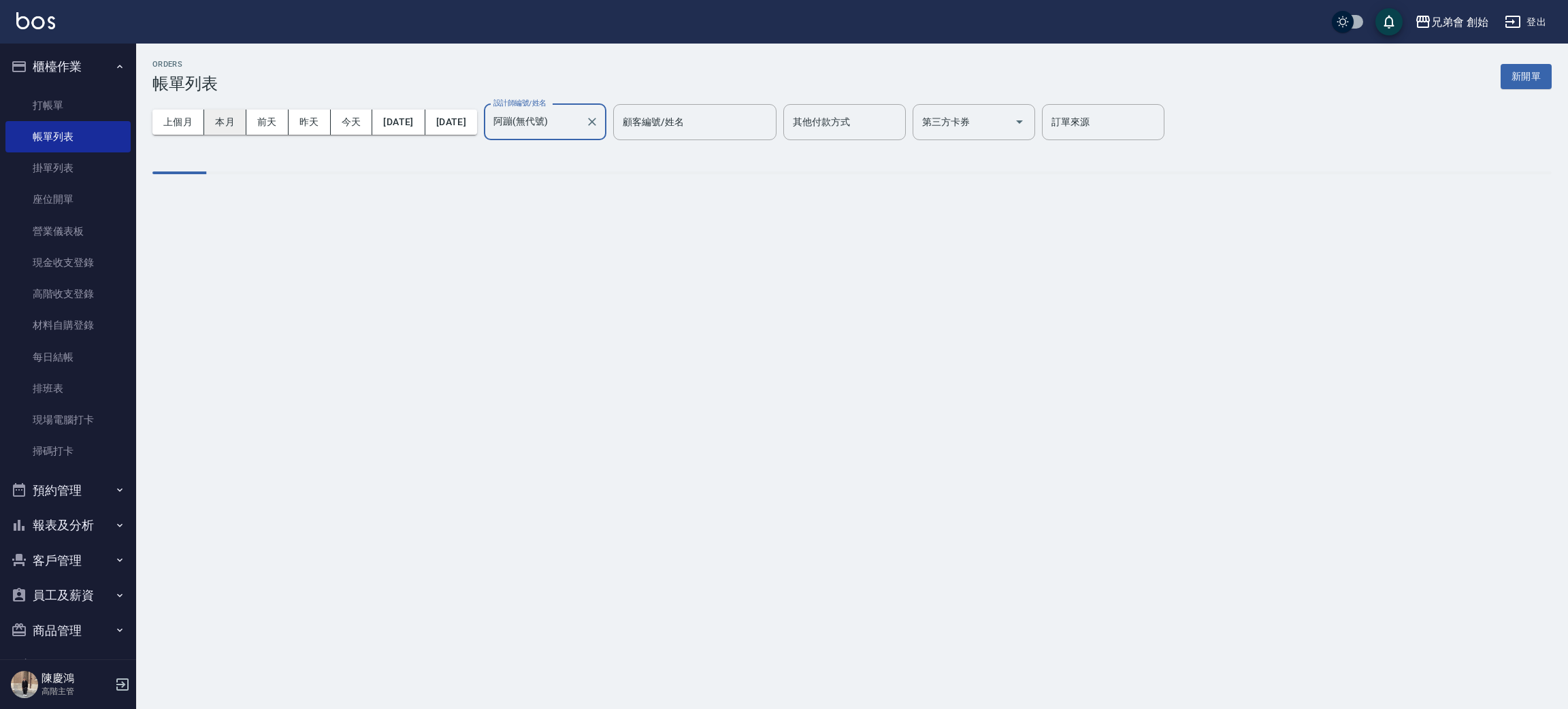
click at [226, 121] on button "本月" at bounding box center [225, 122] width 42 height 25
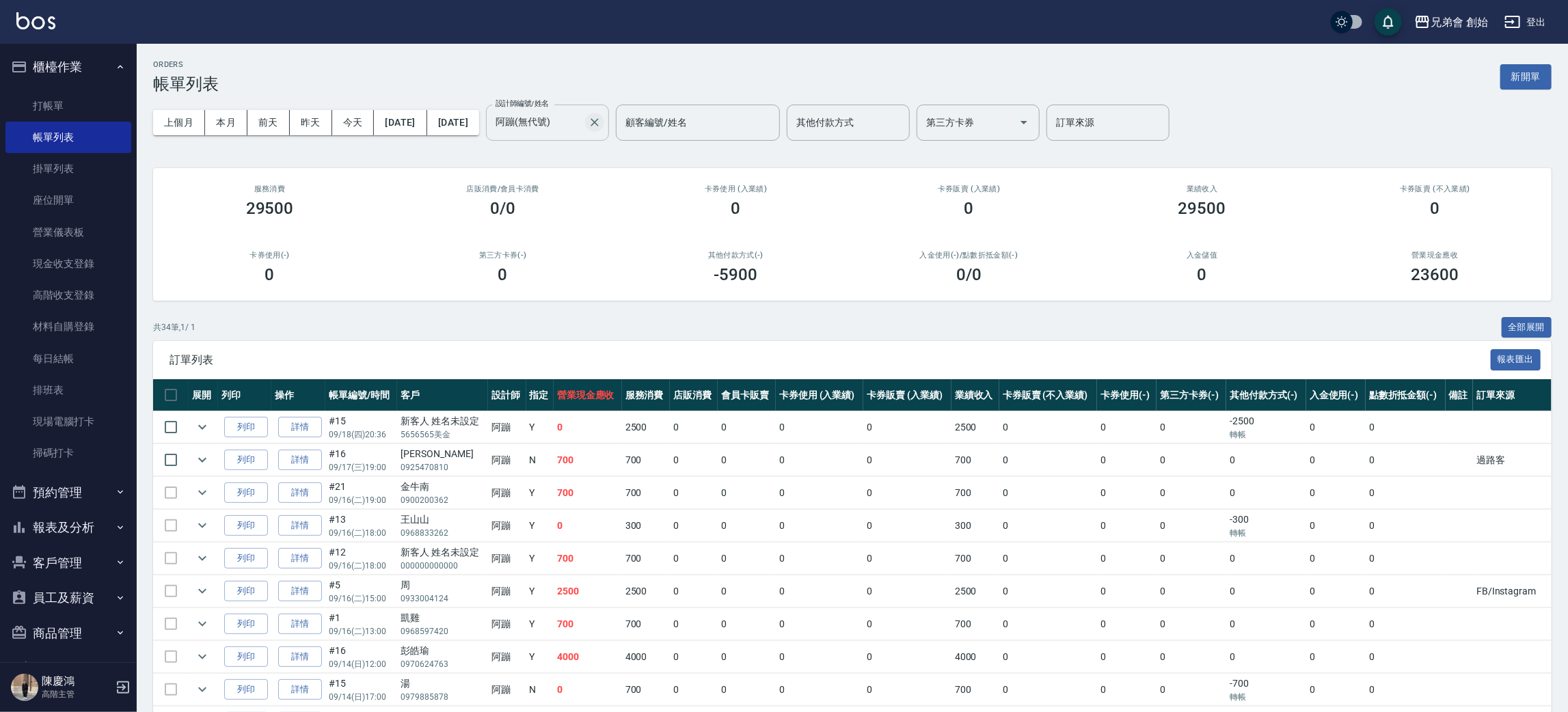
click at [601, 119] on icon "Clear" at bounding box center [594, 123] width 14 height 14
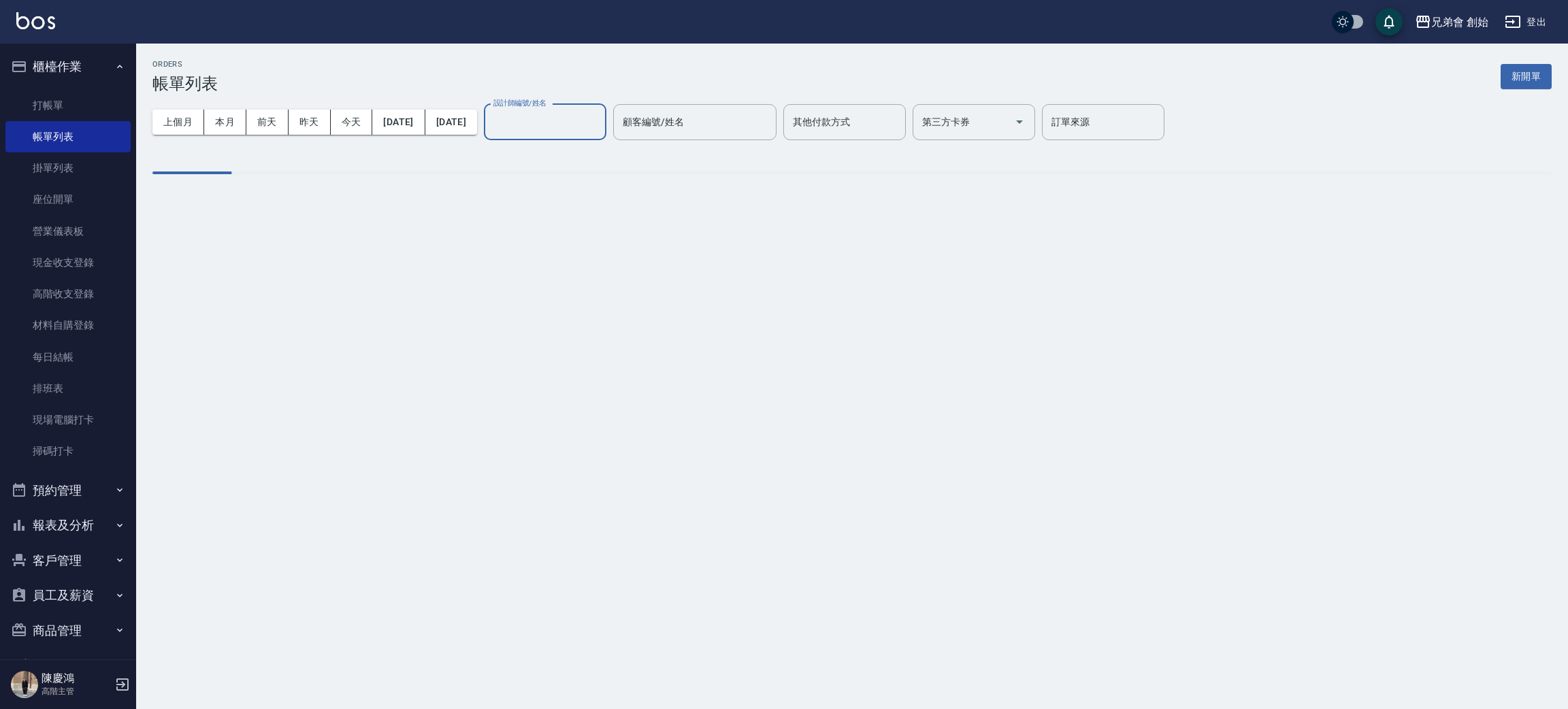
click at [600, 120] on input "設計師編號/姓名" at bounding box center [545, 122] width 110 height 24
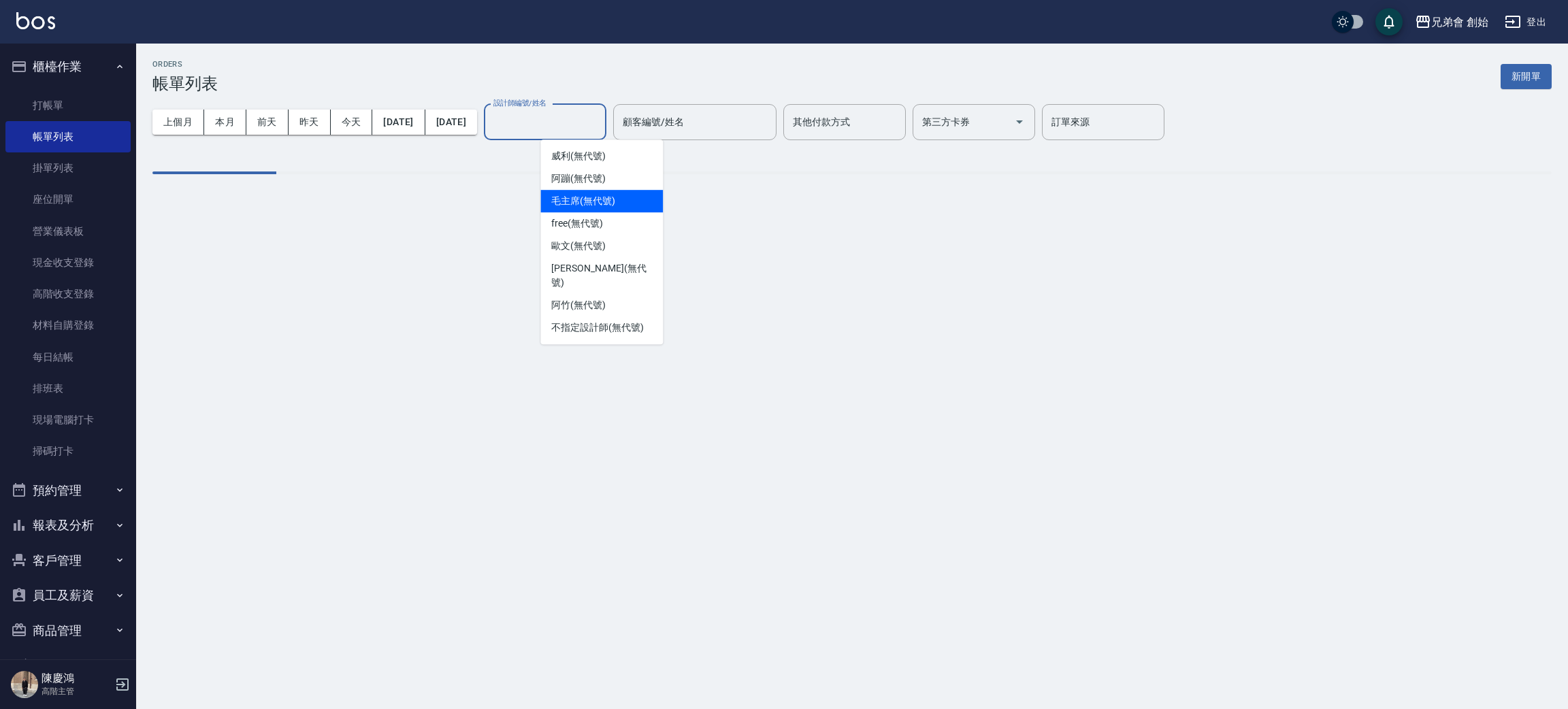
click at [605, 248] on span "歐文 (無代號)" at bounding box center [578, 245] width 55 height 14
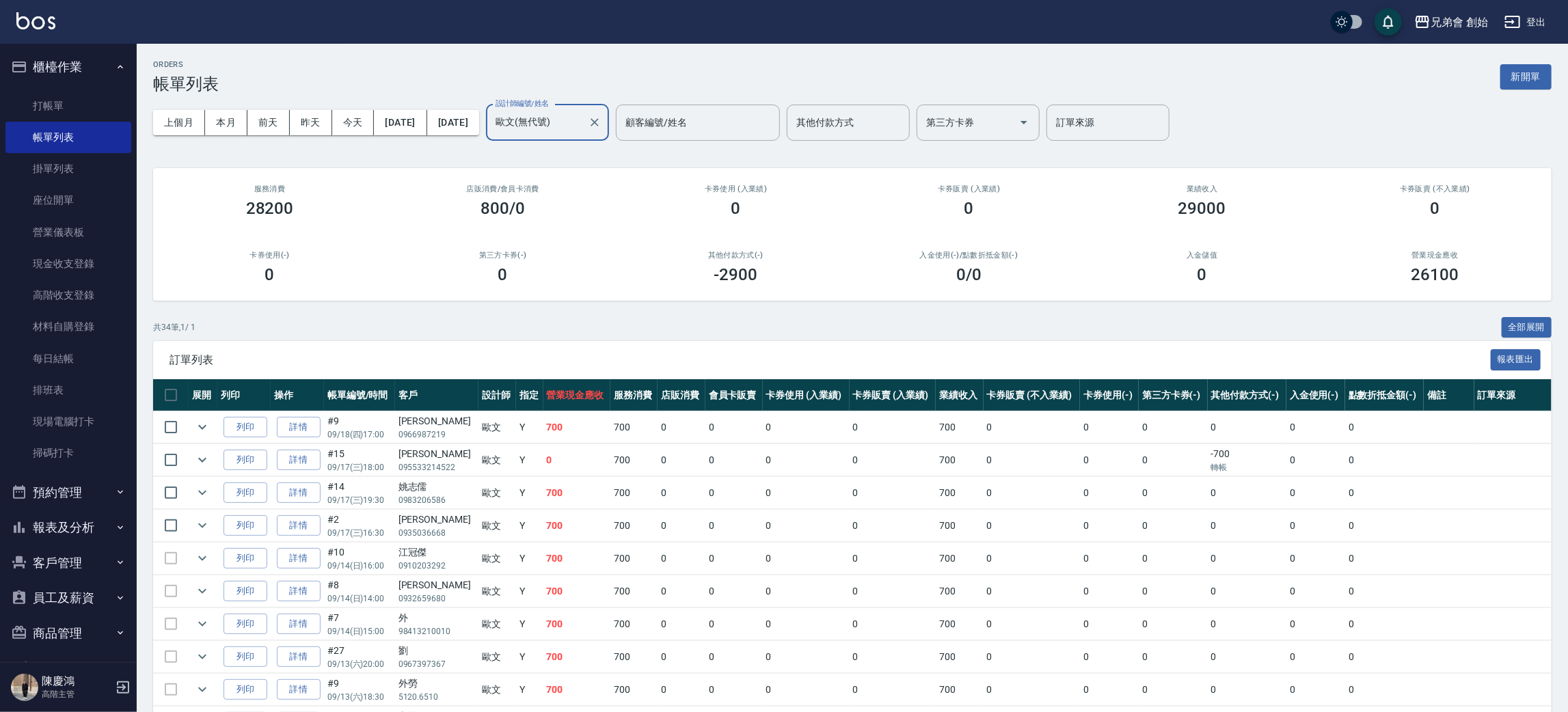
click at [582, 127] on input "歐文(無代號)" at bounding box center [538, 123] width 90 height 24
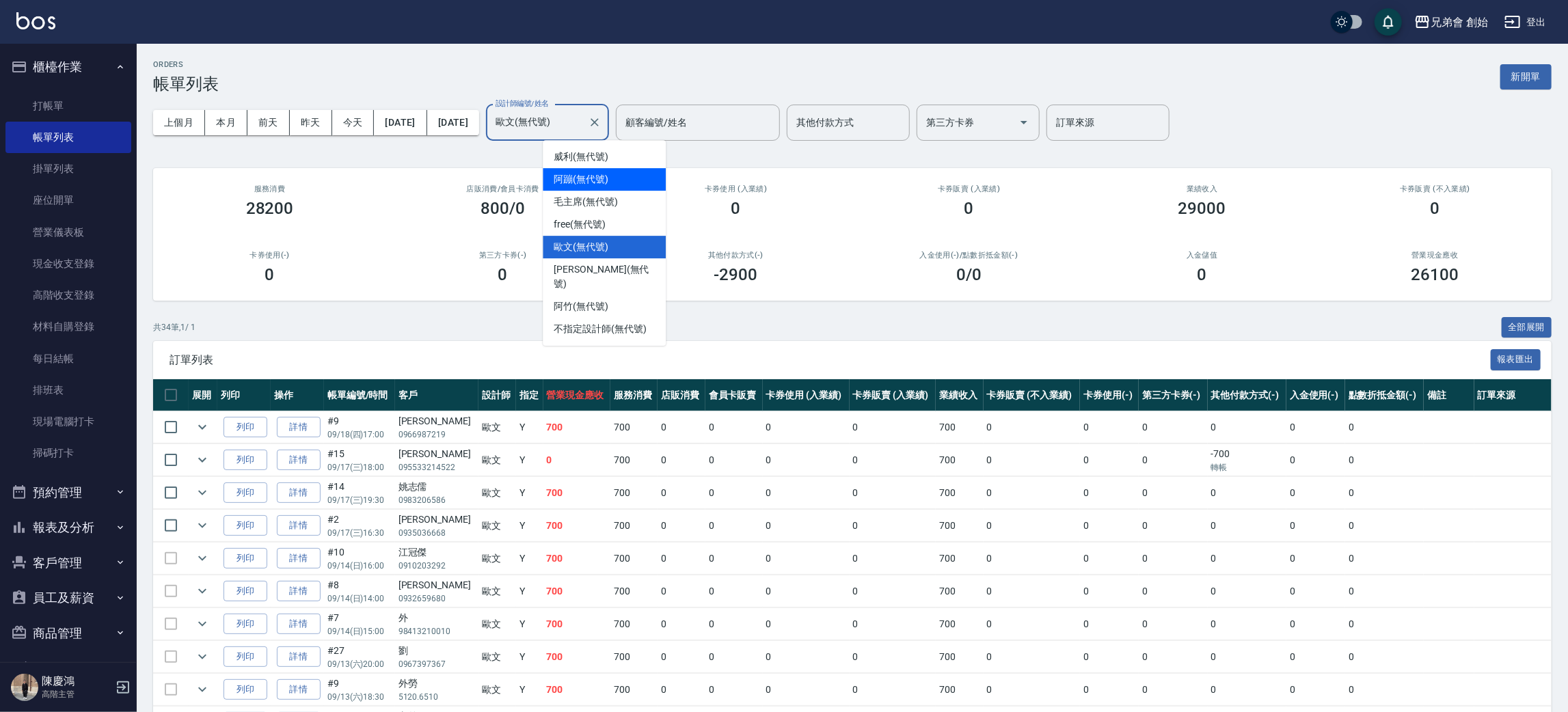
click at [633, 178] on div "阿蹦 (無代號)" at bounding box center [604, 179] width 123 height 23
type input "阿蹦(無代號)"
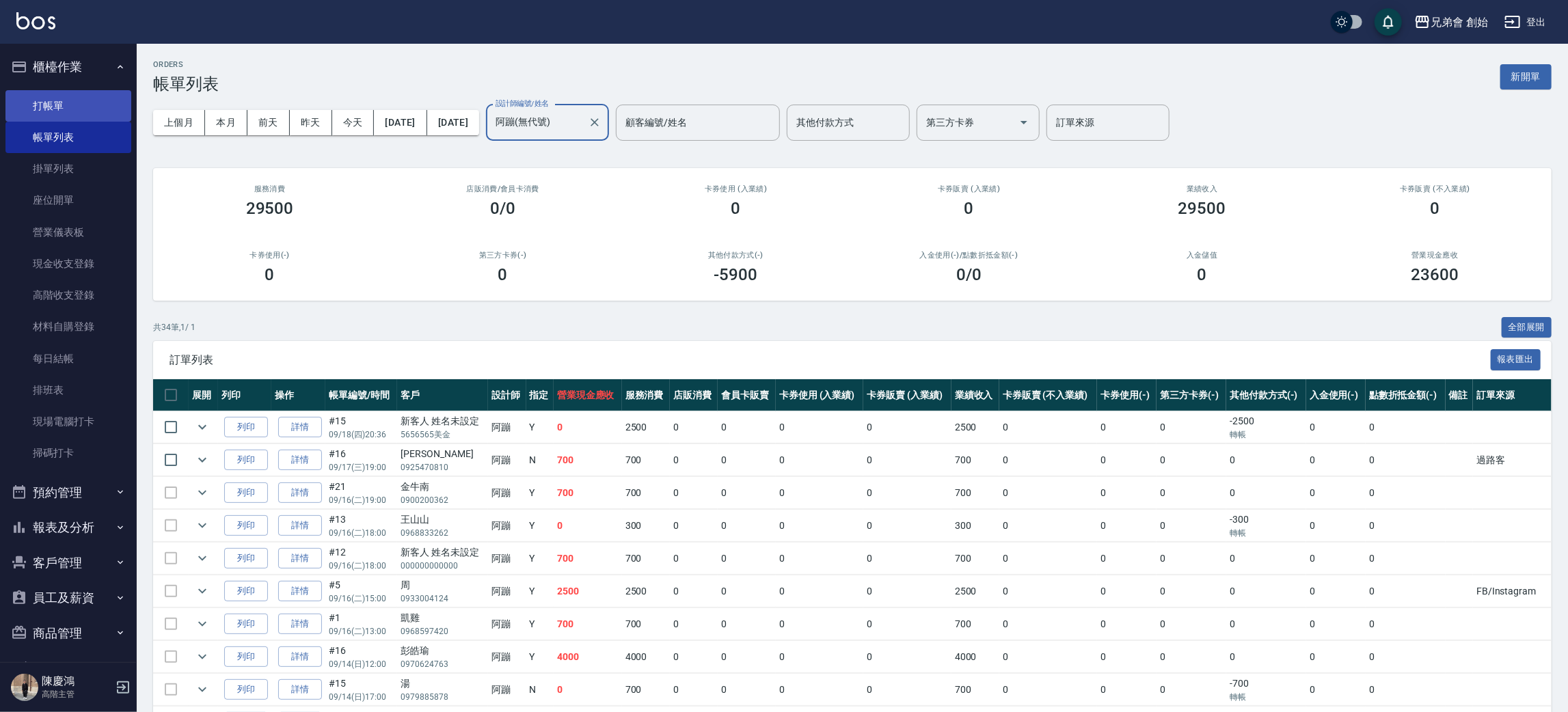
click at [49, 102] on link "打帳單" at bounding box center [68, 106] width 126 height 31
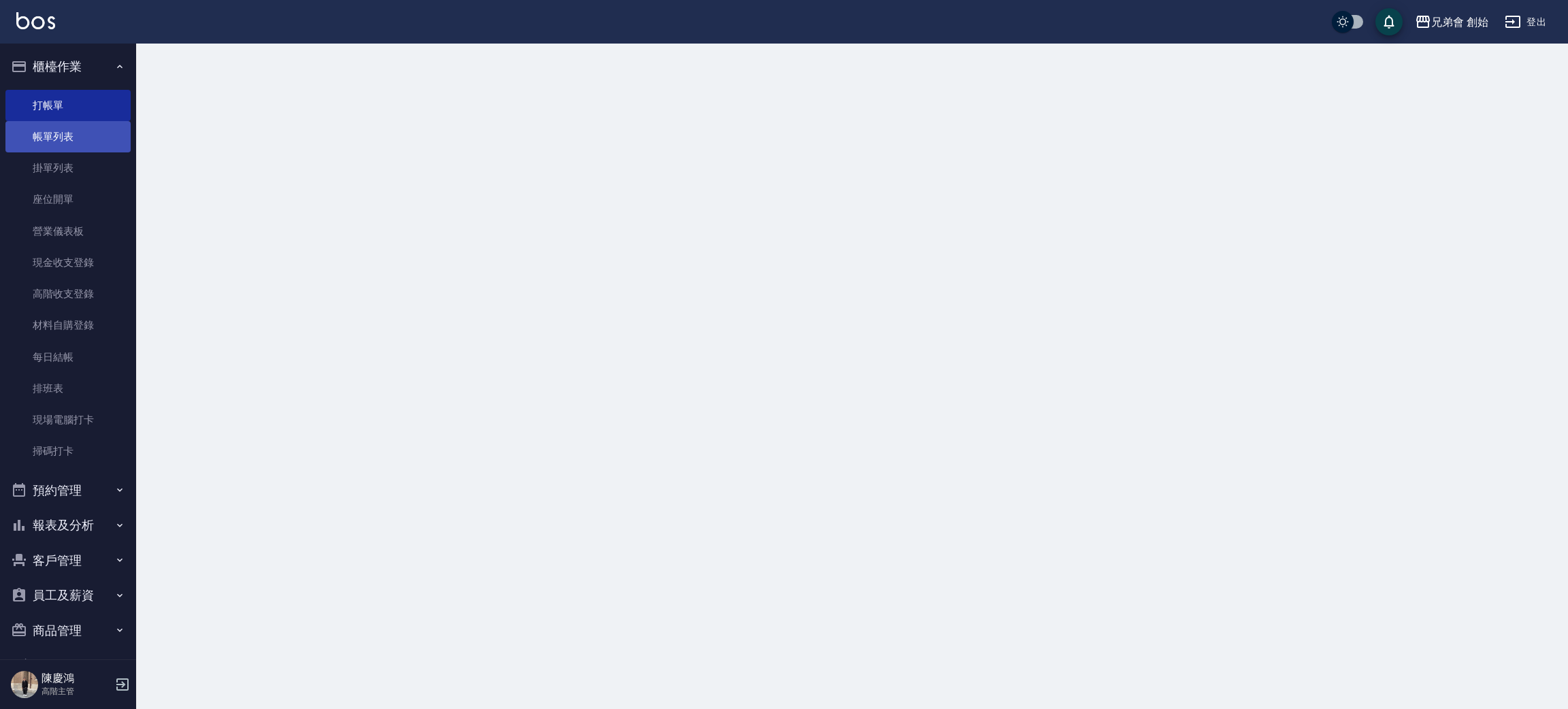
click at [63, 149] on link "帳單列表" at bounding box center [68, 137] width 125 height 31
click at [123, 153] on link "掛單列表" at bounding box center [68, 168] width 125 height 31
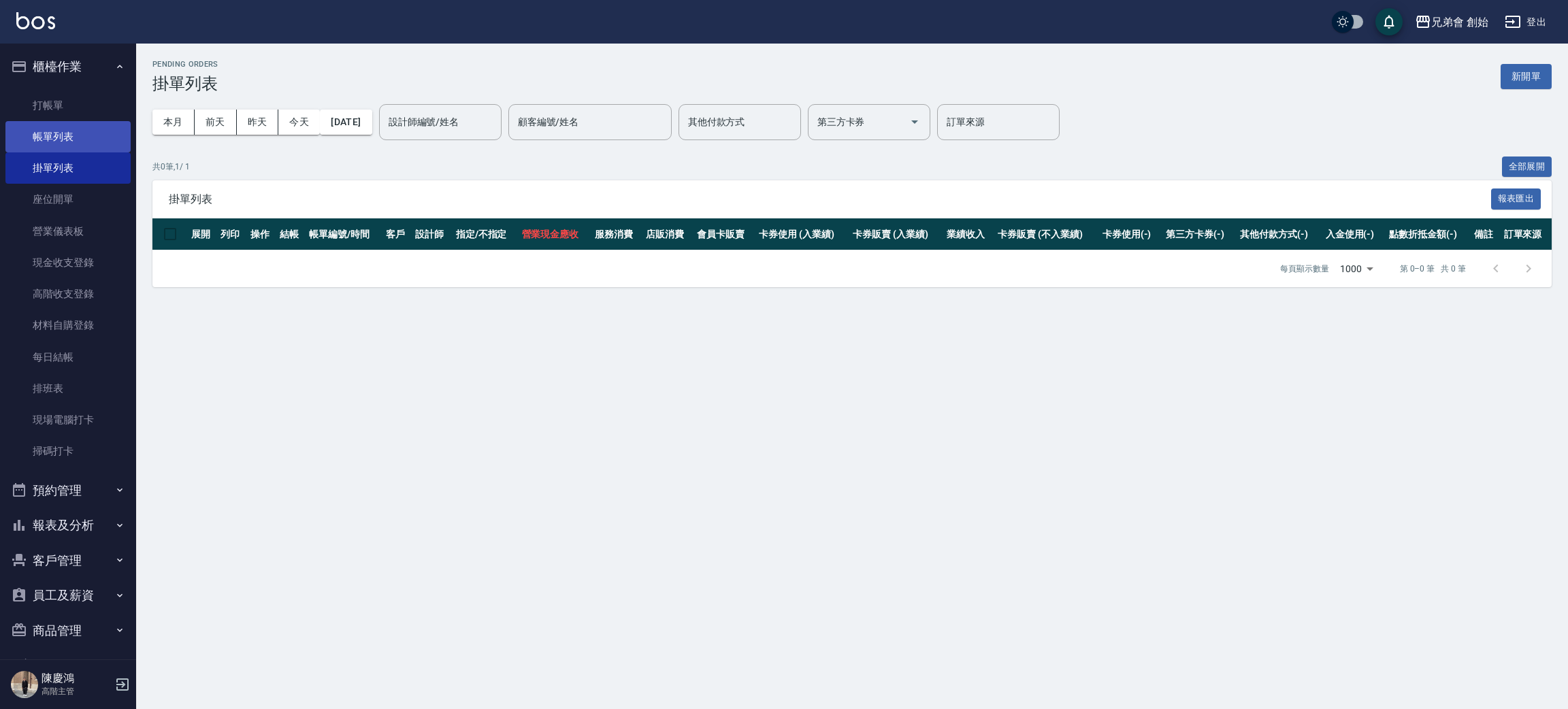
click at [73, 126] on link "帳單列表" at bounding box center [68, 137] width 125 height 31
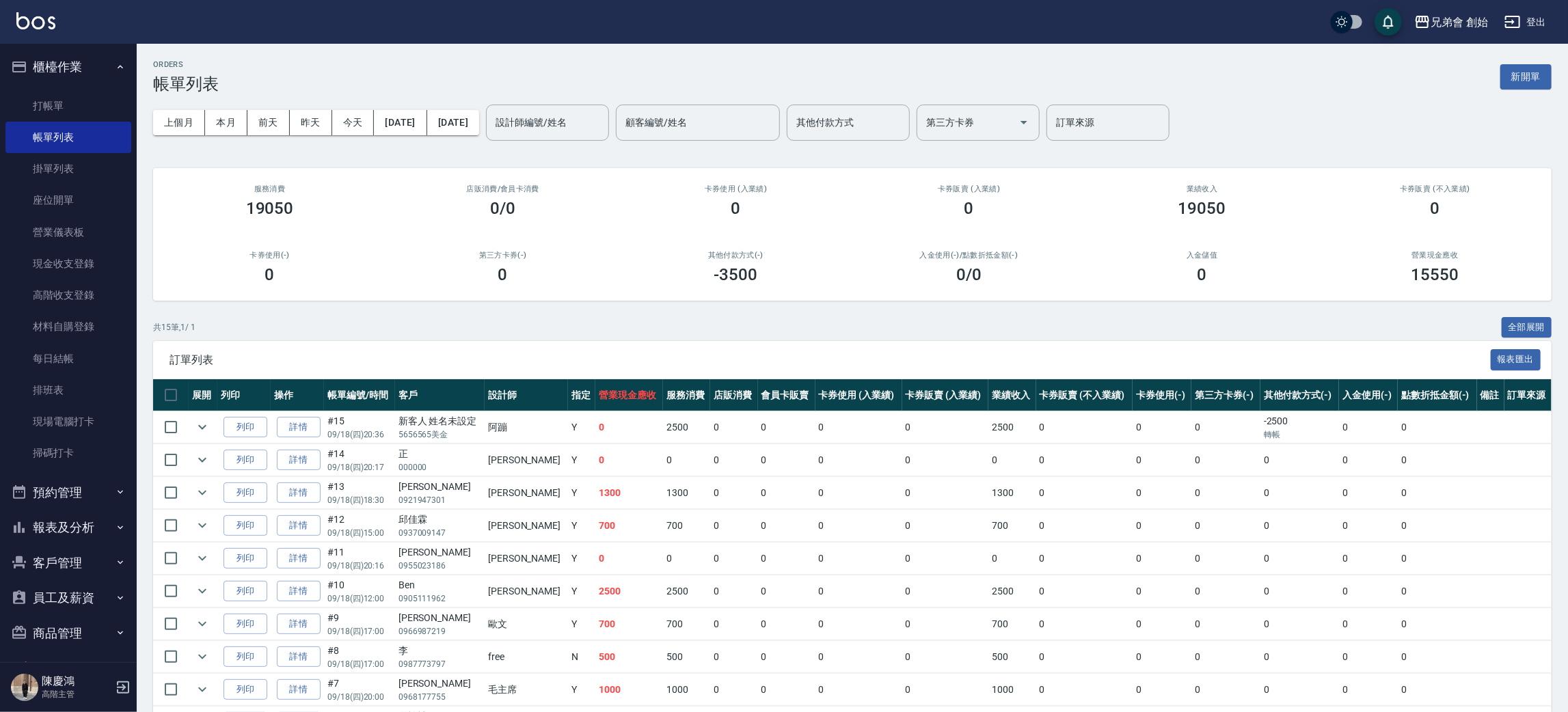
scroll to position [248, 0]
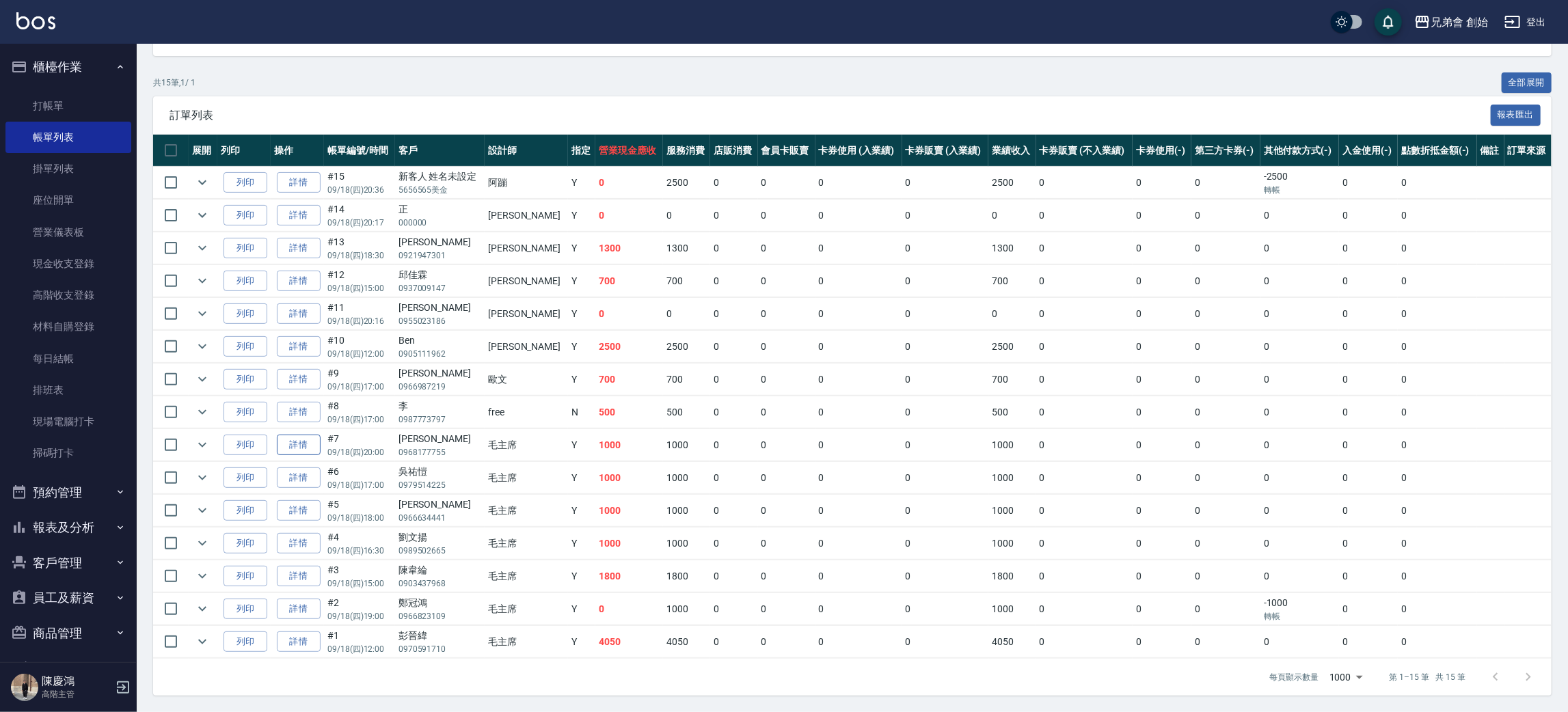
click at [289, 435] on link "詳情" at bounding box center [299, 445] width 44 height 21
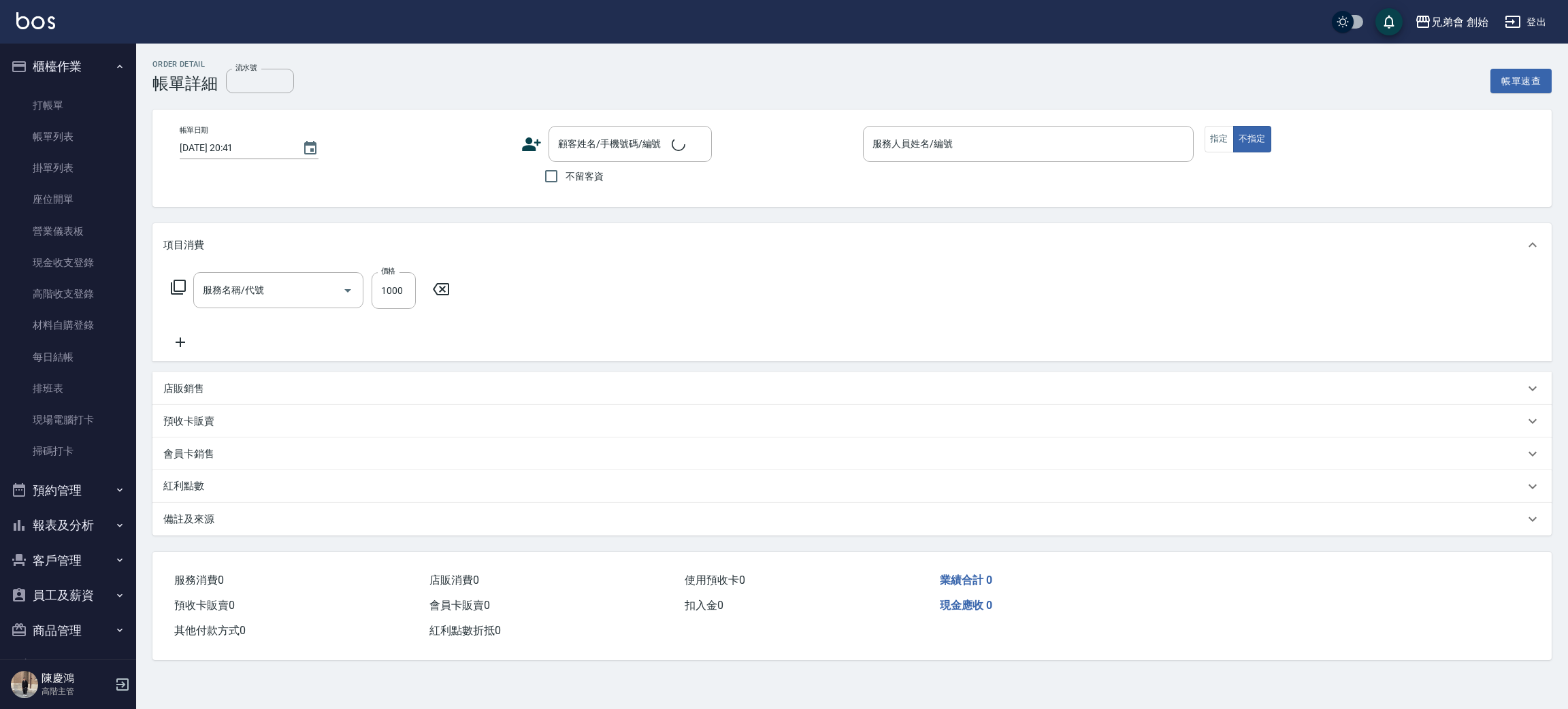
type input "2025/09/18 20:00"
type input "毛主席(無代號)"
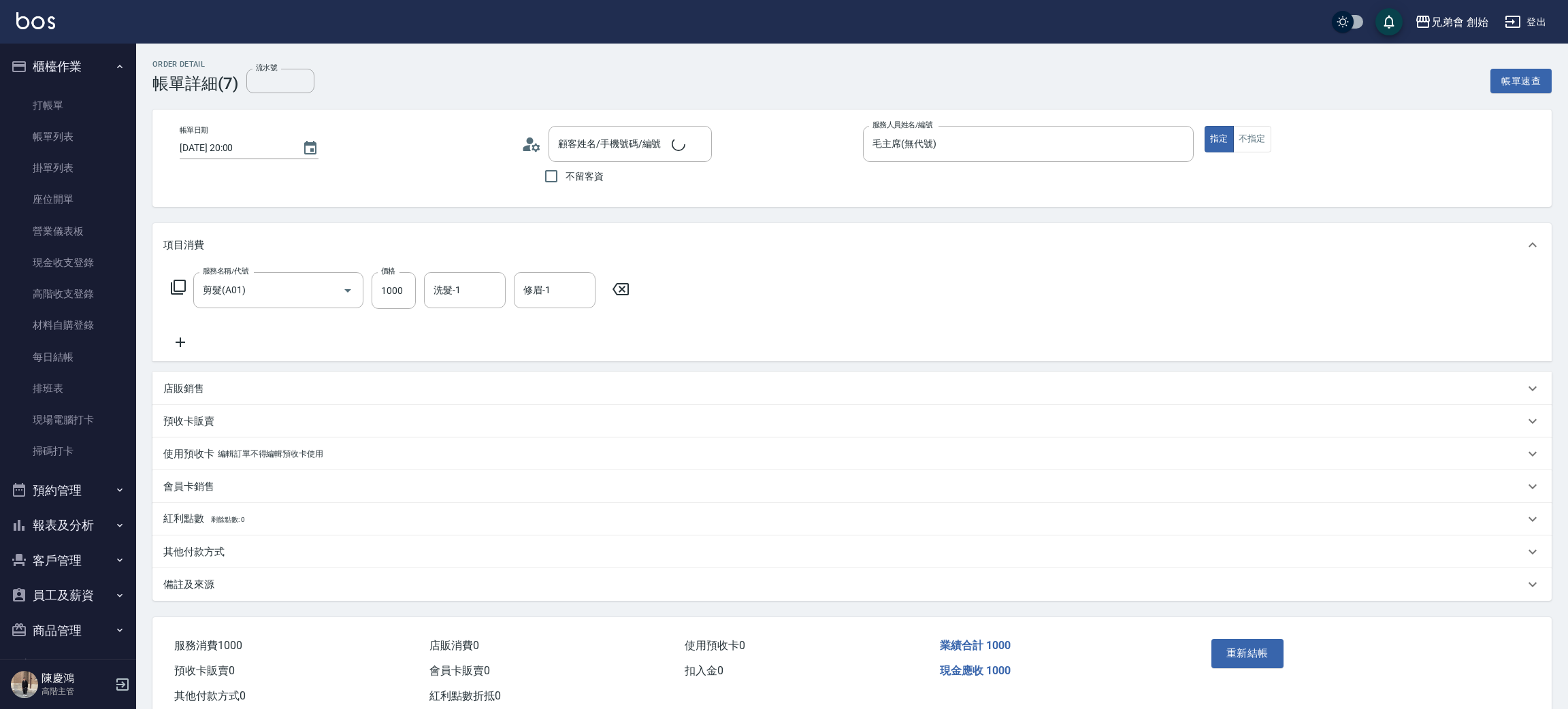
type input "剪髮(A01)"
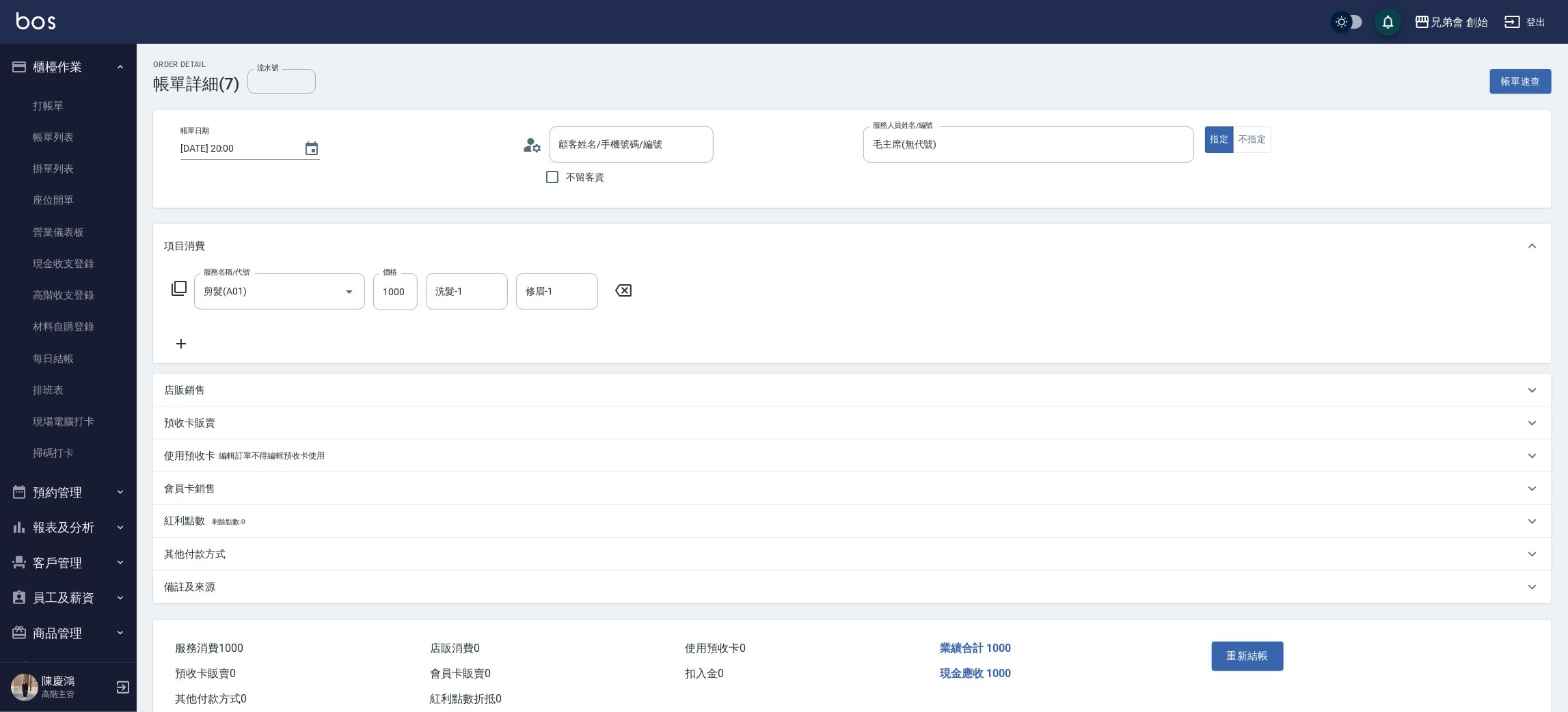
type input "林后崎/0968177755/"
click at [210, 565] on div "其他付款方式" at bounding box center [852, 558] width 1398 height 33
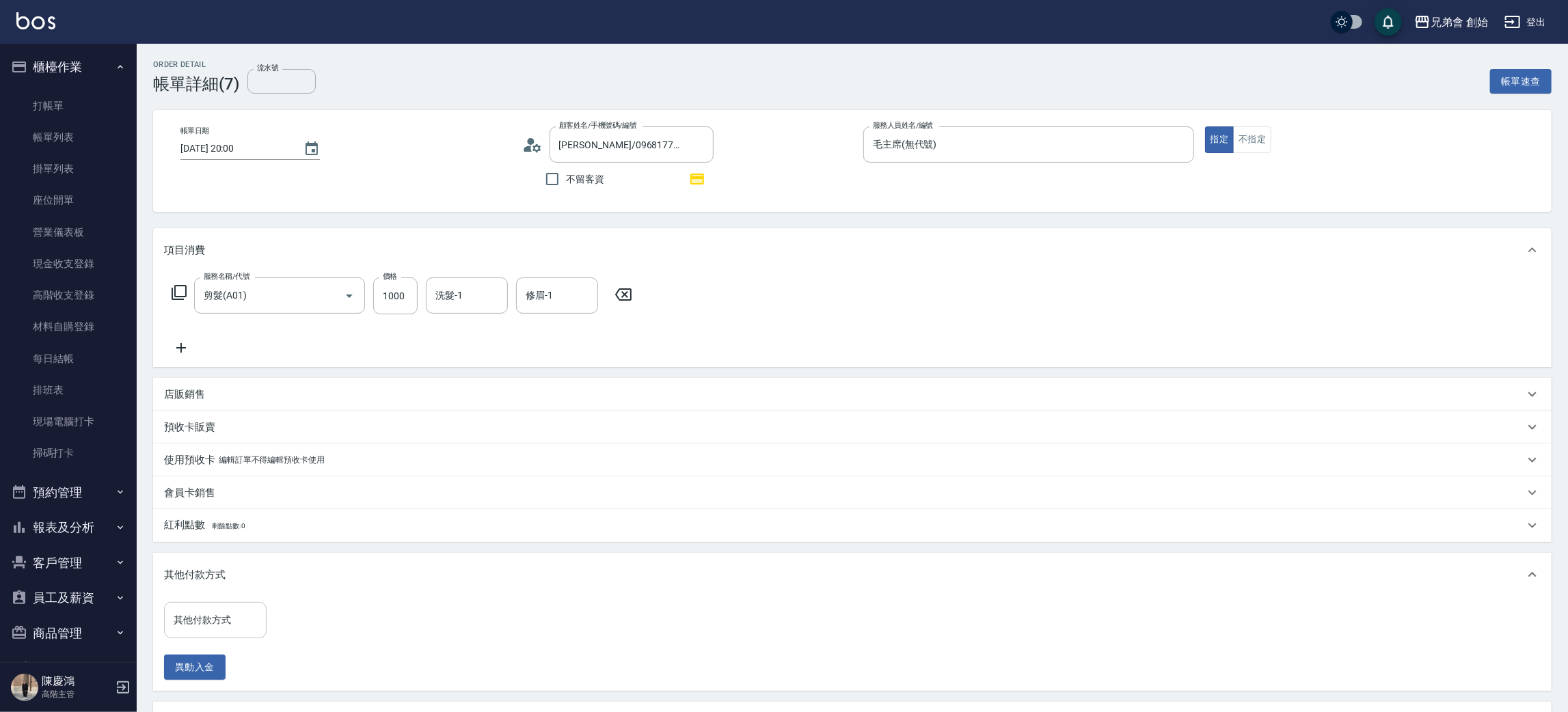
click at [210, 613] on input "其他付款方式" at bounding box center [216, 620] width 90 height 24
click at [222, 540] on span "轉帳" at bounding box center [216, 539] width 103 height 23
type input "轉帳"
click at [305, 628] on input "0" at bounding box center [326, 620] width 103 height 37
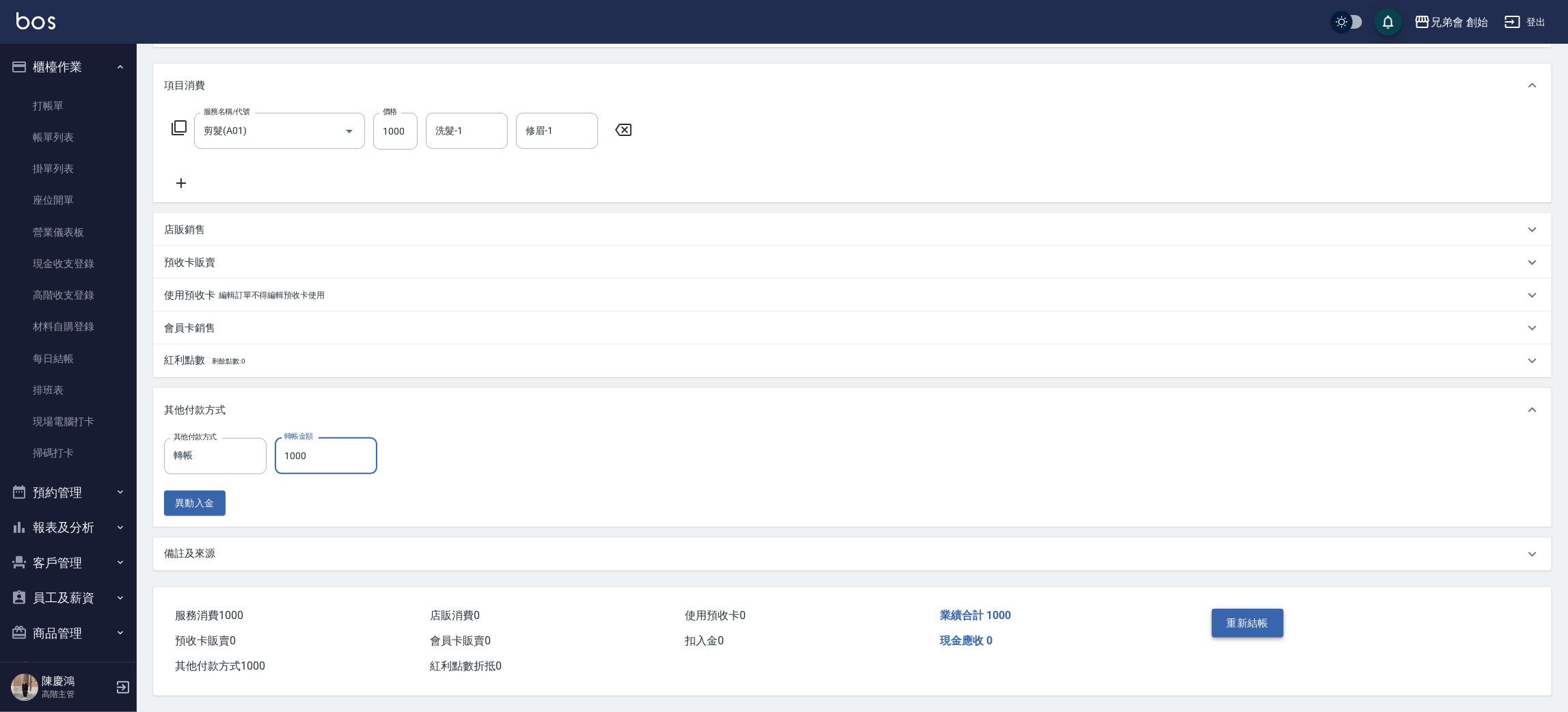
type input "1000"
click at [1245, 616] on button "重新結帳" at bounding box center [1248, 623] width 73 height 29
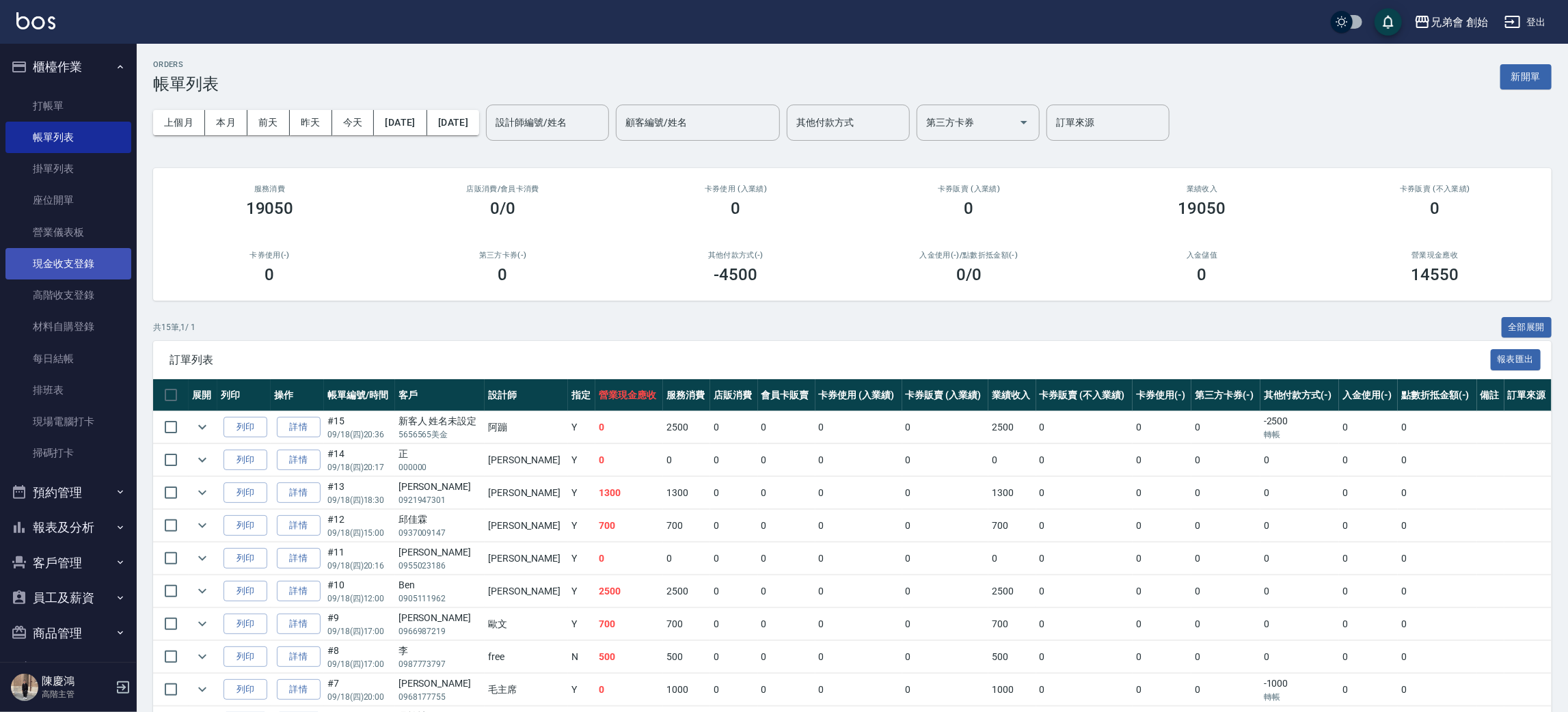
click at [73, 262] on link "現金收支登錄" at bounding box center [68, 264] width 126 height 31
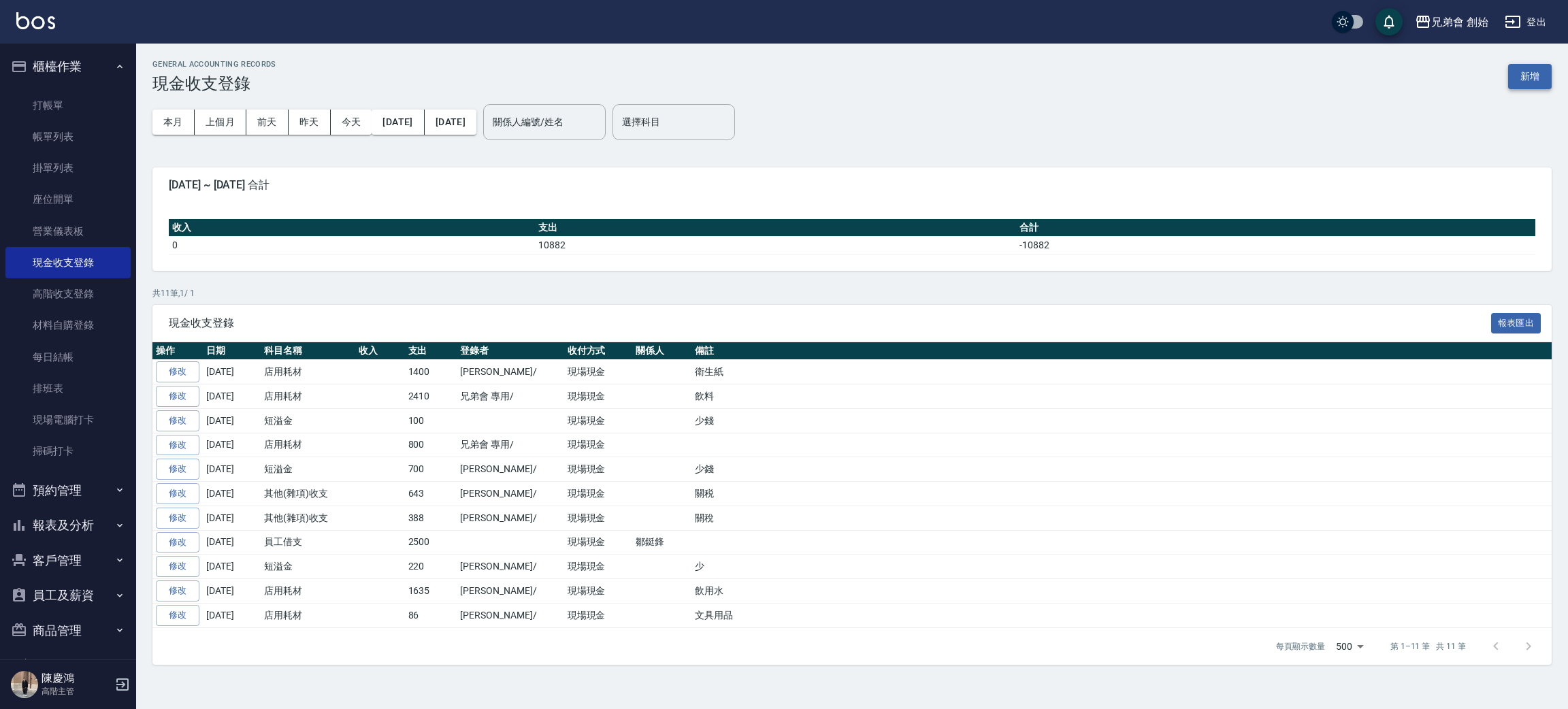
click at [1543, 71] on button "新增" at bounding box center [1530, 76] width 44 height 25
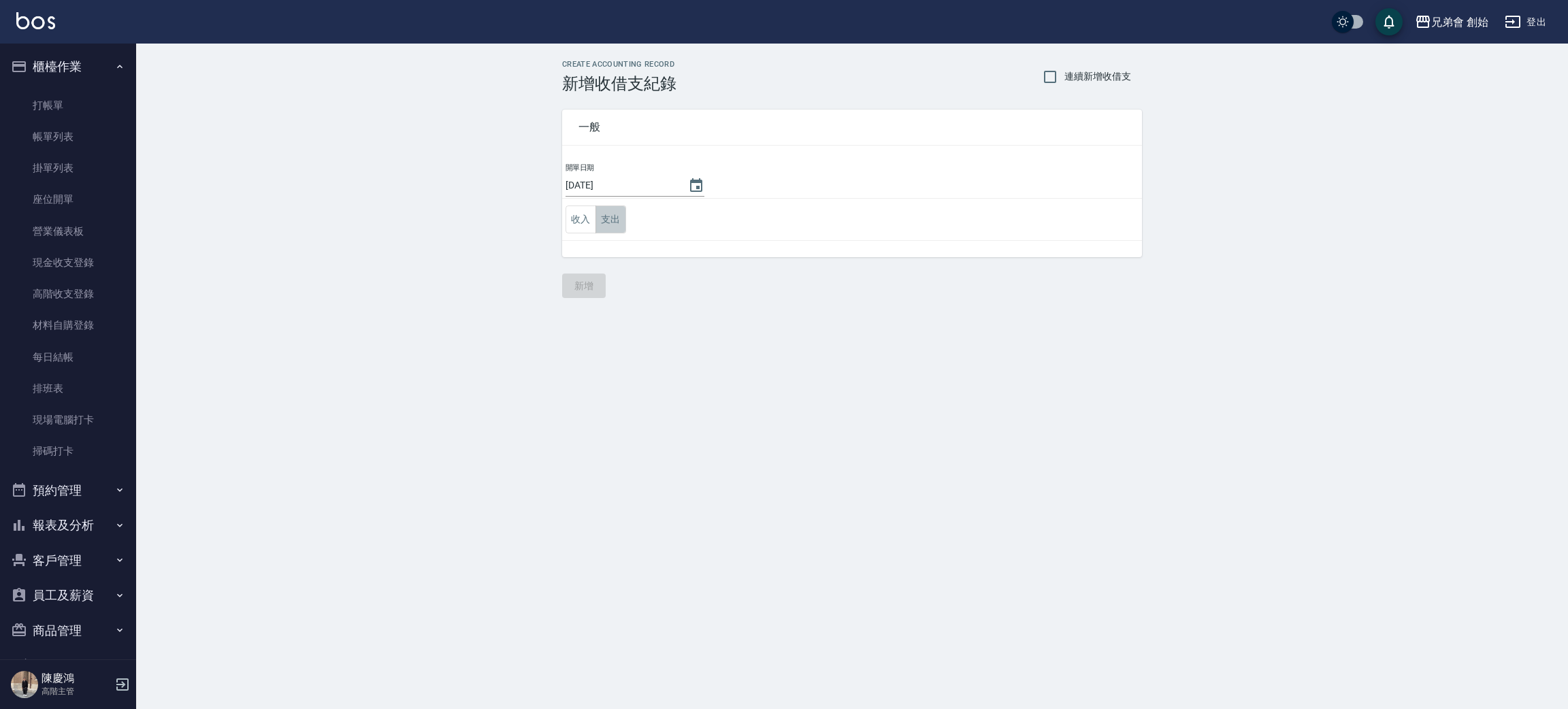
click at [607, 228] on button "支出" at bounding box center [610, 219] width 31 height 28
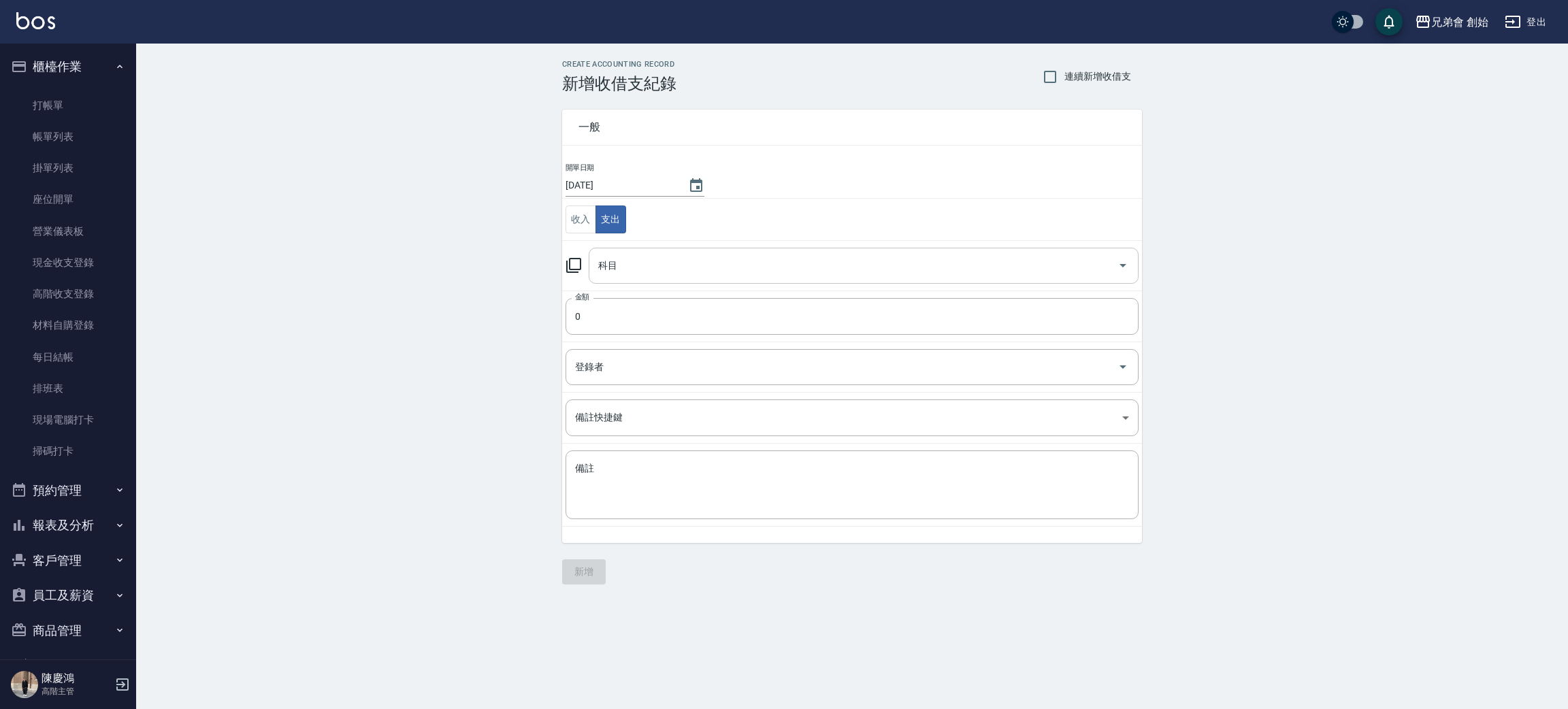
click at [689, 280] on div "科目" at bounding box center [863, 265] width 549 height 36
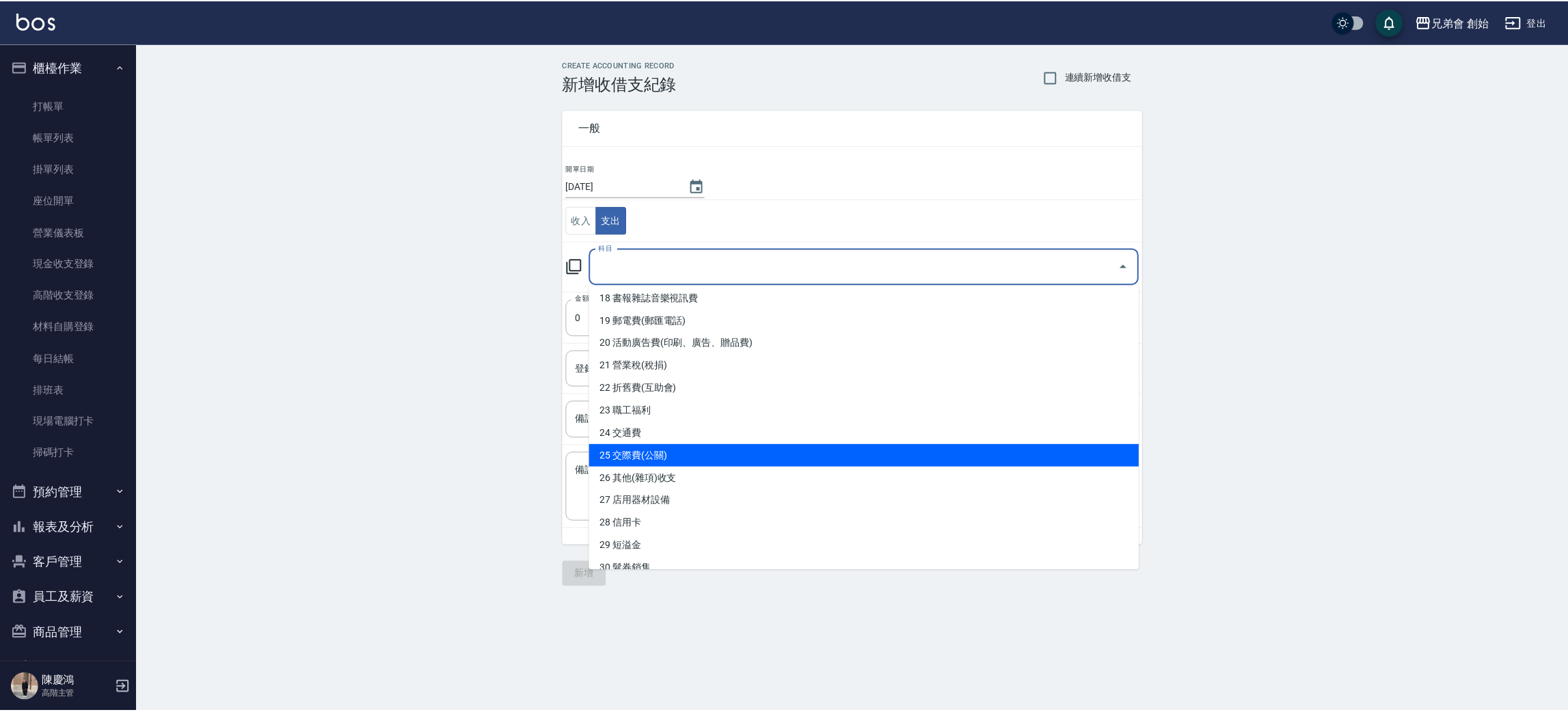
scroll to position [581, 0]
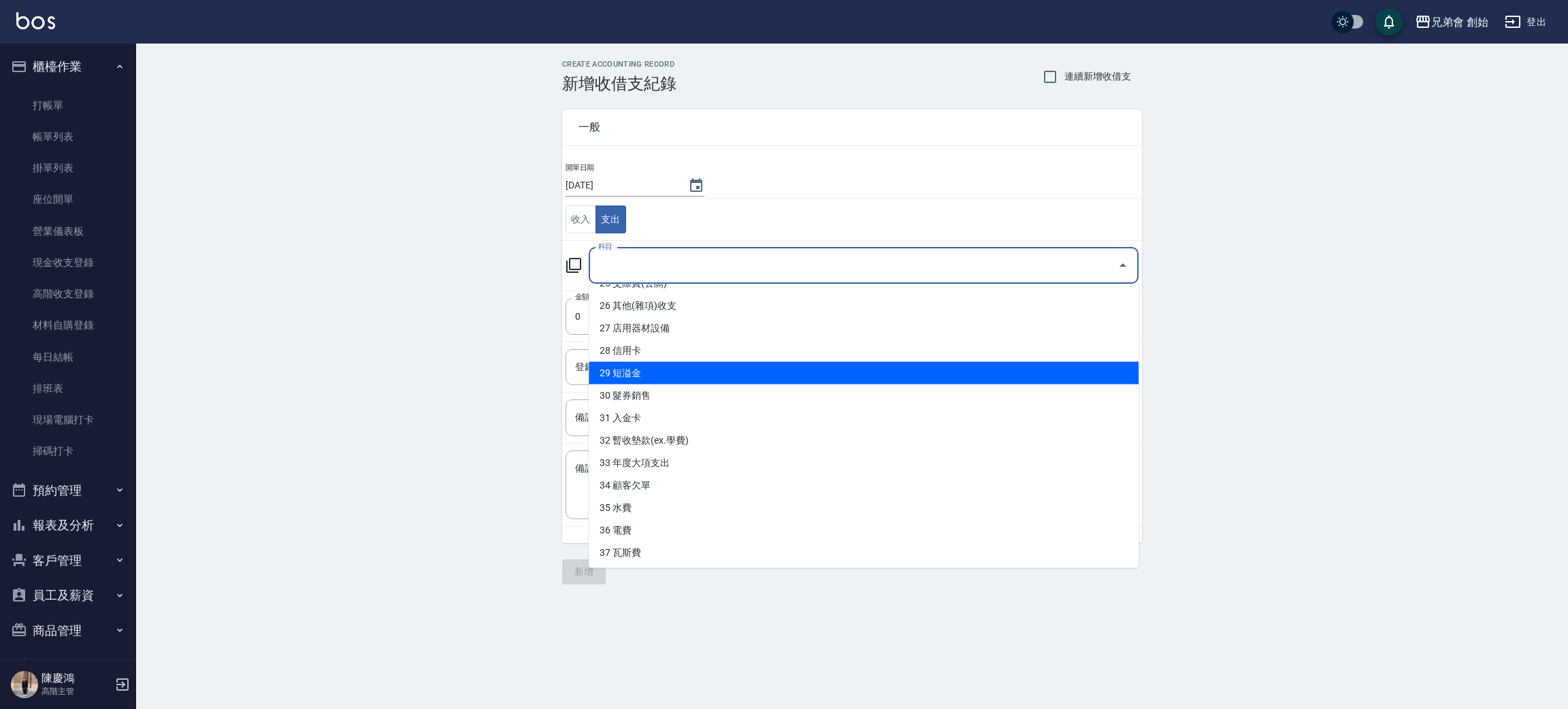
click at [650, 362] on li "29 短溢金" at bounding box center [863, 373] width 549 height 22
type input "29 短溢金"
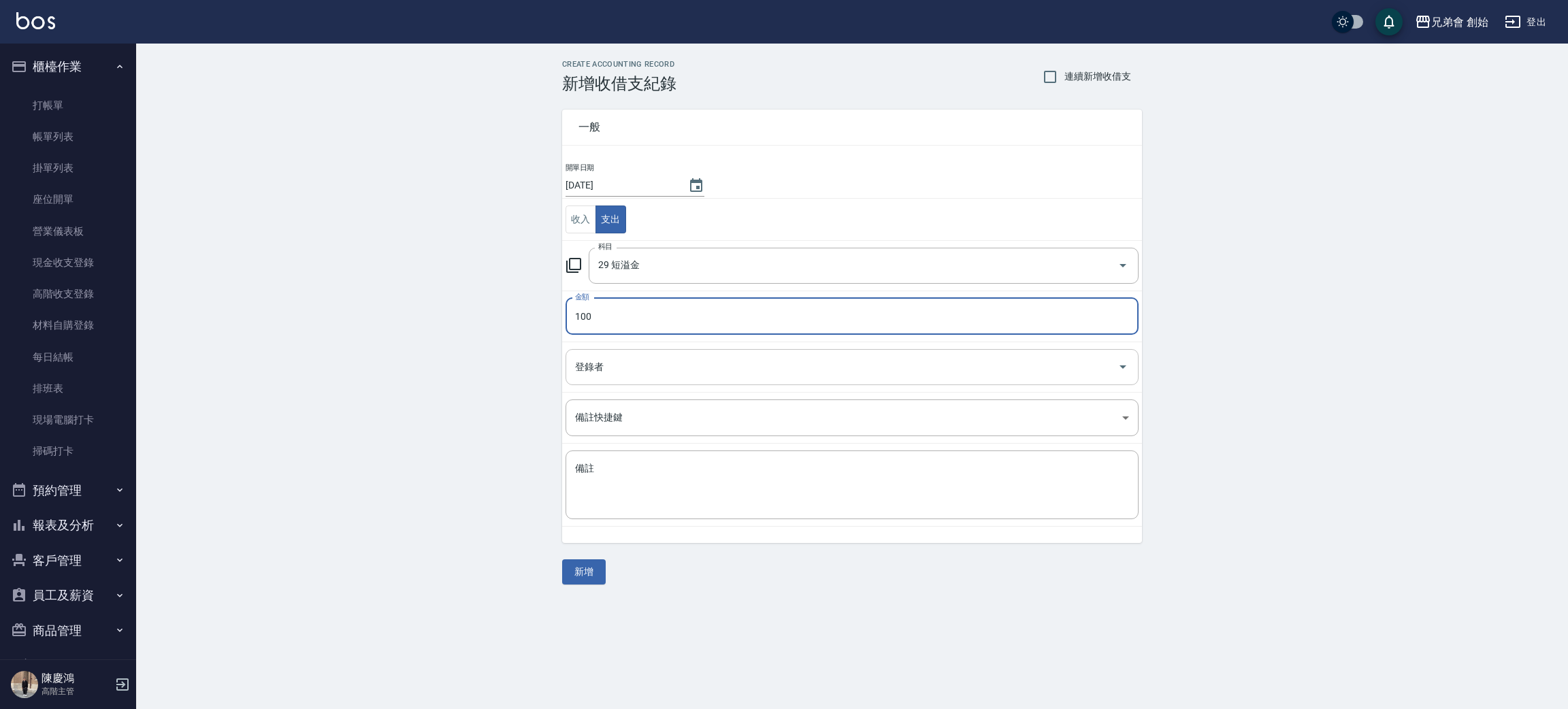
type input "100"
click at [631, 375] on input "登錄者" at bounding box center [841, 367] width 540 height 24
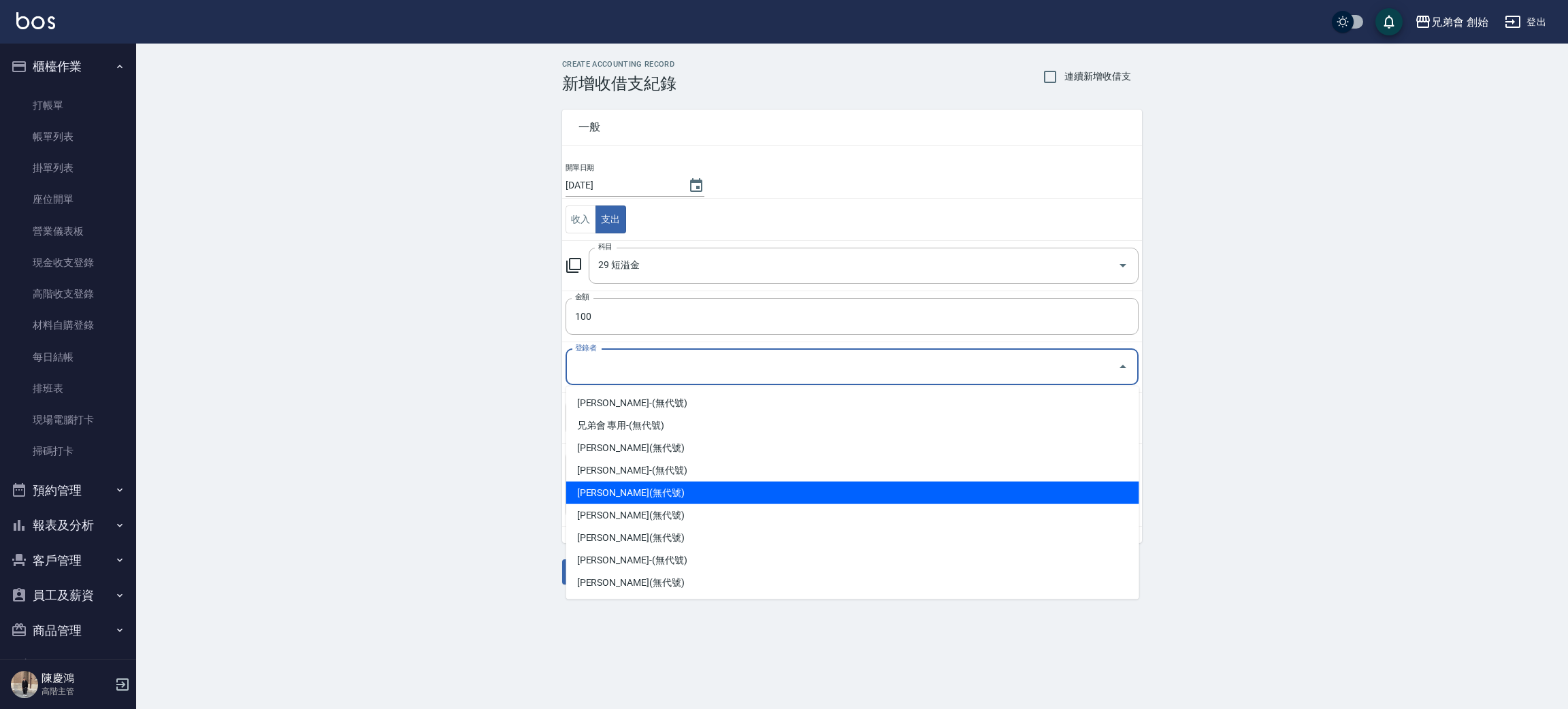
click at [605, 492] on li "潘郁靜-(無代號)" at bounding box center [852, 493] width 573 height 22
type input "潘郁靜-(無代號)"
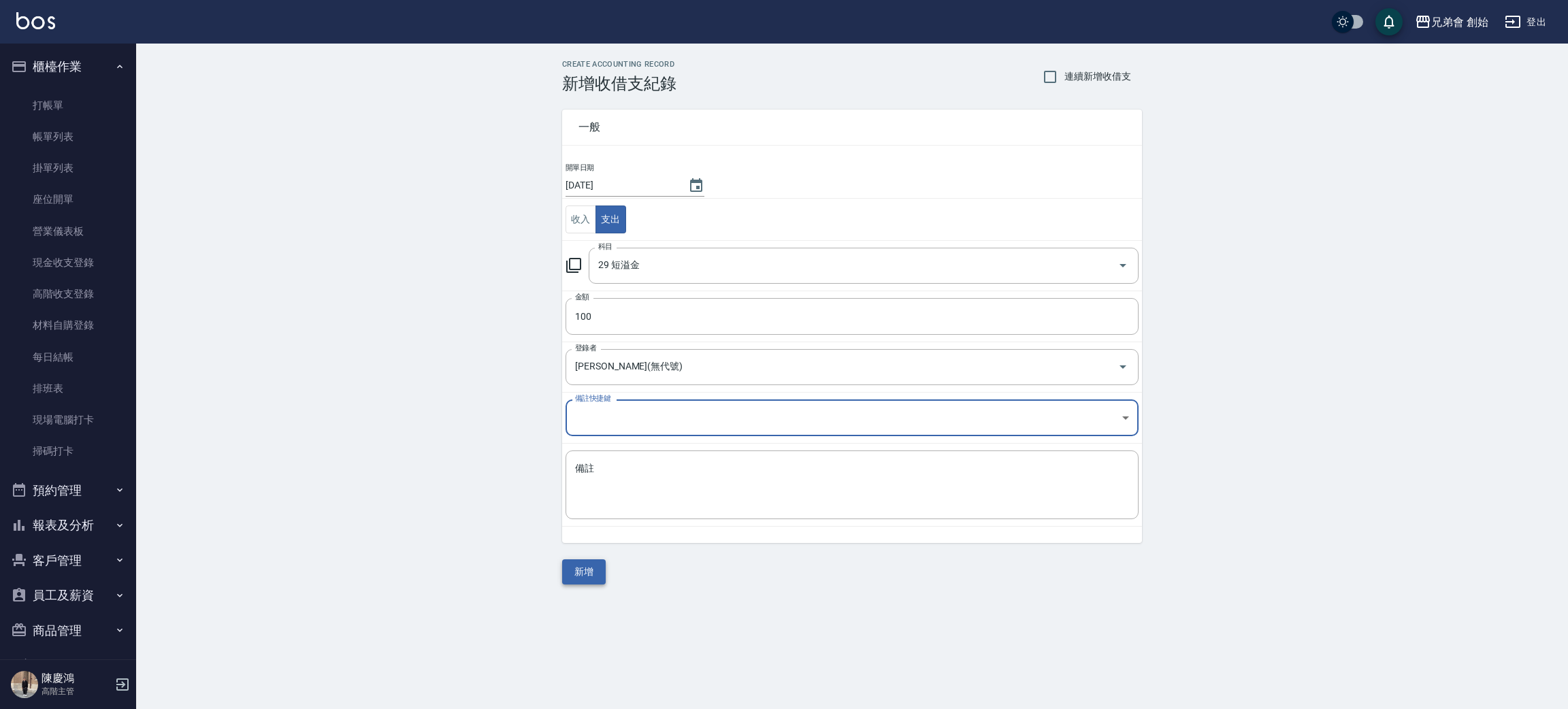
click at [584, 575] on button "新增" at bounding box center [584, 571] width 44 height 25
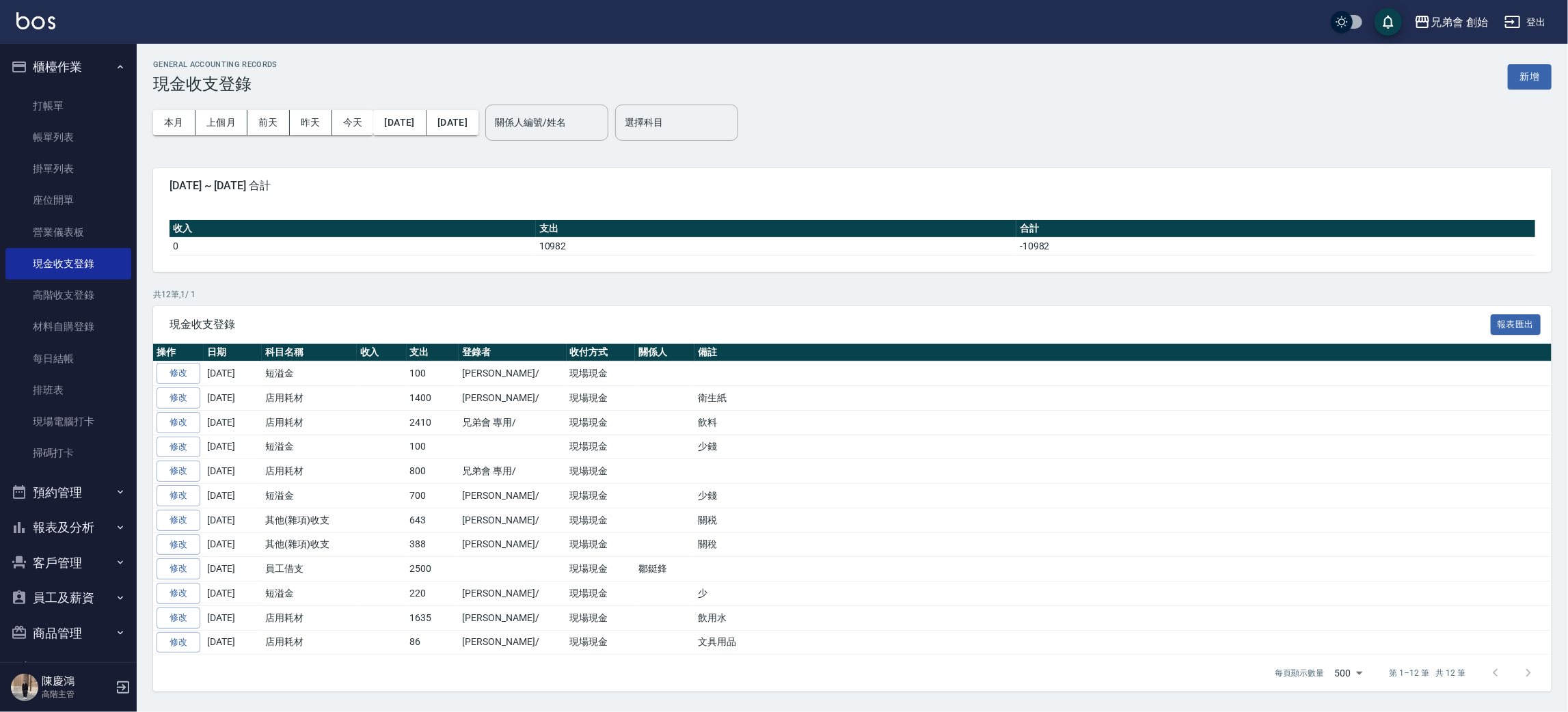
click at [887, 147] on div "本月 上個月 前天 昨天 今天 2025/09/01 2025/09/18 關係人編號/姓名 關係人編號/姓名 選擇科目 選擇科目" at bounding box center [852, 123] width 1398 height 58
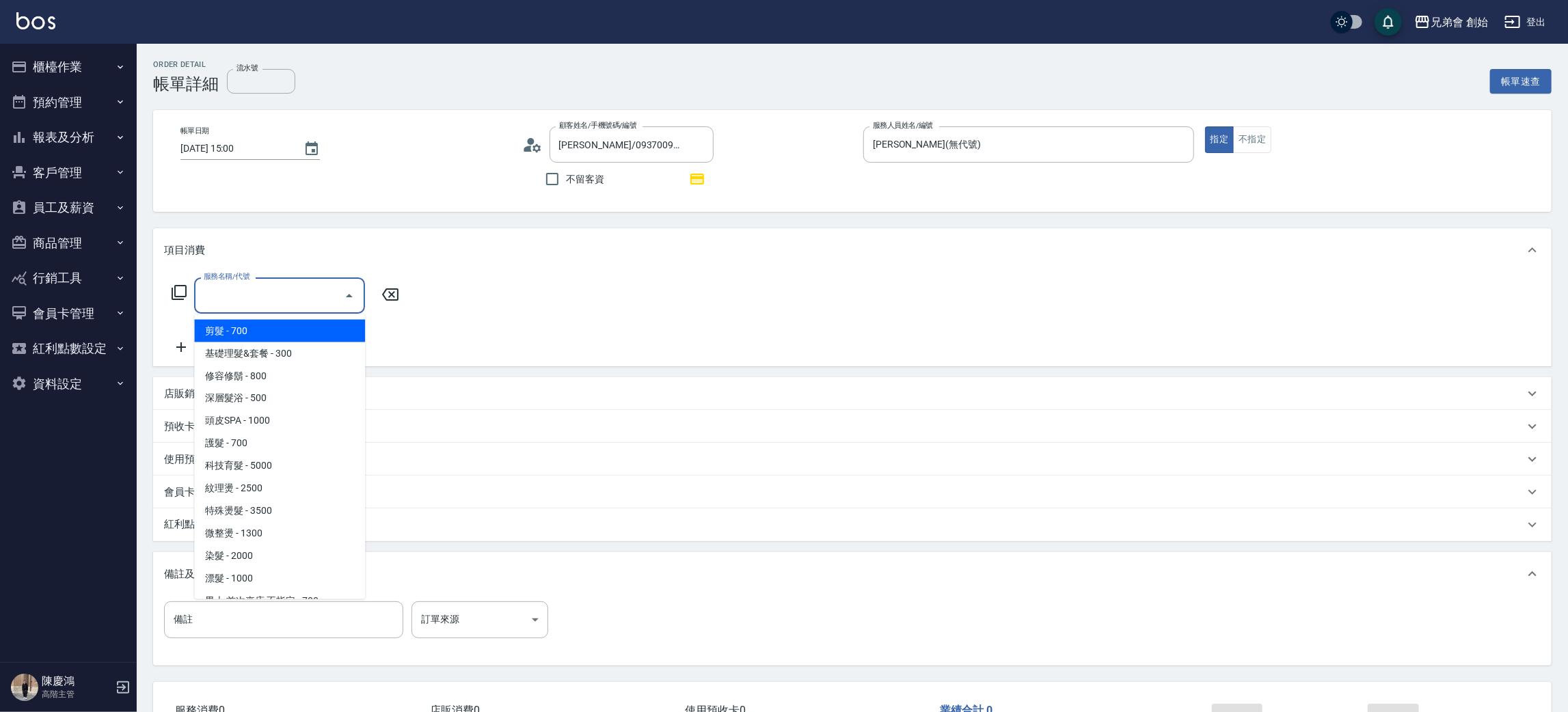
click at [260, 330] on span "剪髮 - 700" at bounding box center [279, 331] width 171 height 23
type input "剪髮(A01)"
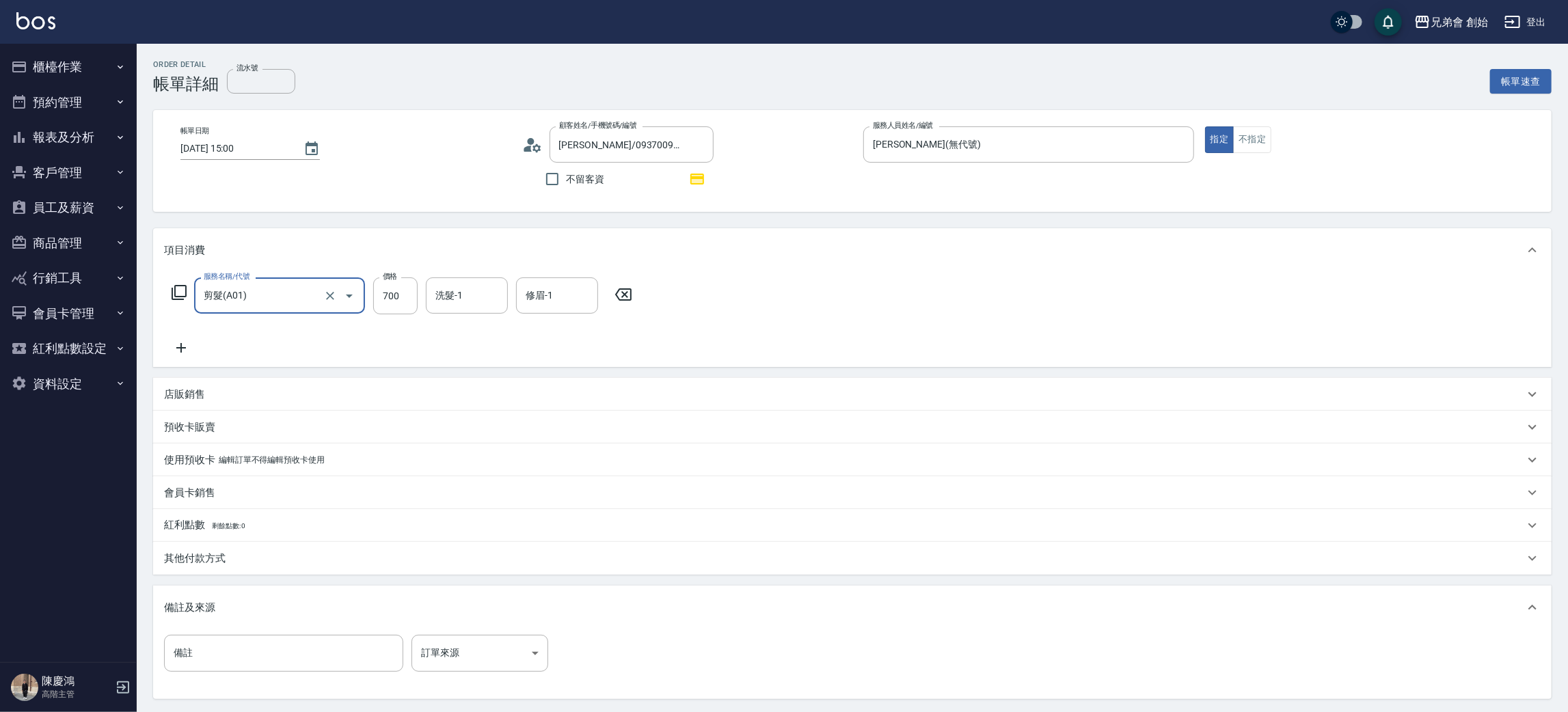
scroll to position [132, 0]
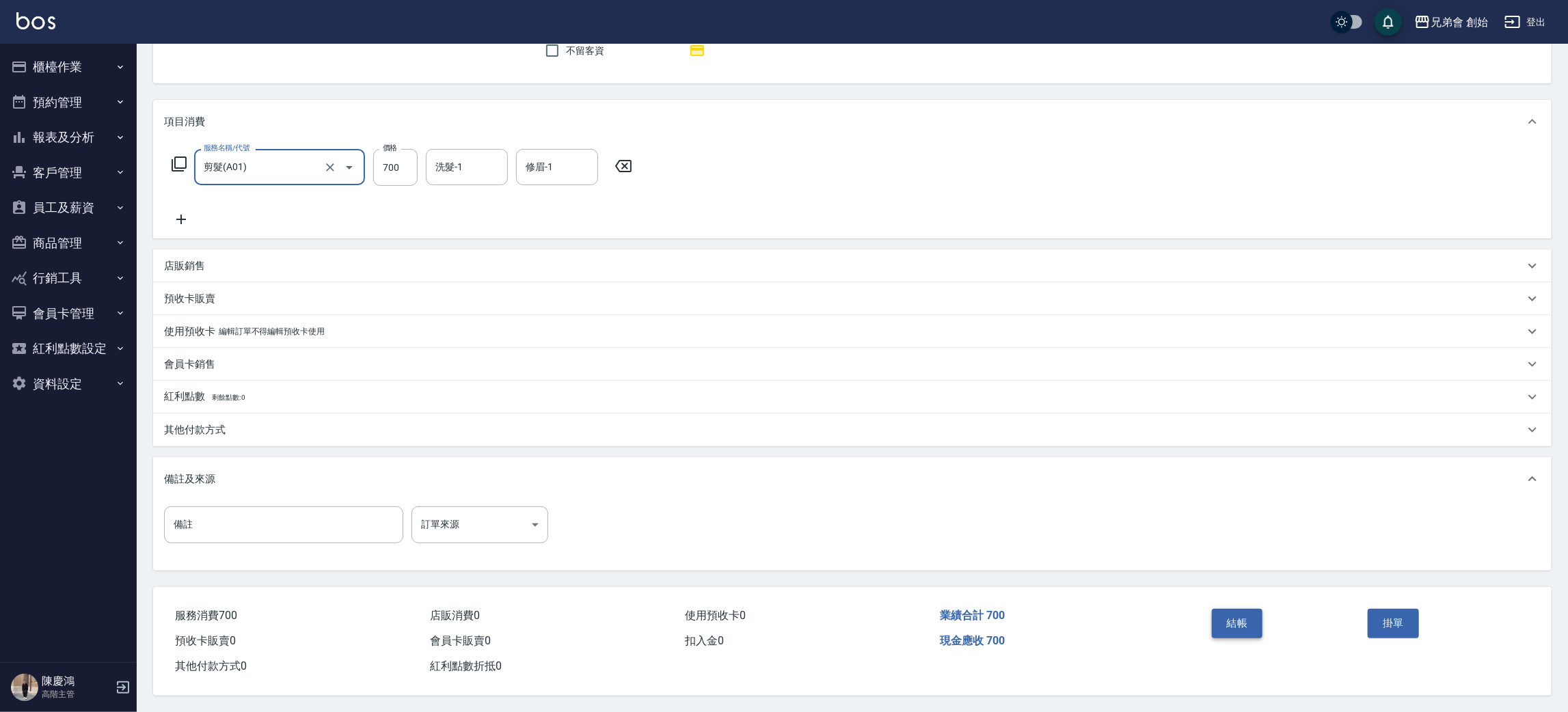
click at [1237, 616] on button "結帳" at bounding box center [1237, 623] width 51 height 29
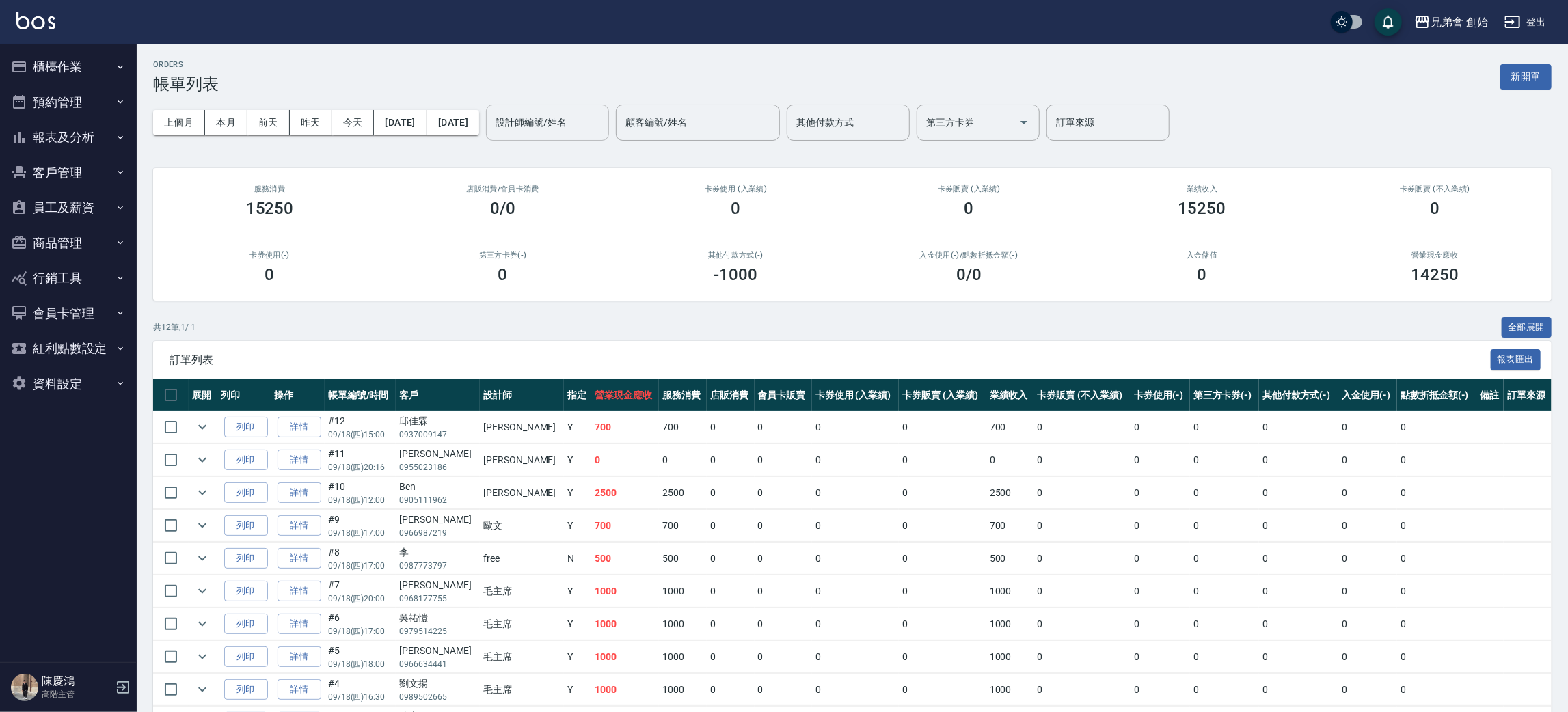
click at [580, 110] on div "設計師編號/姓名 設計師編號/姓名" at bounding box center [548, 123] width 123 height 36
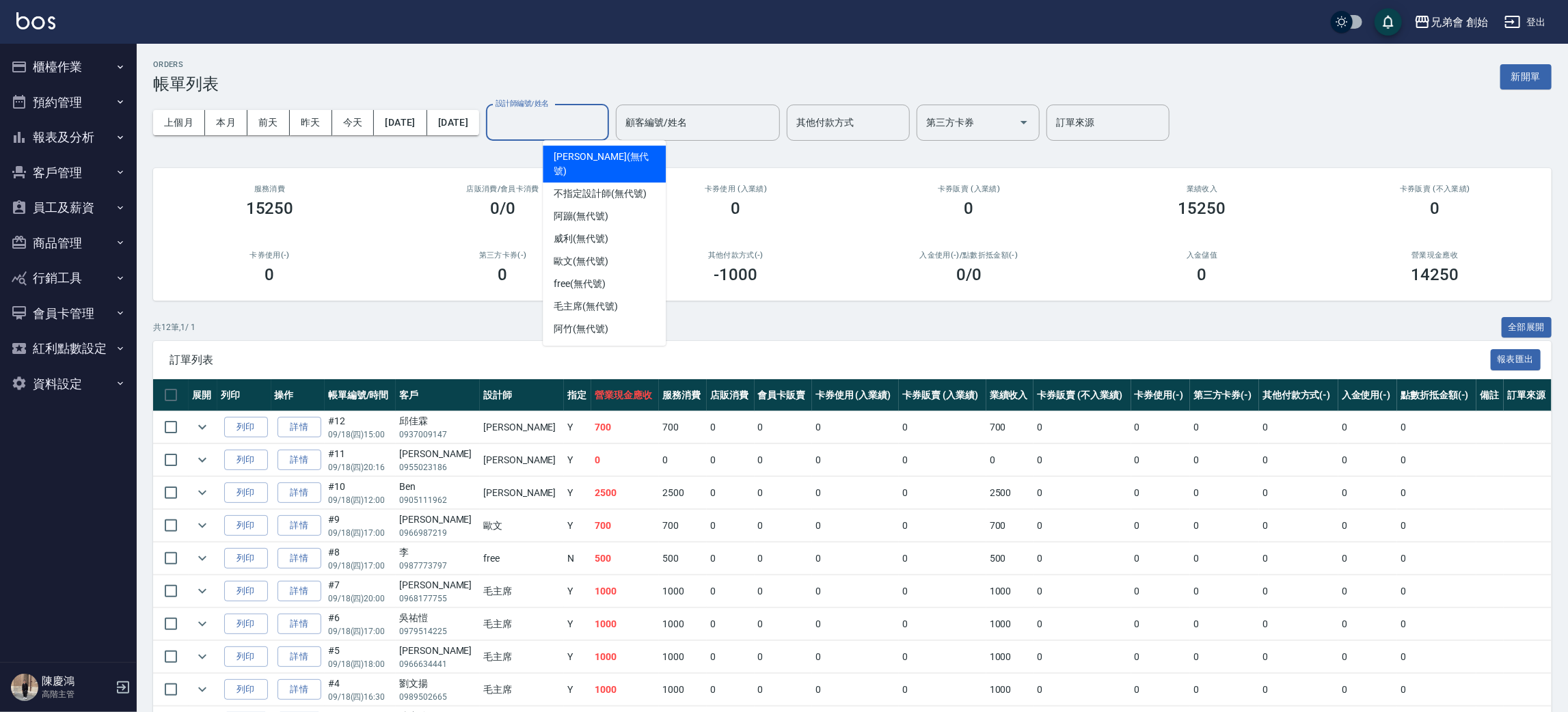
click at [592, 156] on span "[PERSON_NAME] (無代號)" at bounding box center [604, 164] width 101 height 29
type input "潘潘(無代號)"
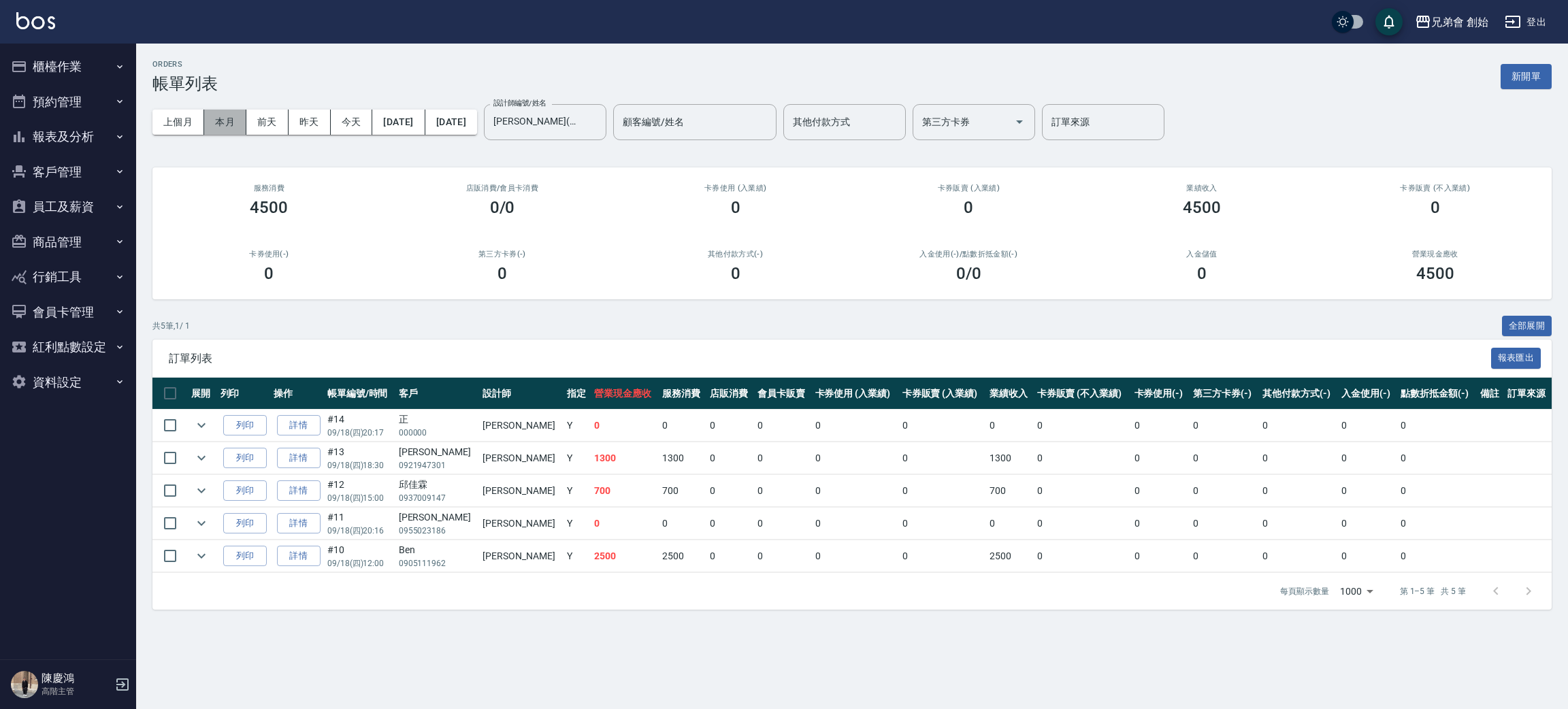
click at [227, 129] on button "本月" at bounding box center [225, 122] width 42 height 25
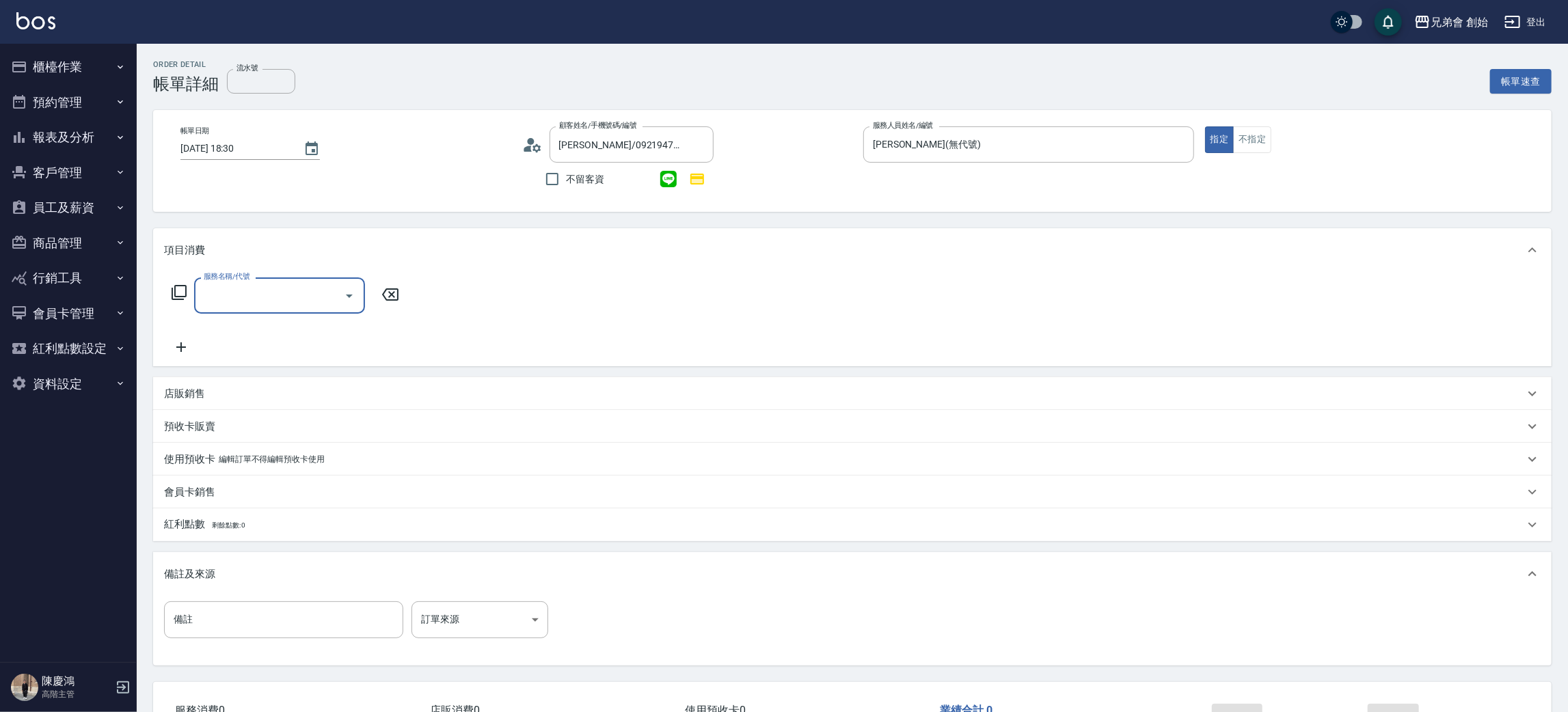
click at [246, 298] on input "服務名稱/代號" at bounding box center [269, 295] width 138 height 24
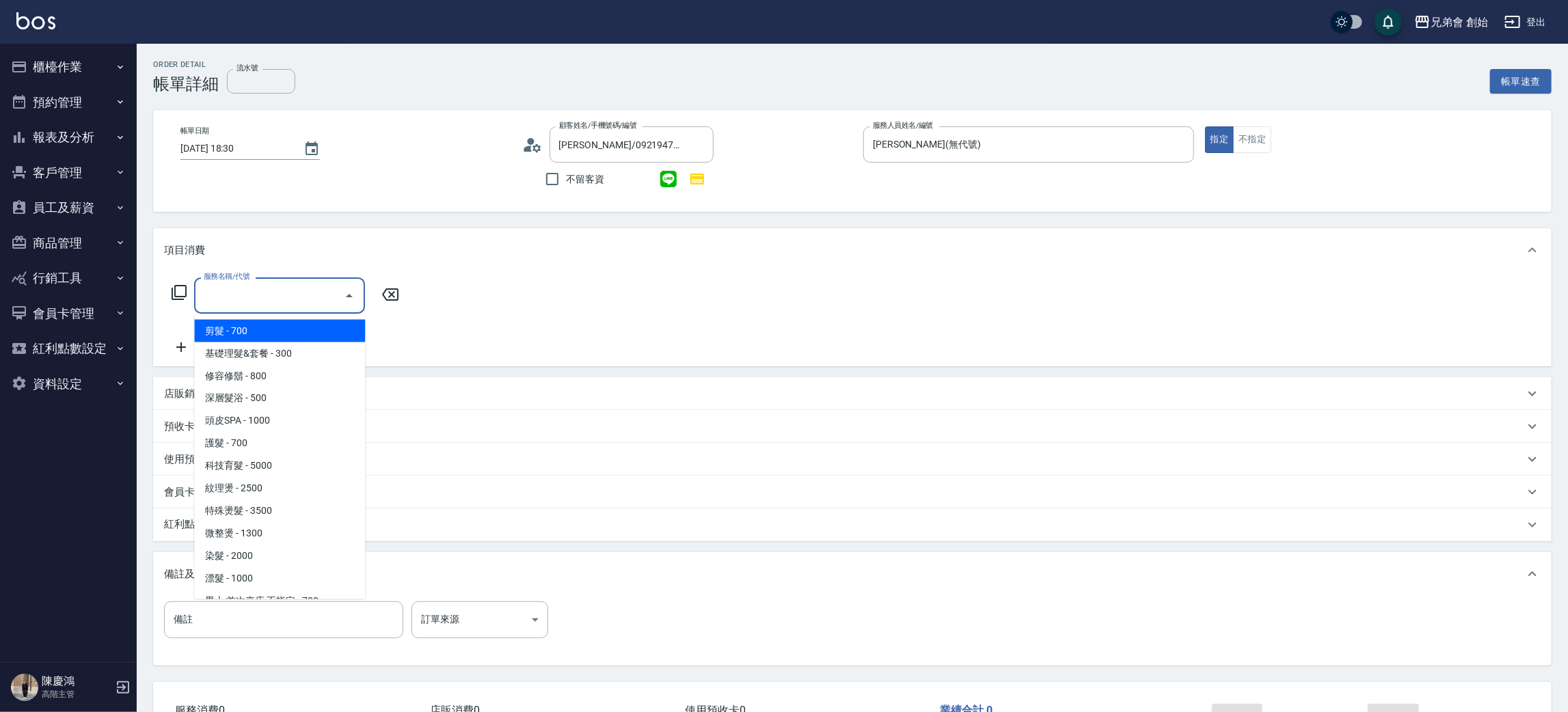
click at [249, 323] on span "剪髮 - 700" at bounding box center [279, 331] width 171 height 23
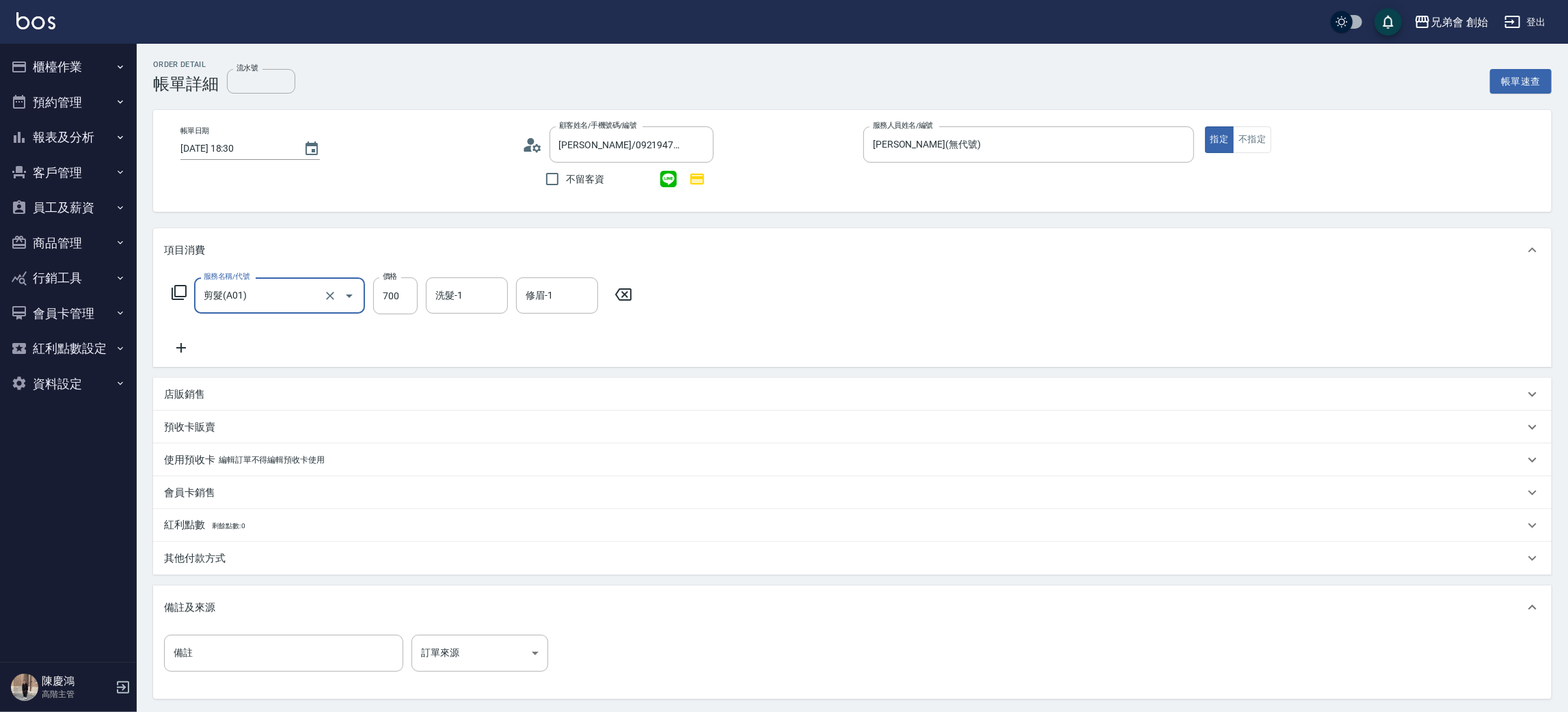
click at [257, 277] on div "剪髮(A01) 服務名稱/代號" at bounding box center [279, 295] width 171 height 36
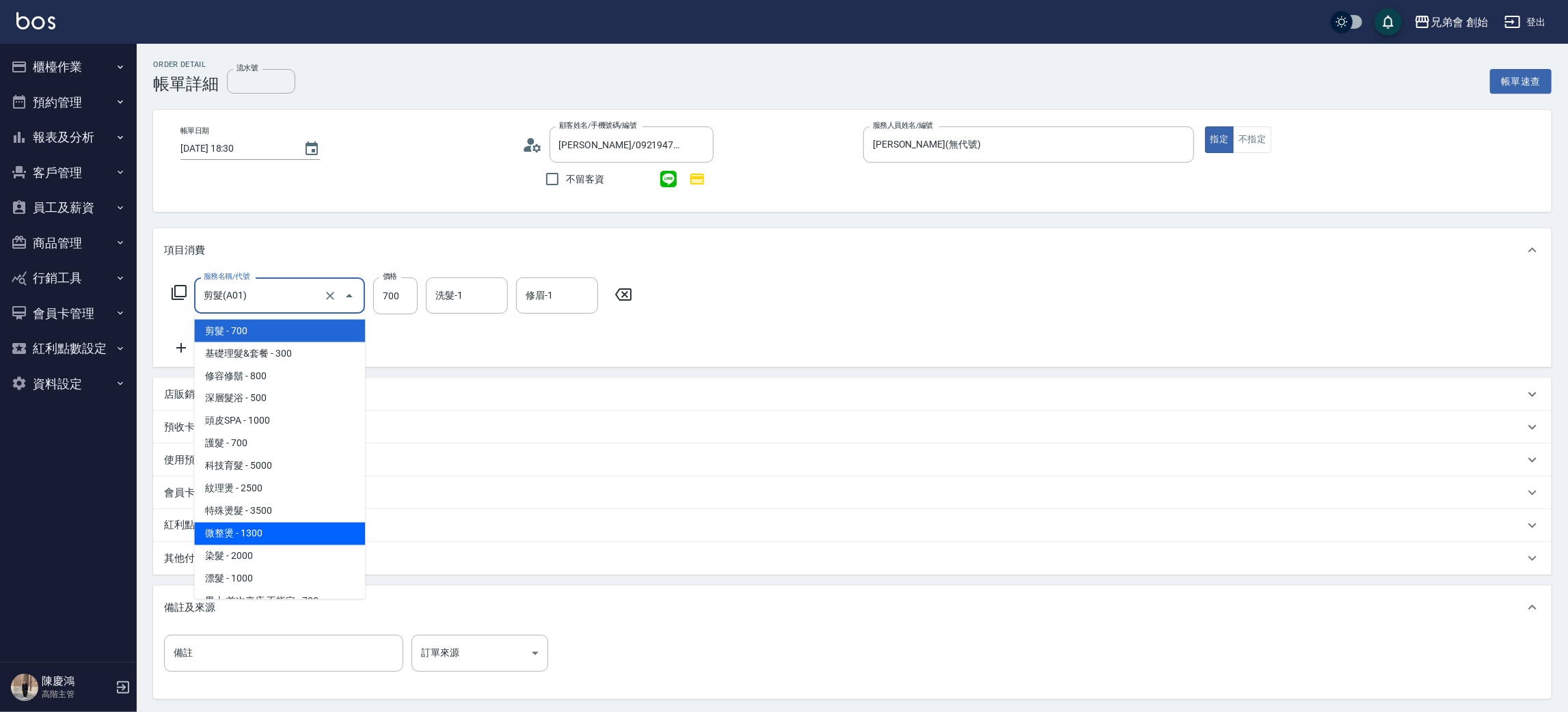
click at [223, 524] on span "微整燙 - 1300" at bounding box center [279, 534] width 171 height 23
type input "微整燙(D03)"
type input "1300"
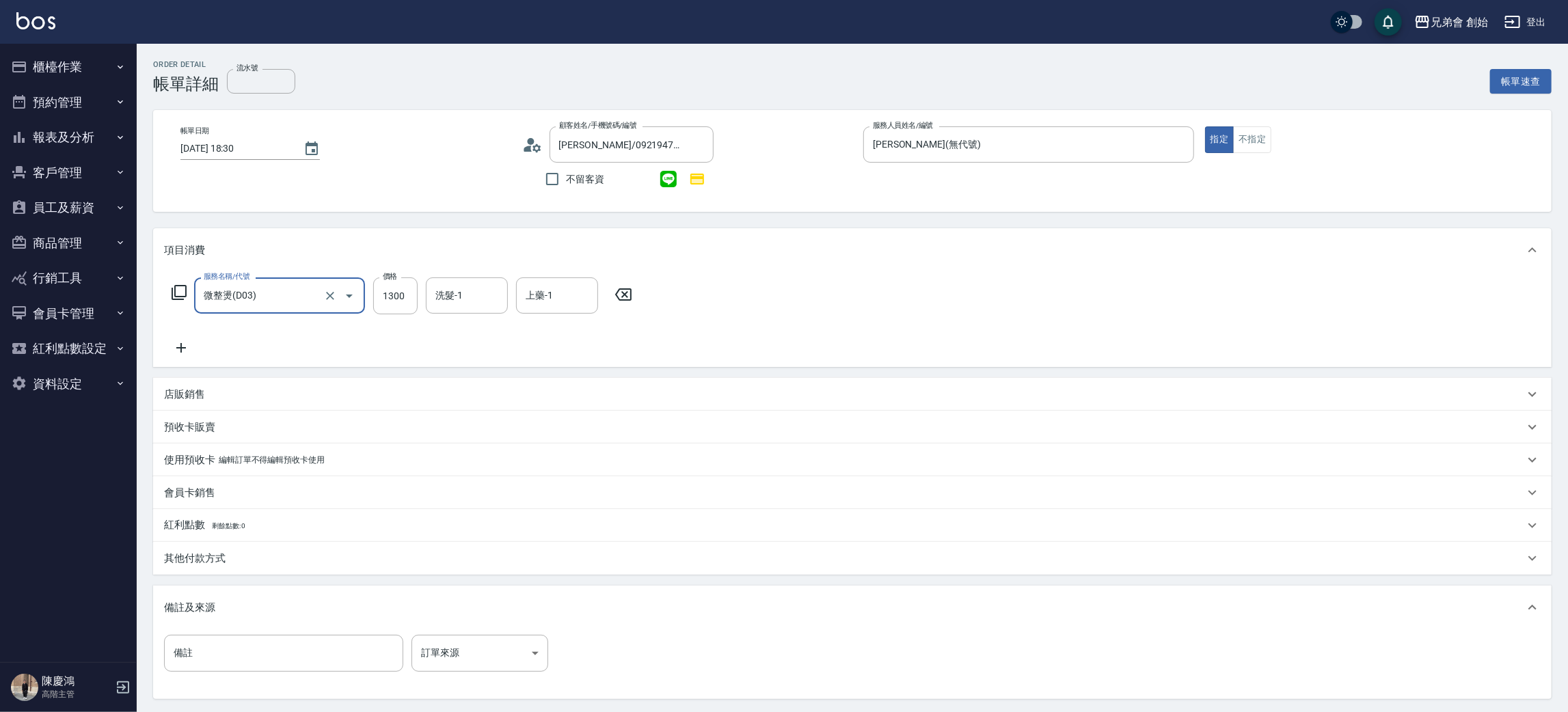
scroll to position [132, 0]
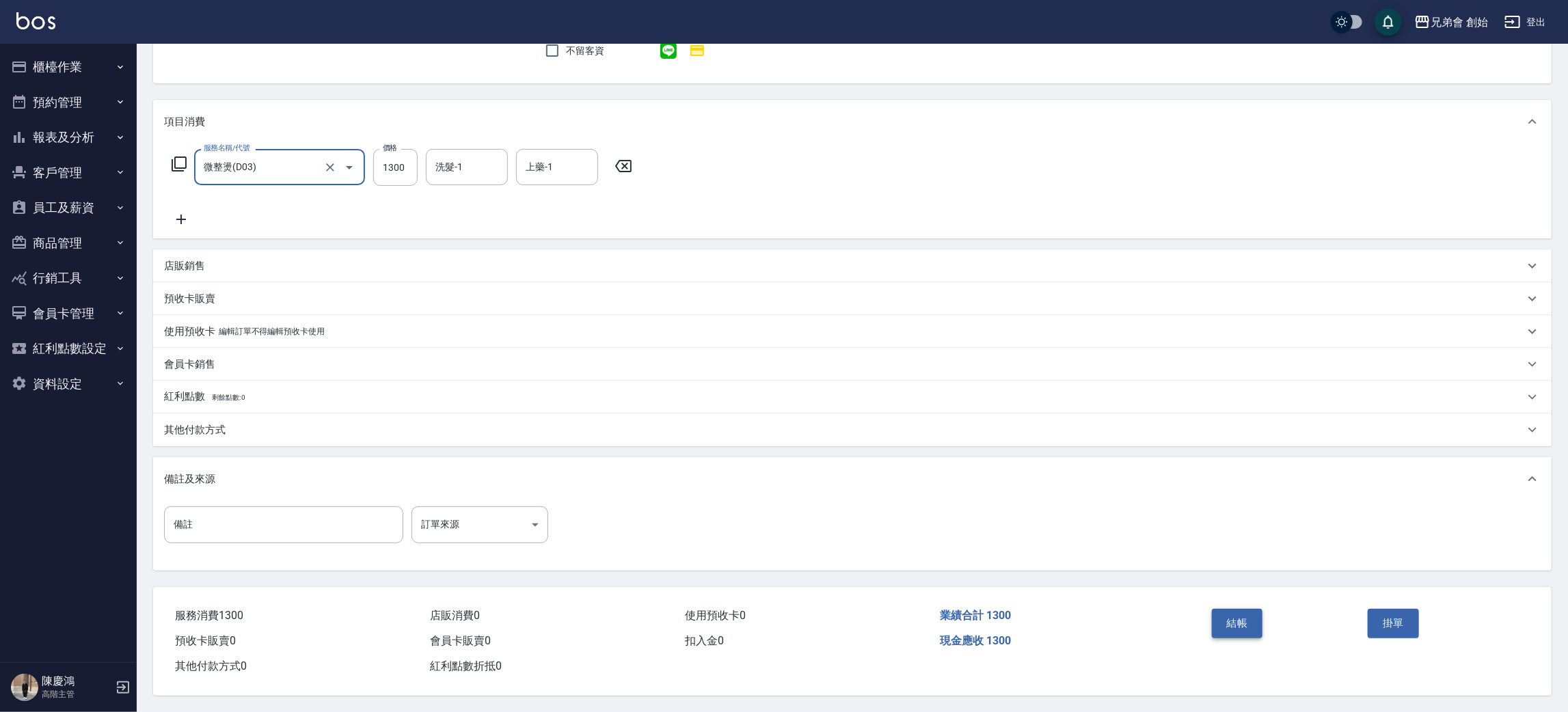
click at [1231, 623] on button "結帳" at bounding box center [1237, 623] width 51 height 29
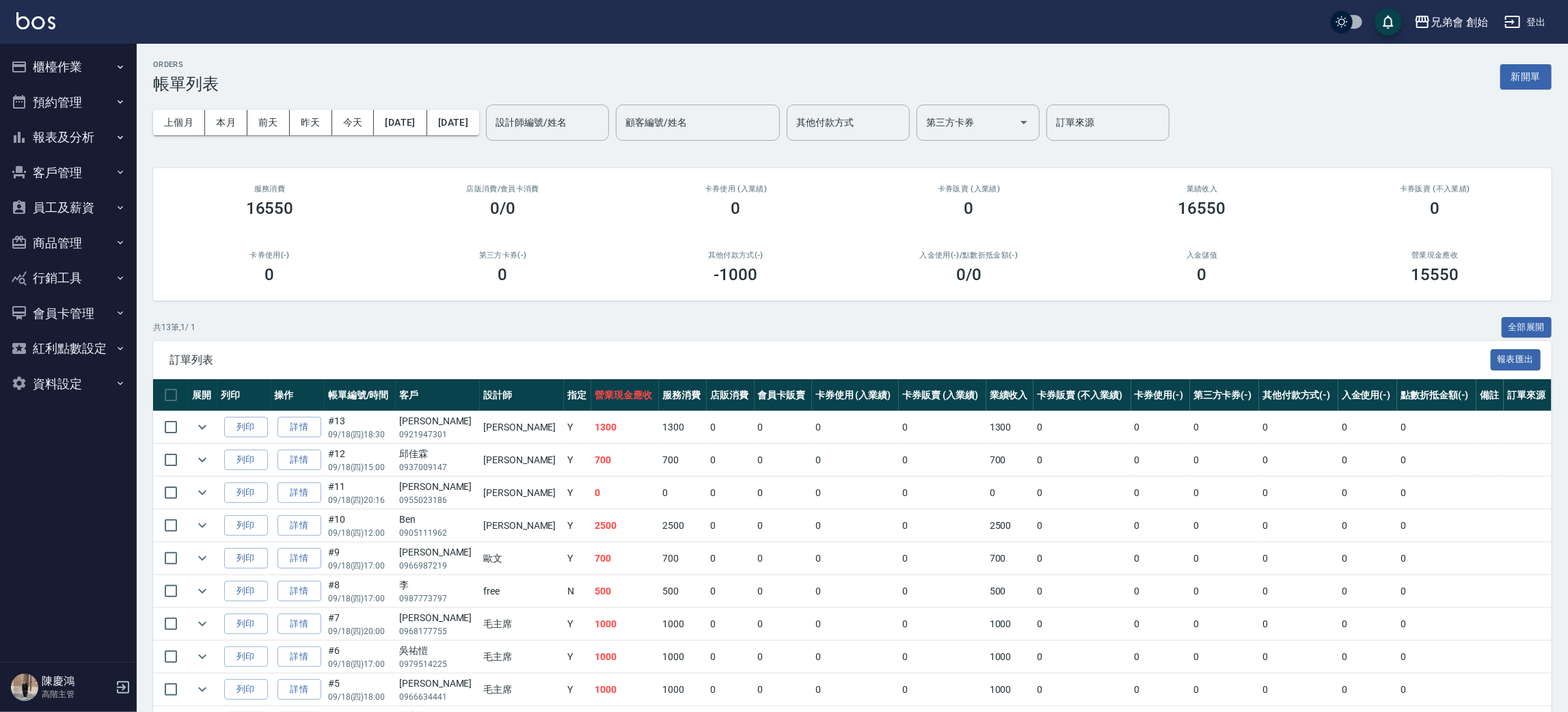
click at [95, 64] on button "櫃檯作業" at bounding box center [68, 67] width 126 height 36
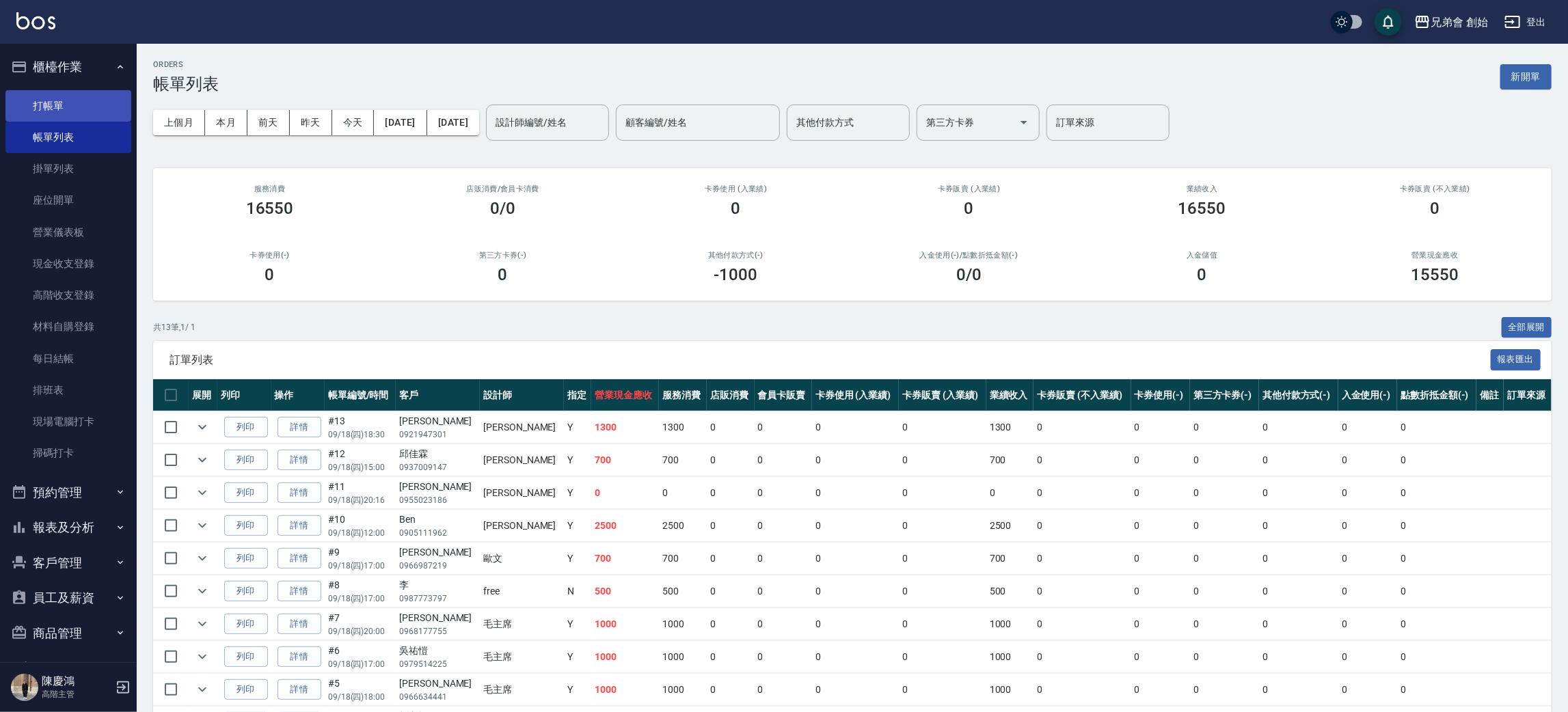
click at [53, 113] on link "打帳單" at bounding box center [68, 106] width 126 height 31
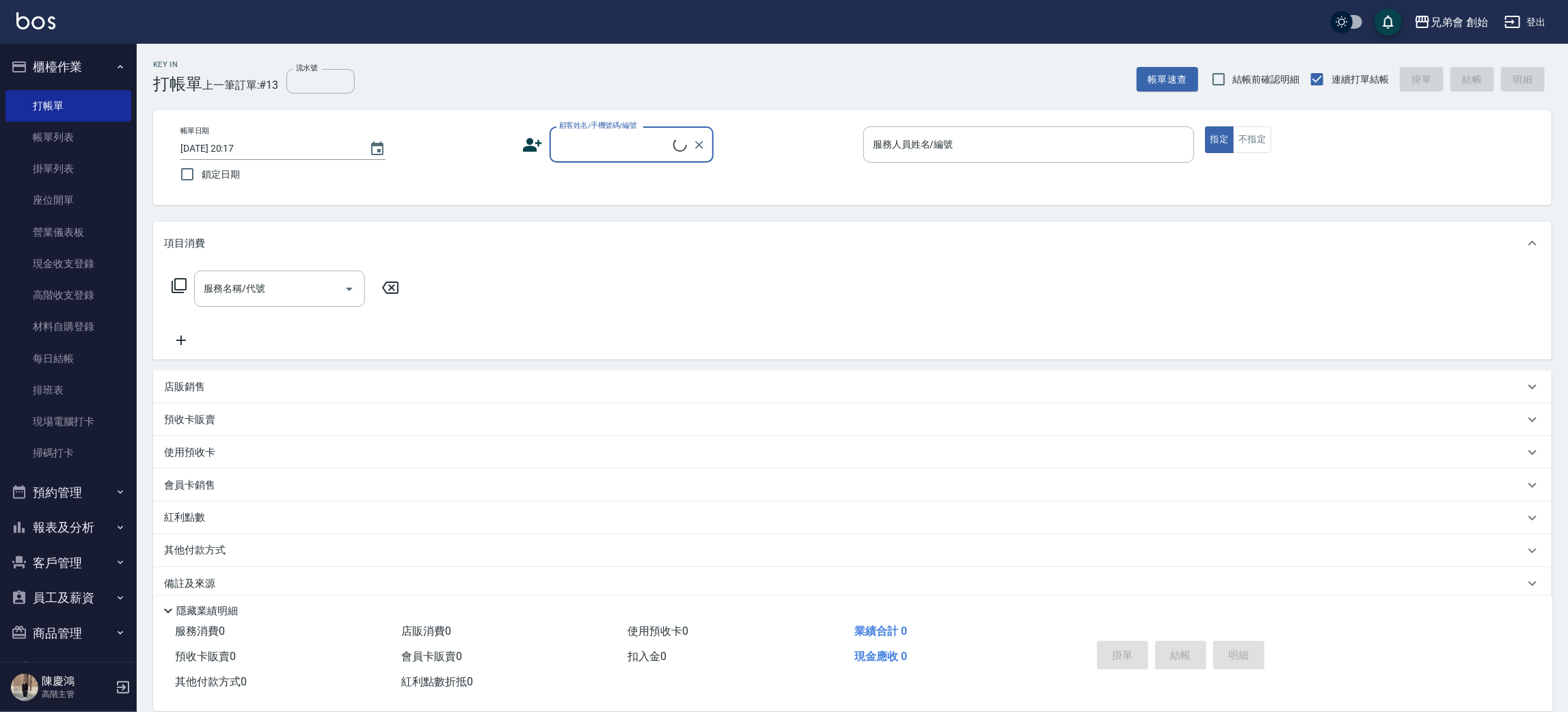
click at [624, 139] on input "顧客姓名/手機號碼/編號" at bounding box center [614, 144] width 118 height 24
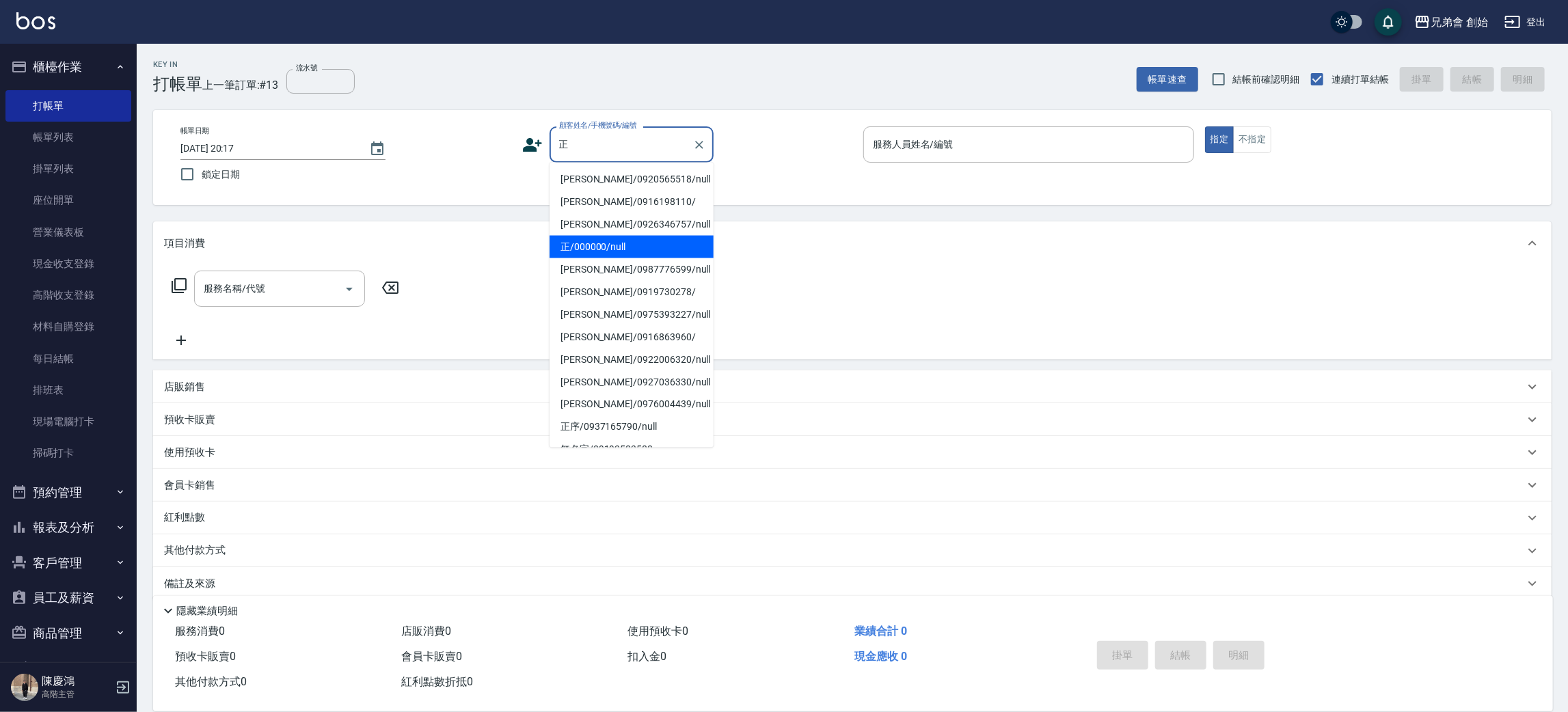
click at [626, 252] on li "正/000000/null" at bounding box center [631, 246] width 164 height 23
type input "正/000000/null"
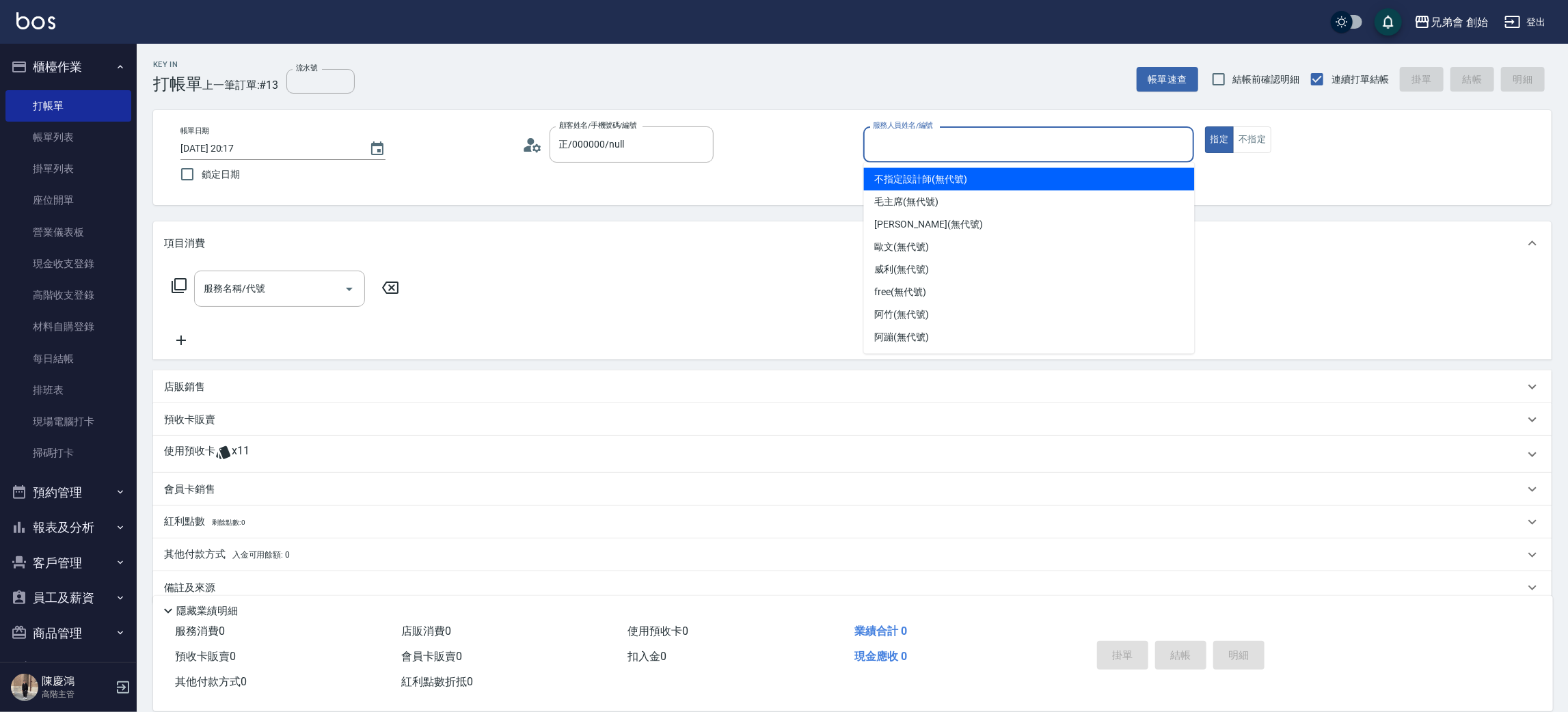
click at [920, 134] on input "服務人員姓名/編號" at bounding box center [1028, 144] width 318 height 24
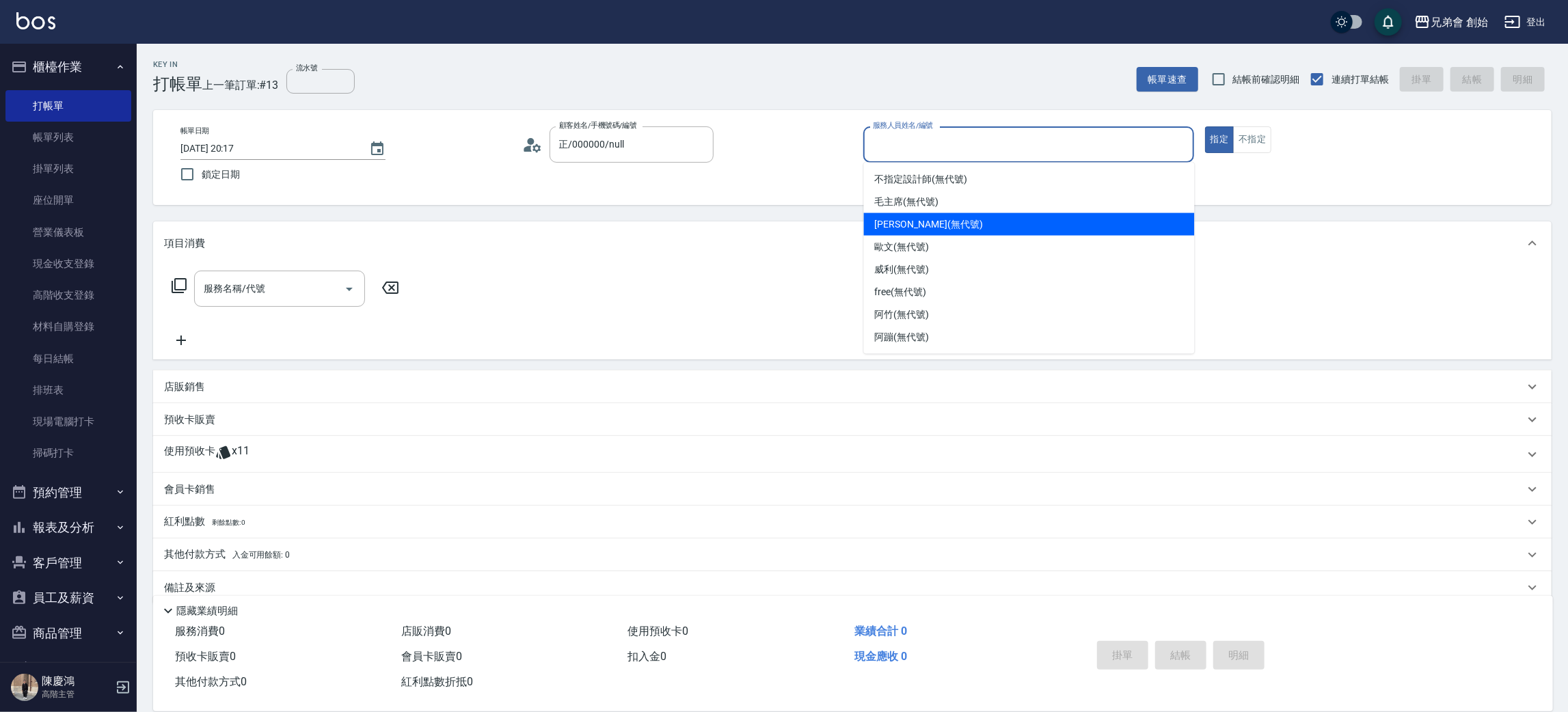
click at [899, 215] on div "潘潘 (無代號)" at bounding box center [1029, 224] width 331 height 23
type input "潘潘(無代號)"
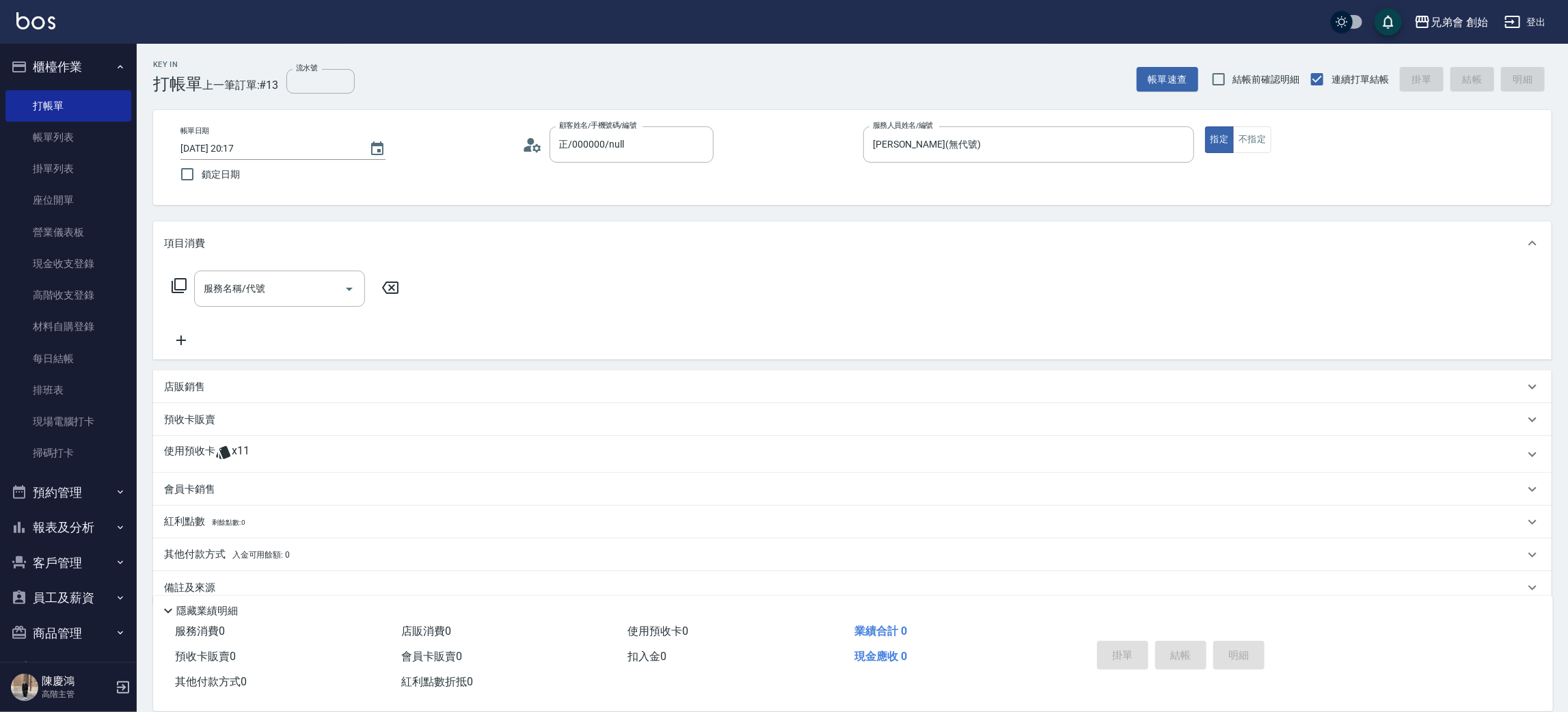
click at [196, 462] on p "使用預收卡" at bounding box center [190, 455] width 51 height 21
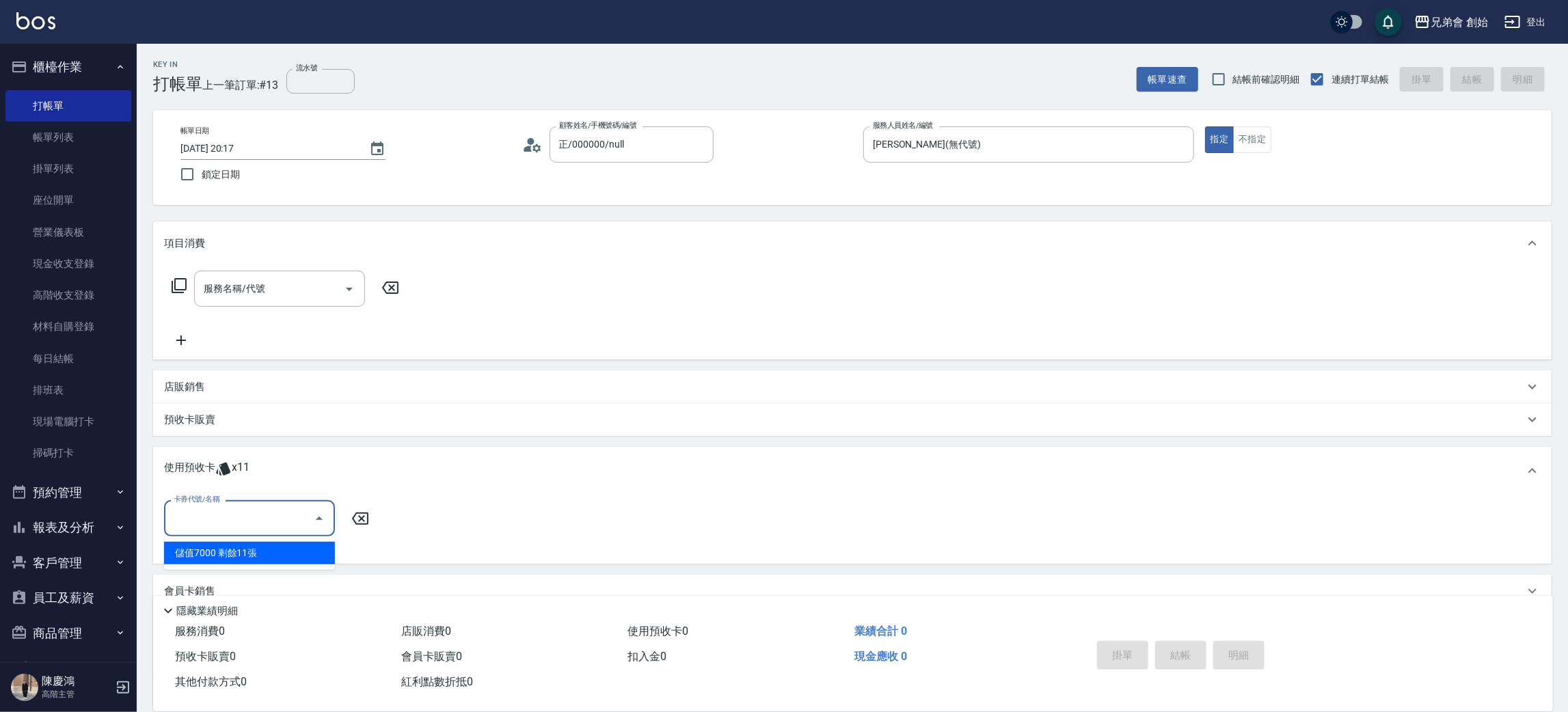
click at [192, 518] on input "卡券代號/名稱" at bounding box center [240, 518] width 138 height 24
click at [208, 555] on div "儲值7000 剩餘11張" at bounding box center [250, 552] width 171 height 23
type input "儲值7000"
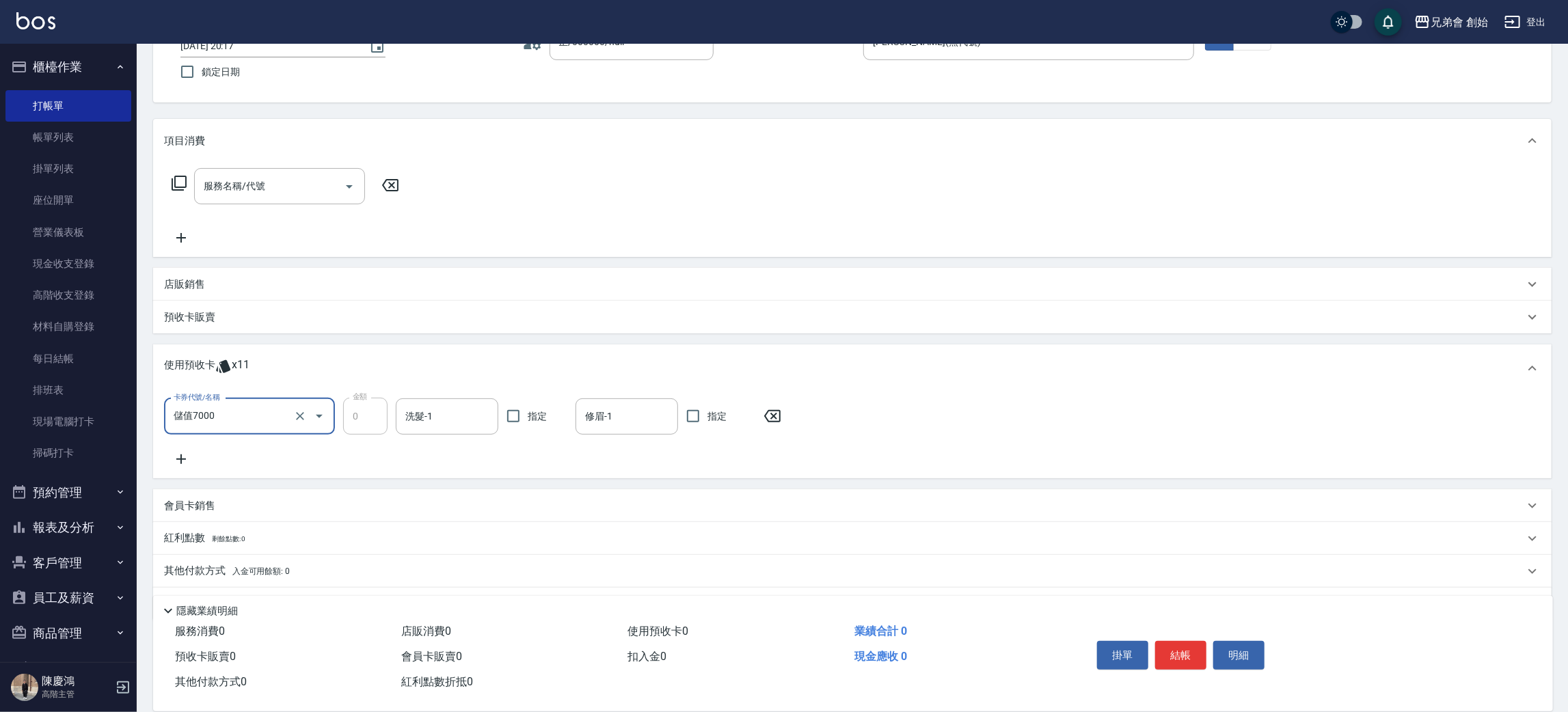
scroll to position [138, 0]
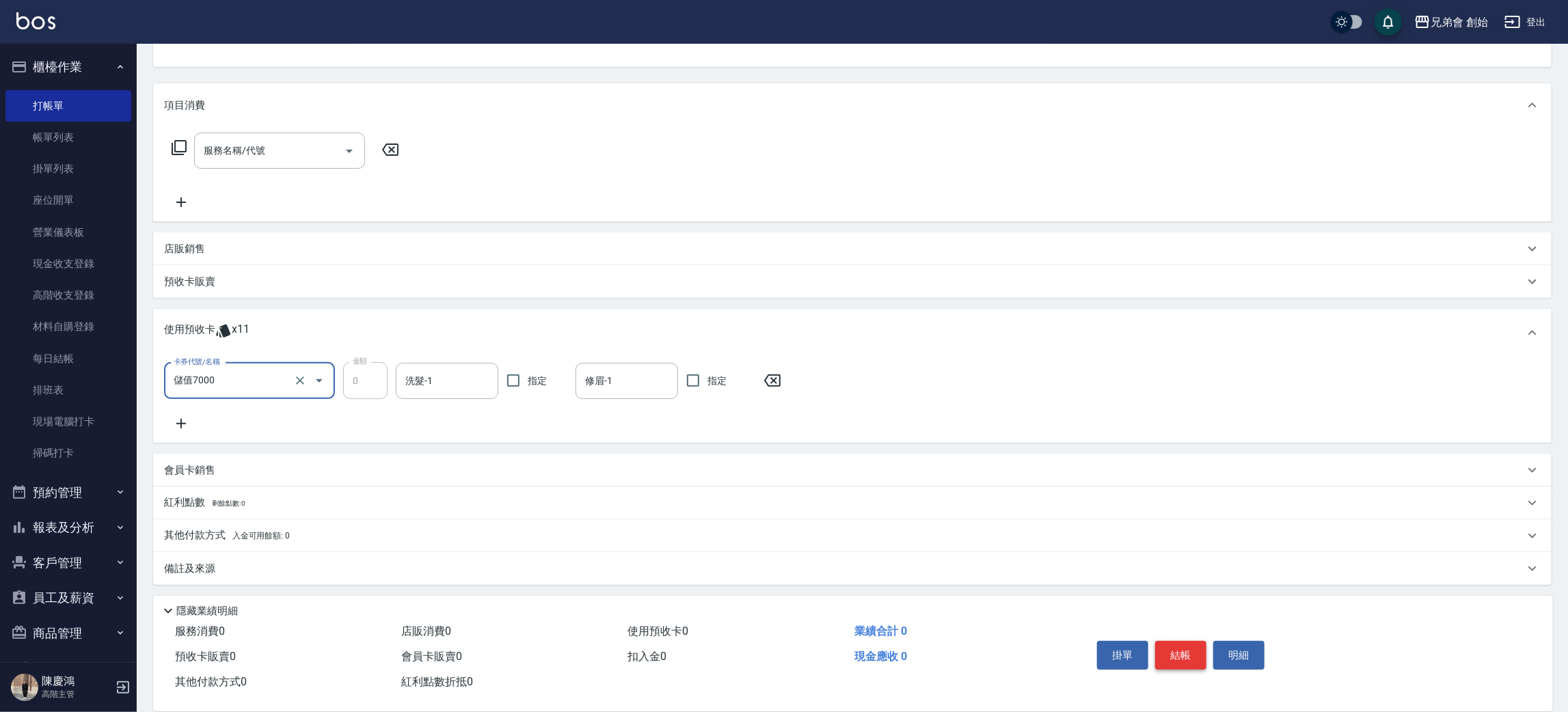
click at [1190, 661] on button "結帳" at bounding box center [1180, 655] width 51 height 29
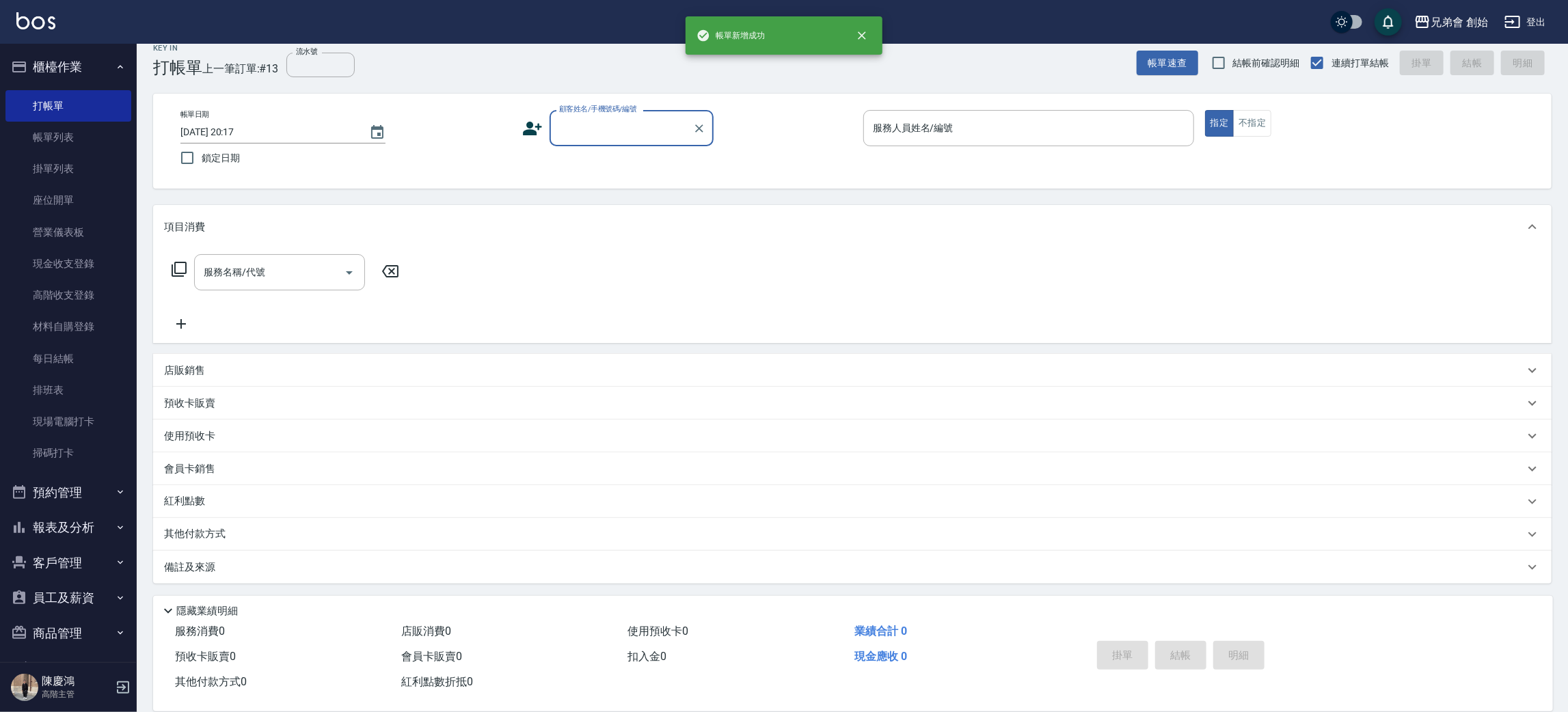
scroll to position [15, 0]
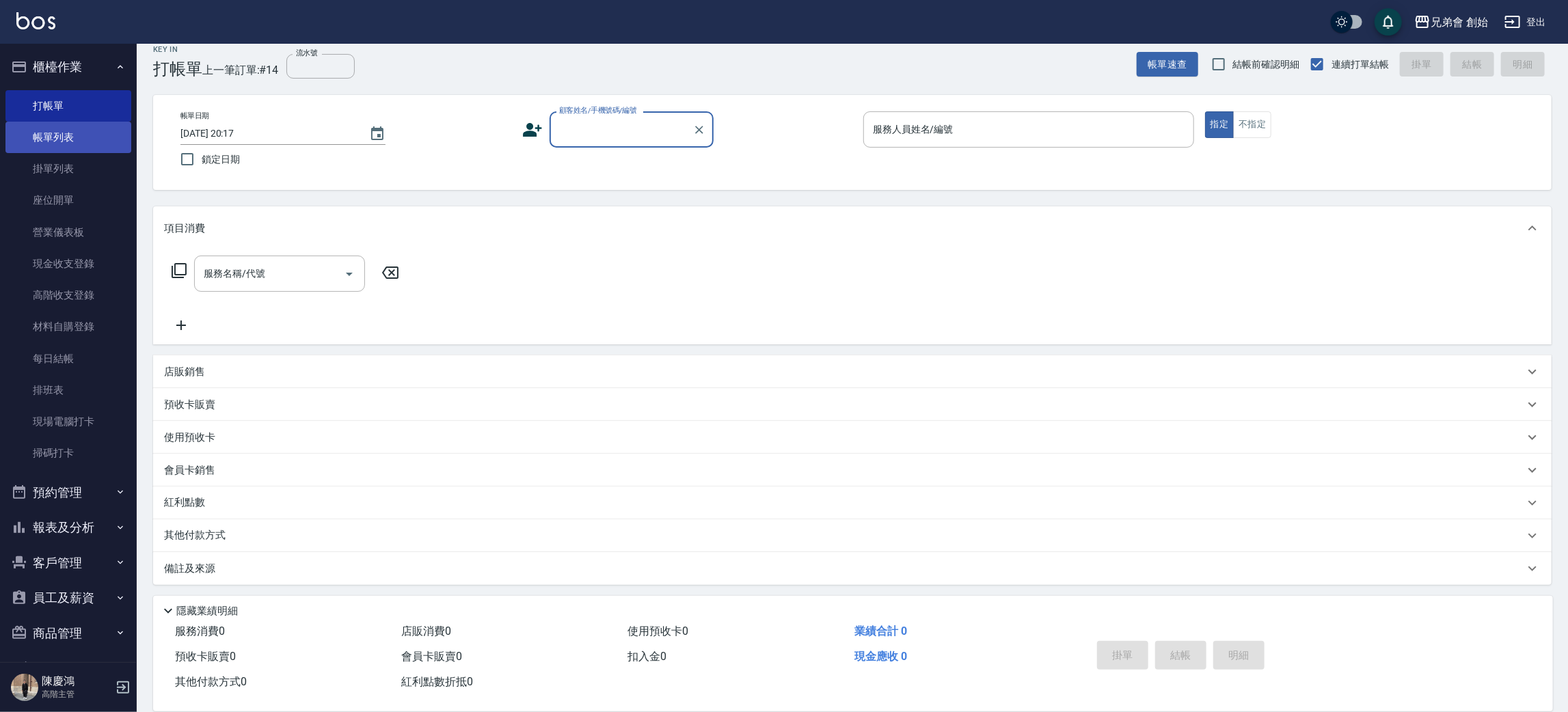
click at [42, 136] on link "帳單列表" at bounding box center [68, 138] width 126 height 31
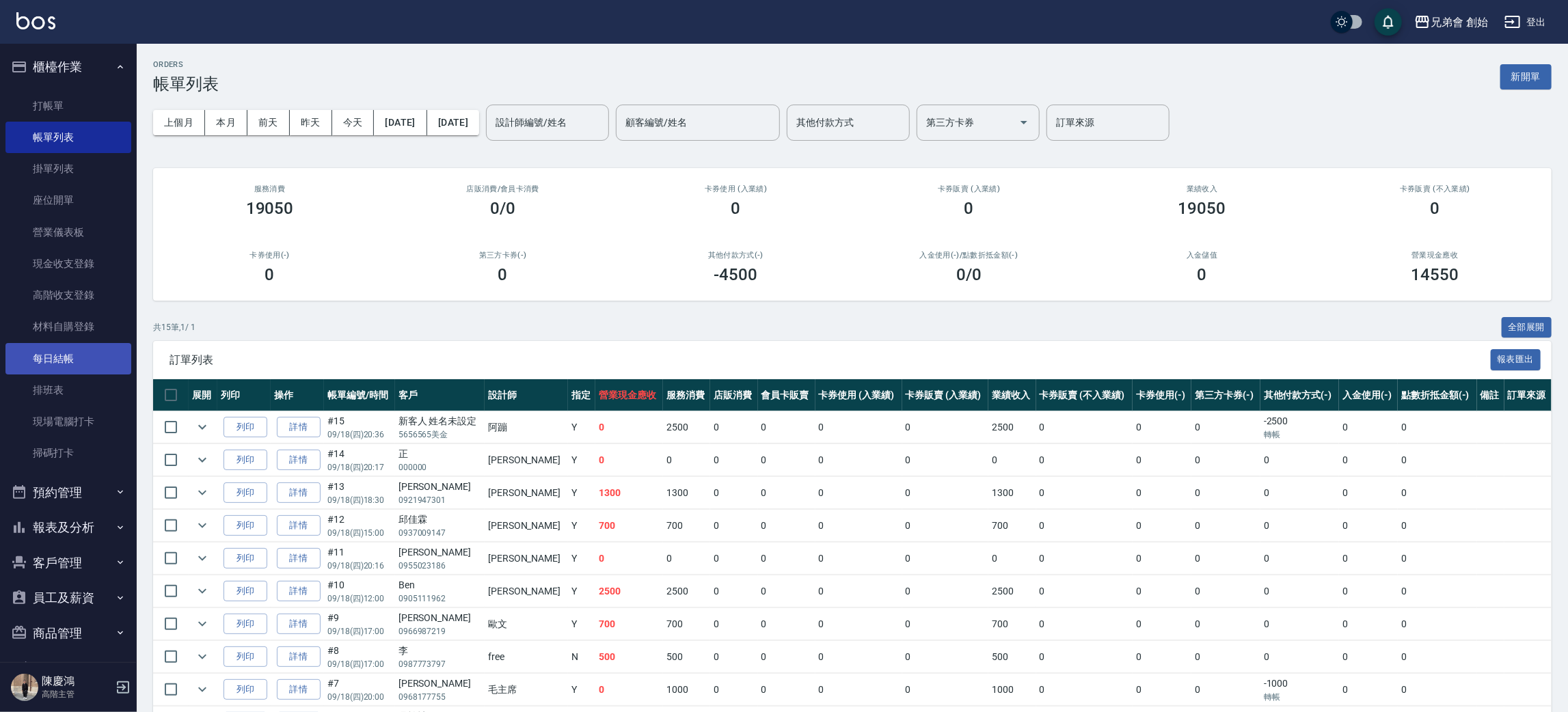
click at [81, 359] on link "每日結帳" at bounding box center [68, 359] width 126 height 31
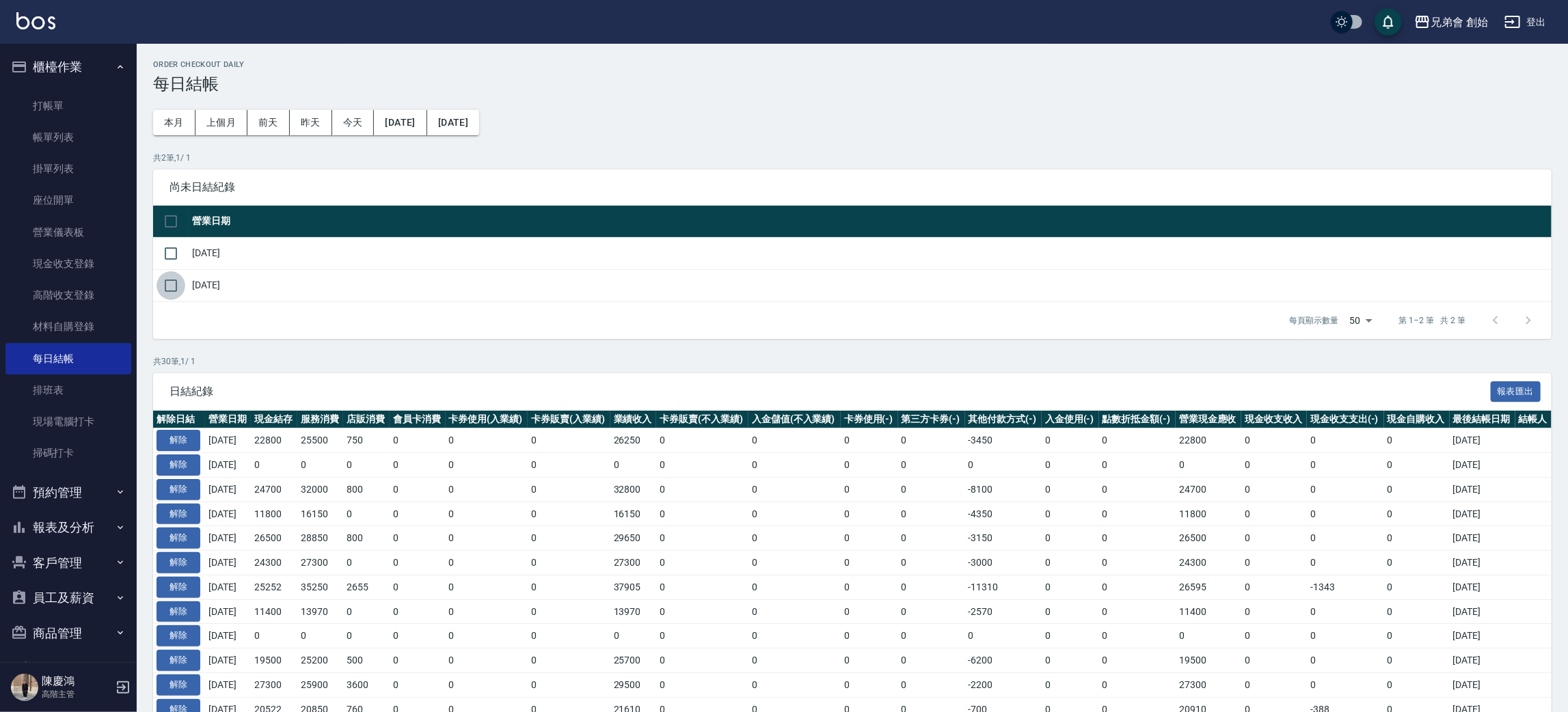
click at [172, 292] on input "checkbox" at bounding box center [171, 285] width 29 height 29
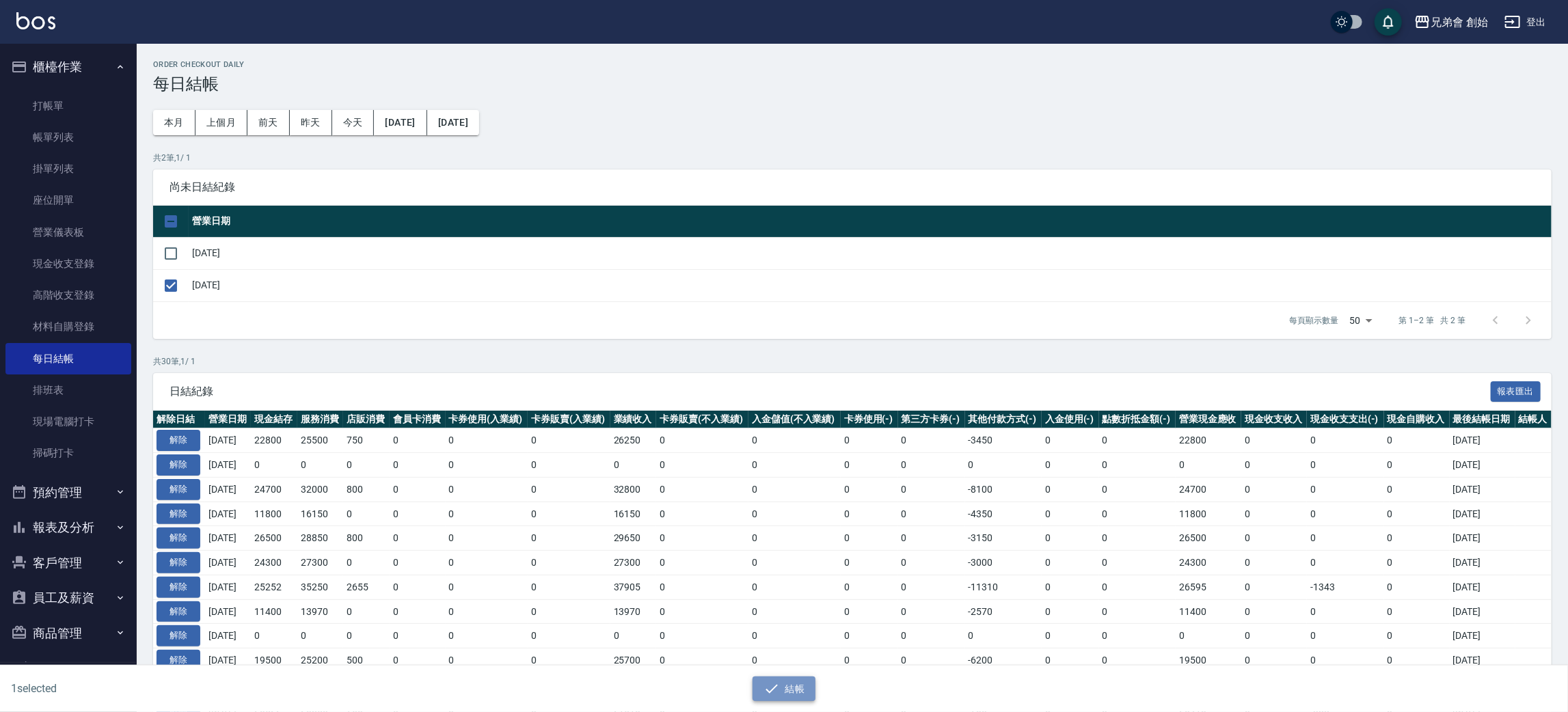
click at [770, 694] on icon "button" at bounding box center [772, 689] width 16 height 16
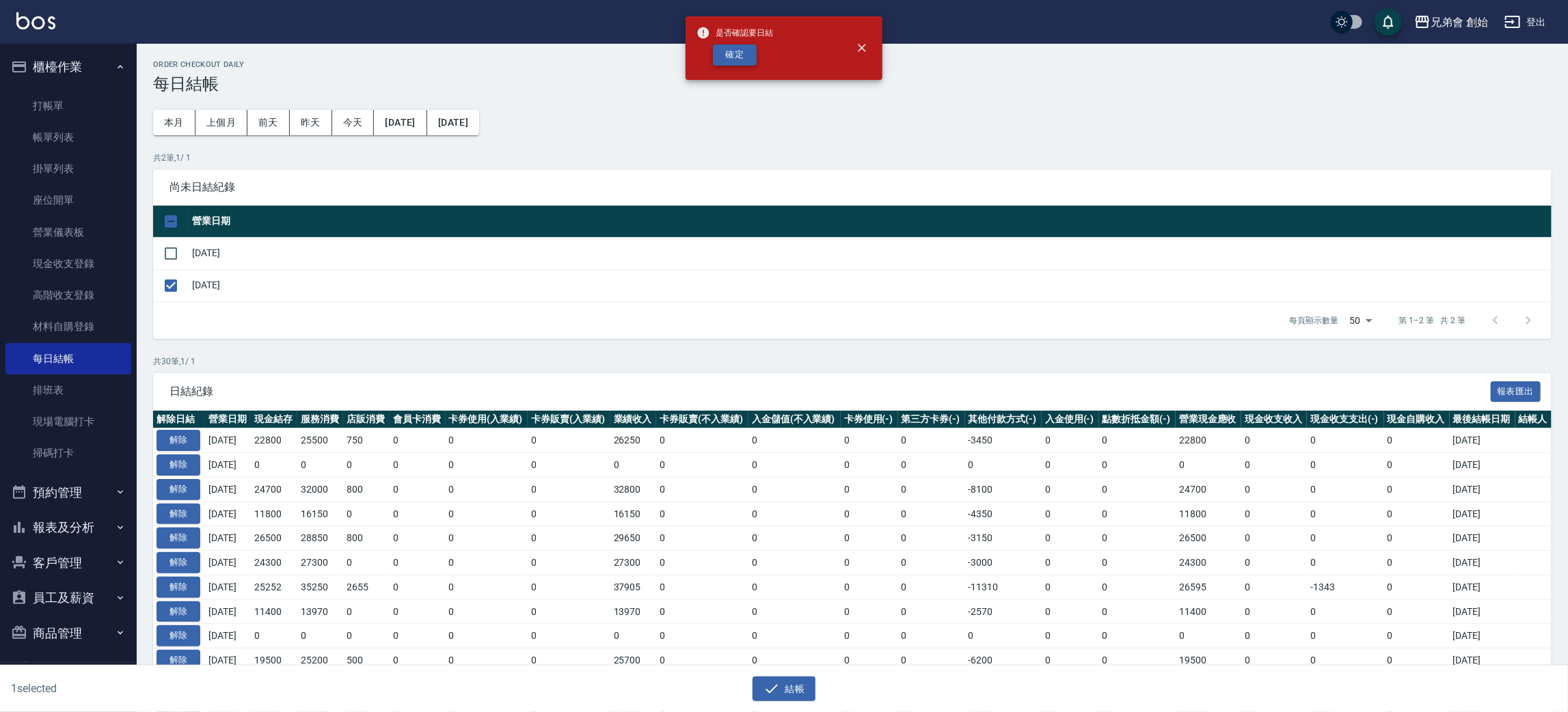
click at [735, 51] on button "確定" at bounding box center [735, 55] width 44 height 21
checkbox input "false"
